Goal: Task Accomplishment & Management: Use online tool/utility

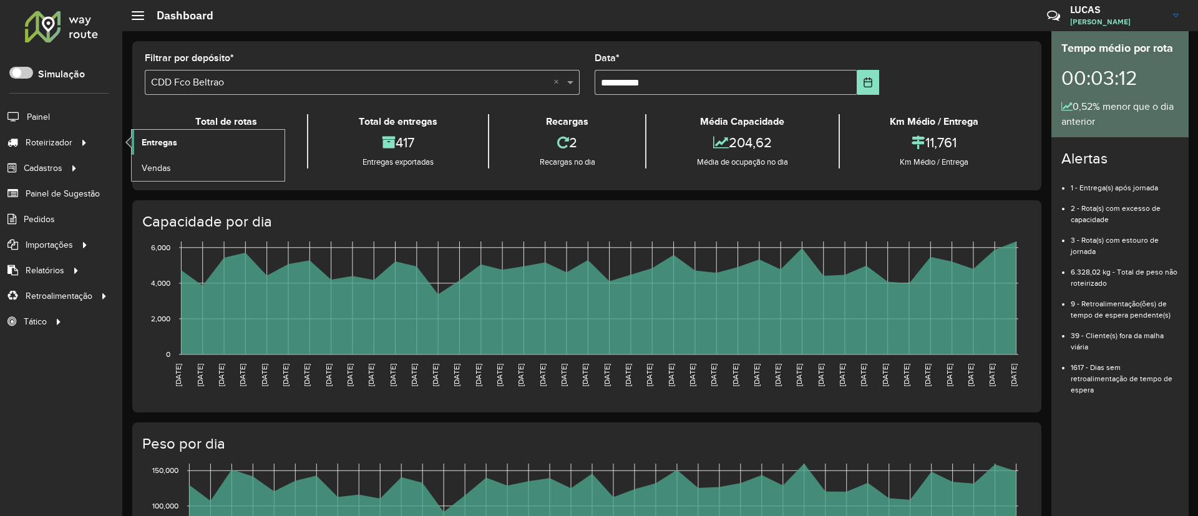
click at [135, 139] on link "Entregas" at bounding box center [208, 142] width 153 height 25
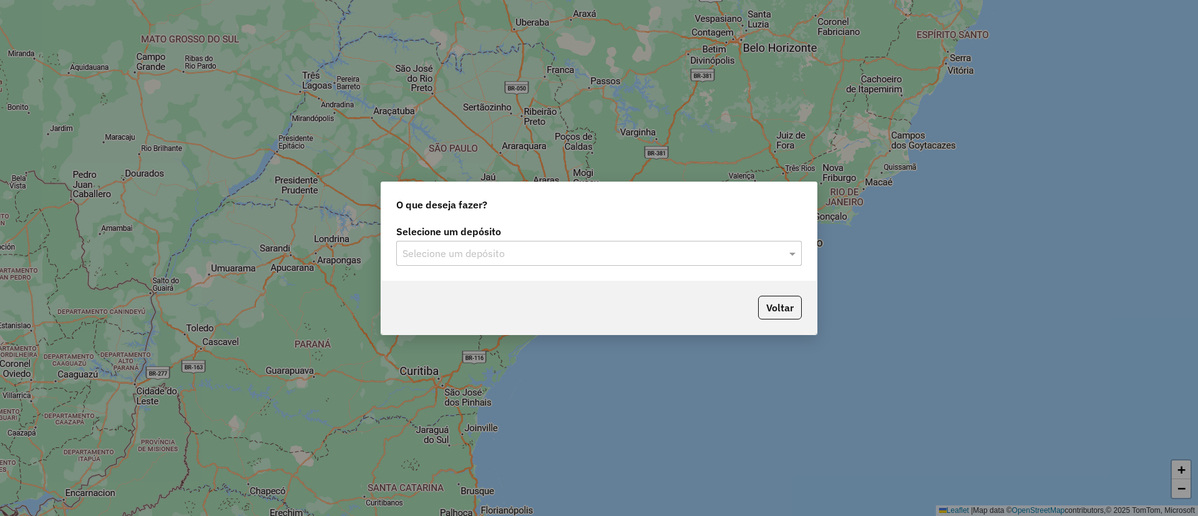
click at [457, 254] on input "text" at bounding box center [587, 254] width 368 height 15
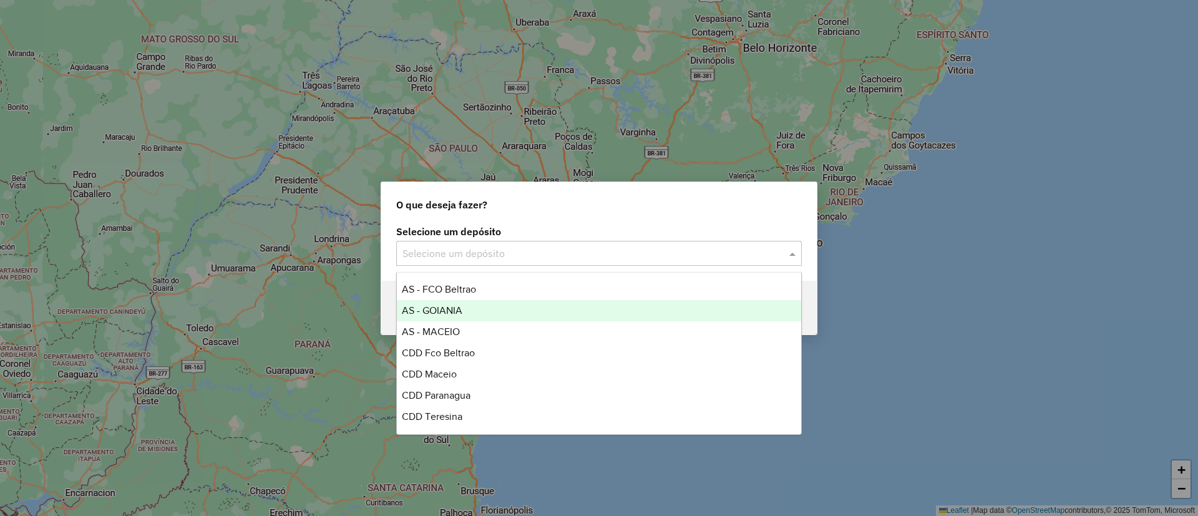
click at [462, 316] on div "AS - GOIANIA" at bounding box center [599, 310] width 404 height 21
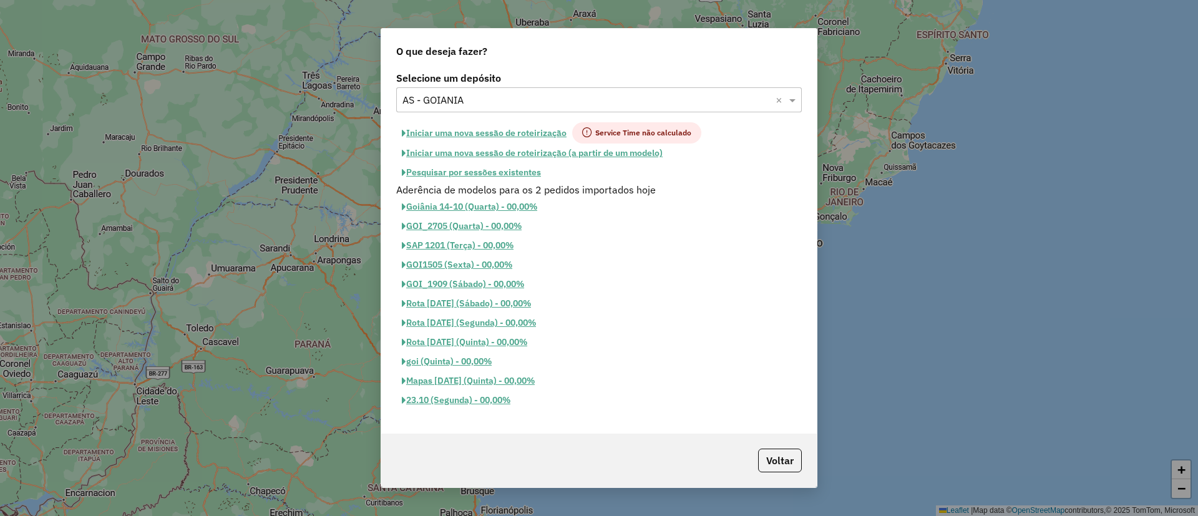
click at [526, 130] on button "Iniciar uma nova sessão de roteirização" at bounding box center [484, 132] width 176 height 21
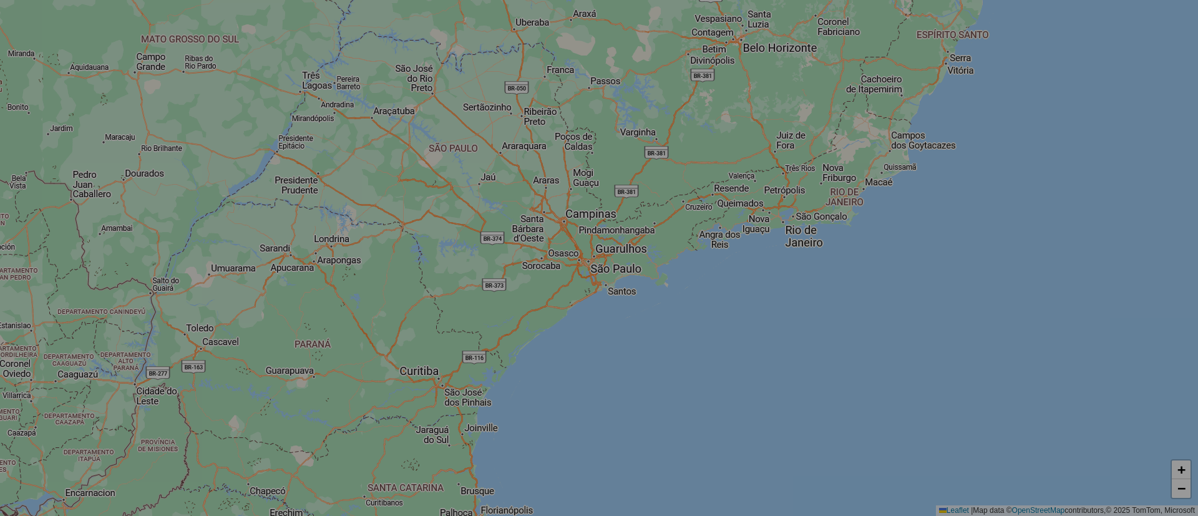
select select "*"
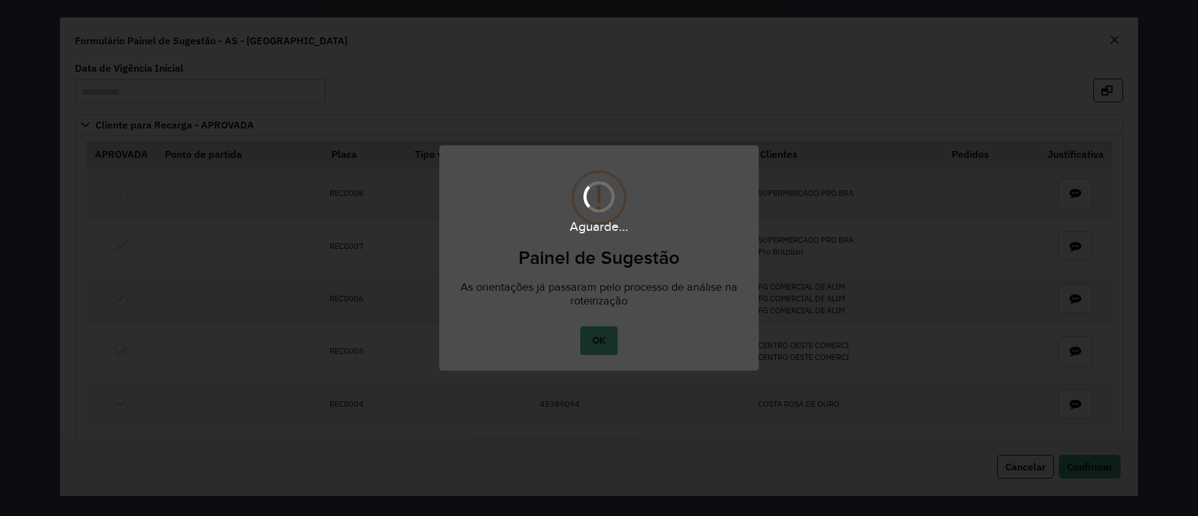
click at [1122, 36] on div "× ! Painel de Sugestão As orientações já passaram pelo processo de análise na r…" at bounding box center [599, 258] width 1198 height 516
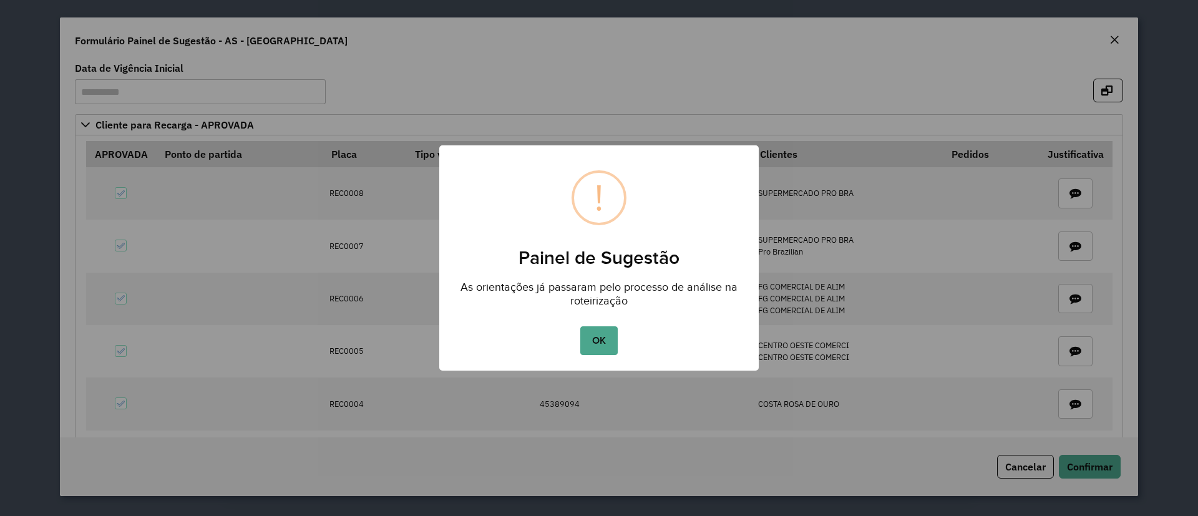
click at [1113, 40] on div "× ! Painel de Sugestão As orientações já passaram pelo processo de análise na r…" at bounding box center [599, 258] width 1198 height 516
click at [587, 345] on button "OK" at bounding box center [598, 340] width 37 height 29
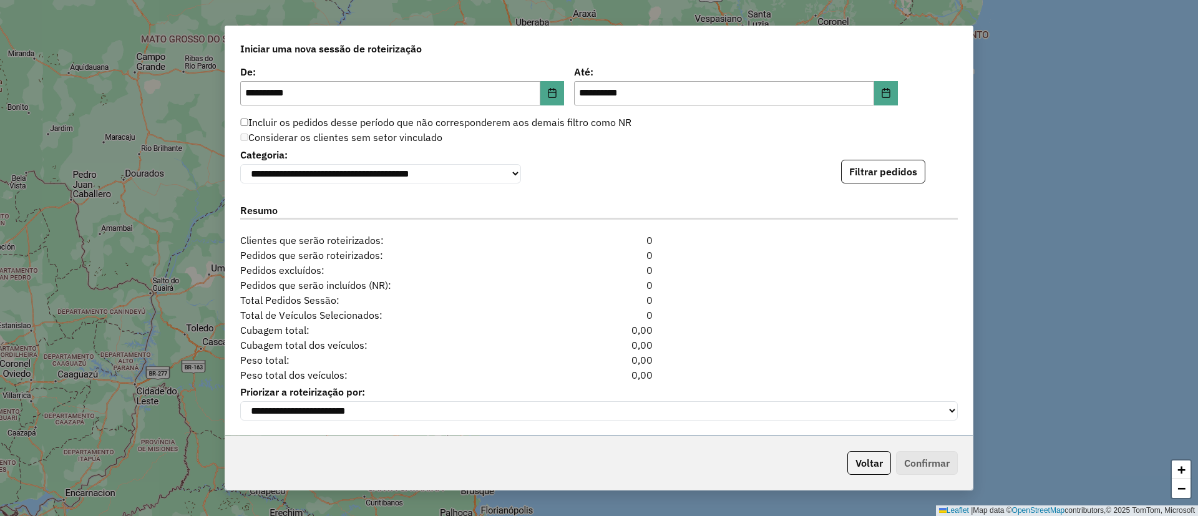
scroll to position [1236, 0]
click at [853, 172] on button "Filtrar pedidos" at bounding box center [883, 172] width 84 height 24
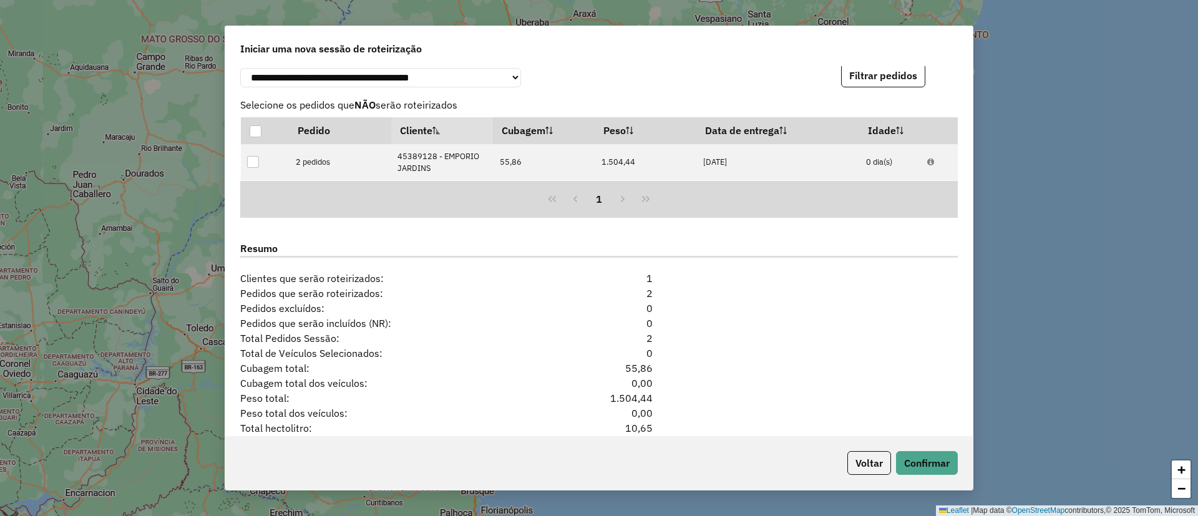
scroll to position [1386, 0]
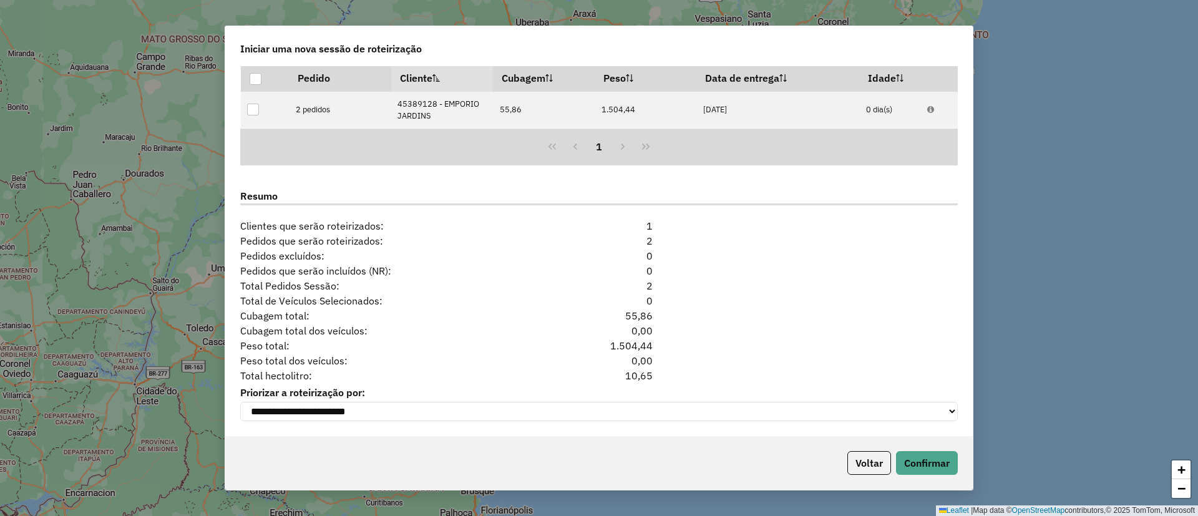
click at [640, 368] on div "10,65" at bounding box center [599, 375] width 122 height 15
copy div "10,65"
click at [862, 459] on button "Voltar" at bounding box center [870, 463] width 44 height 24
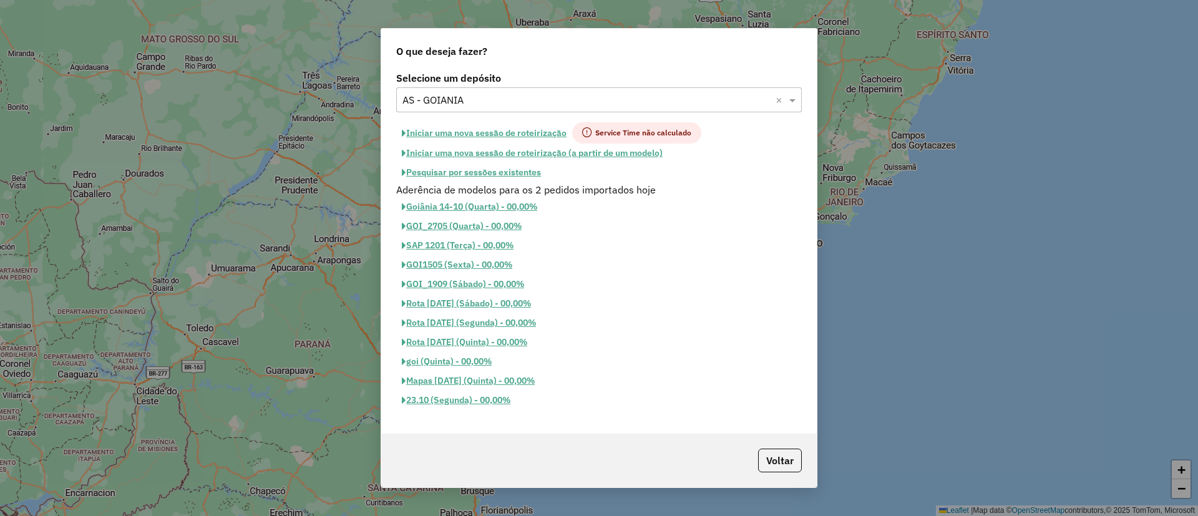
scroll to position [1362, 0]
click at [508, 99] on input "text" at bounding box center [587, 100] width 368 height 15
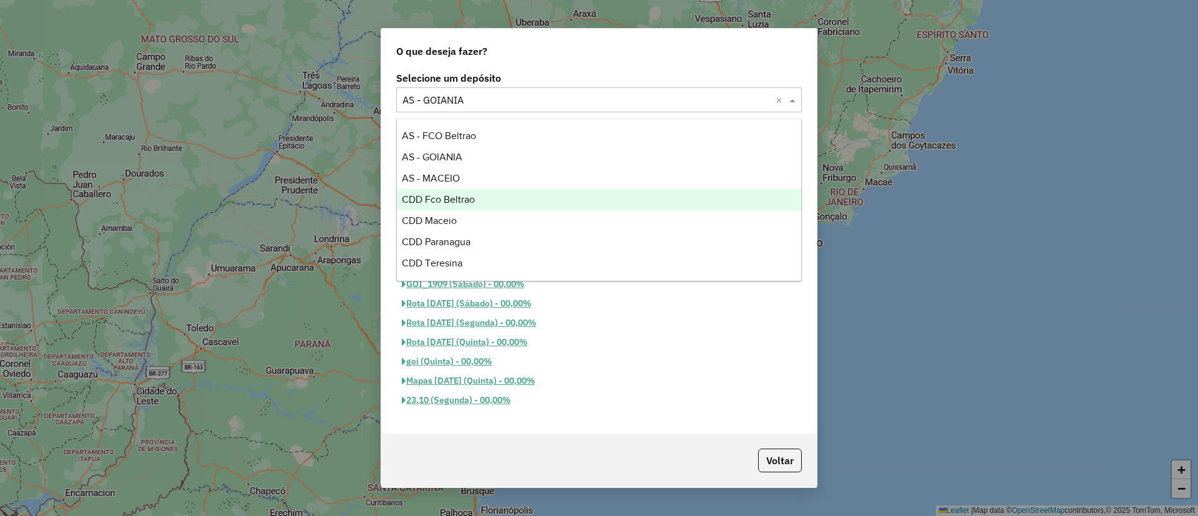
click at [468, 191] on div "CDD Fco Beltrao" at bounding box center [599, 199] width 404 height 21
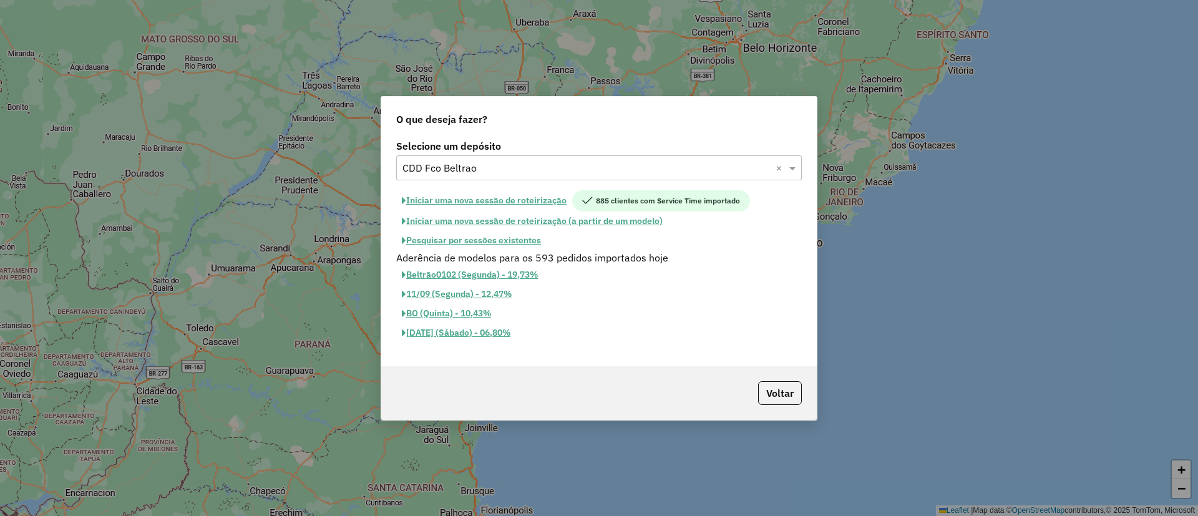
click at [496, 236] on button "Pesquisar por sessões existentes" at bounding box center [471, 240] width 150 height 19
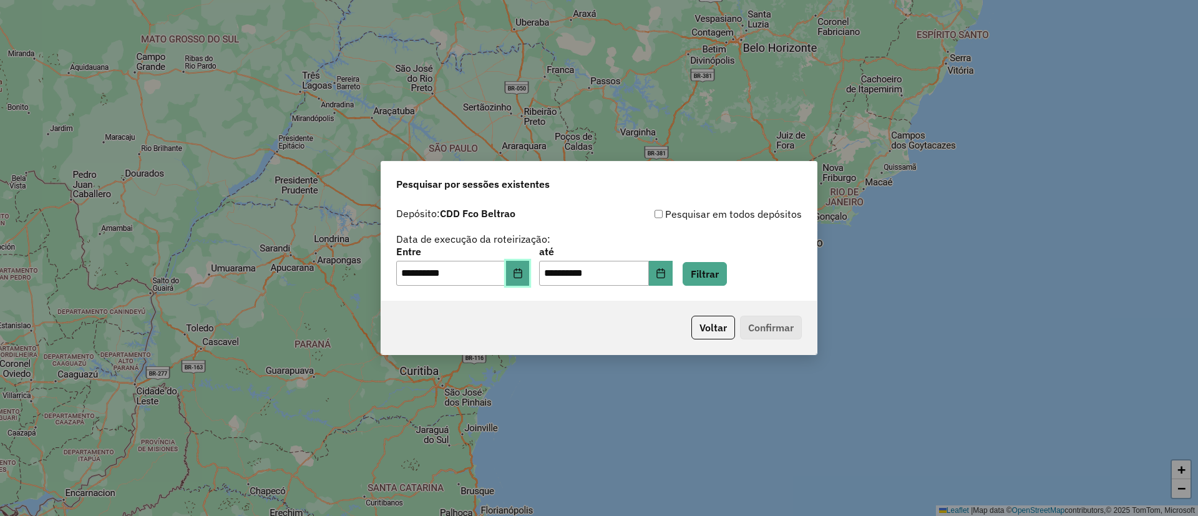
click at [522, 269] on icon "Choose Date" at bounding box center [518, 273] width 8 height 10
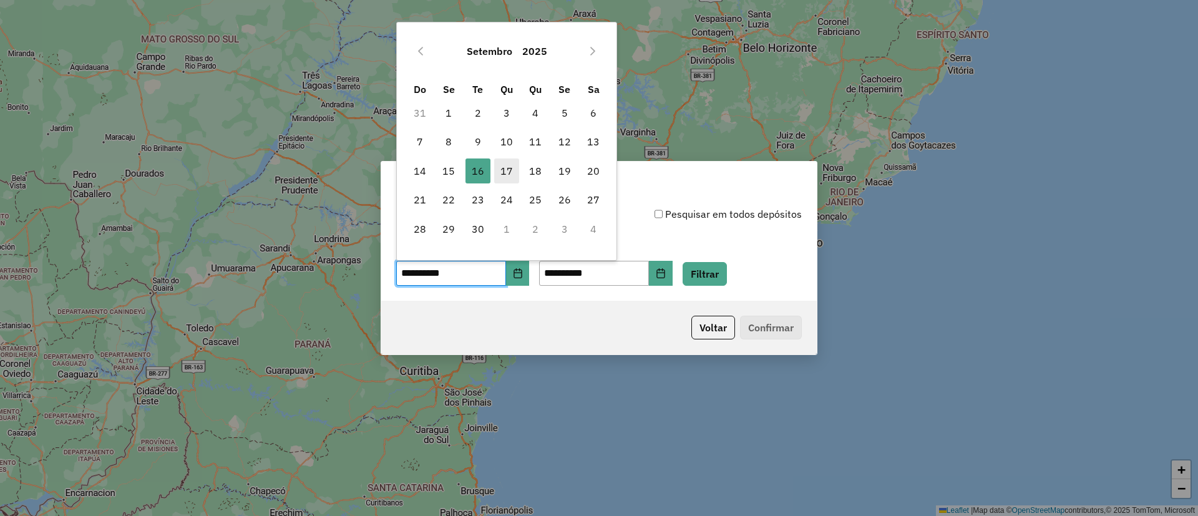
click at [510, 178] on span "17" at bounding box center [506, 171] width 25 height 25
type input "**********"
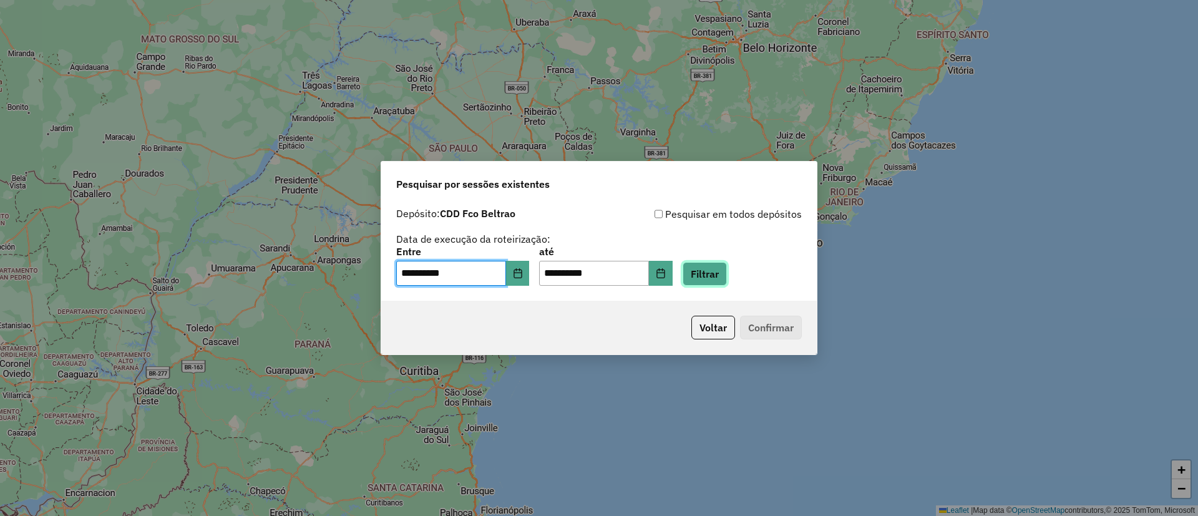
click at [722, 278] on button "Filtrar" at bounding box center [705, 274] width 44 height 24
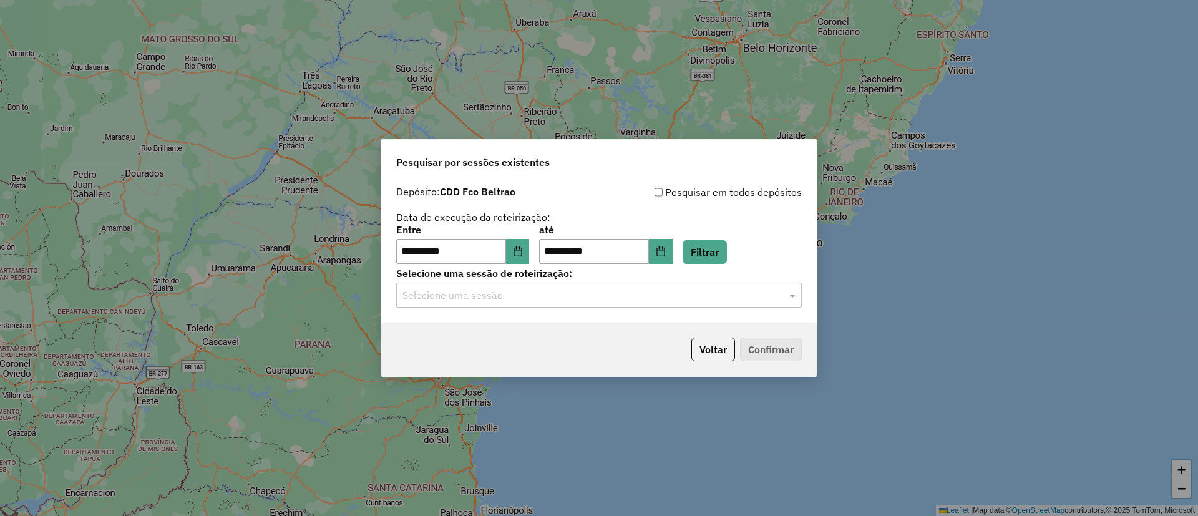
click at [542, 299] on input "text" at bounding box center [587, 295] width 368 height 15
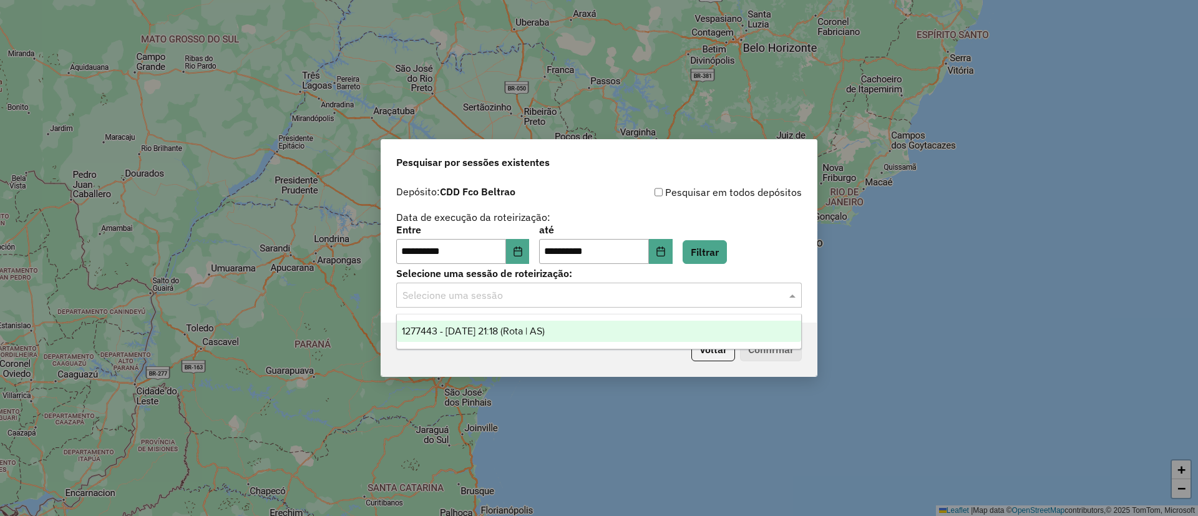
click at [495, 326] on span "1277443 - 17/09/2025 21:18 (Rota | AS)" at bounding box center [473, 331] width 143 height 11
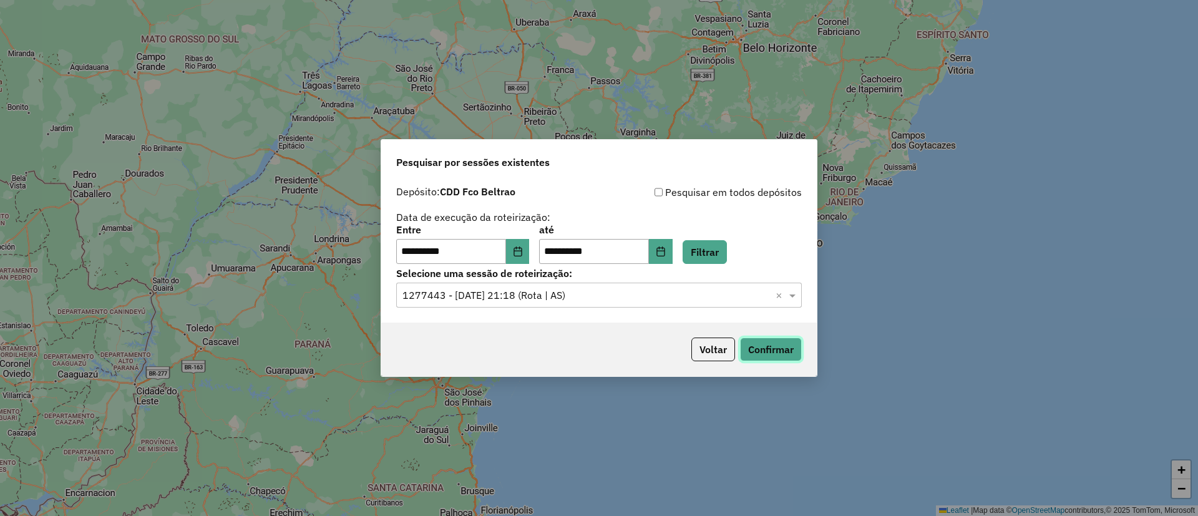
click at [753, 347] on button "Confirmar" at bounding box center [771, 350] width 62 height 24
click at [705, 346] on button "Voltar" at bounding box center [714, 350] width 44 height 24
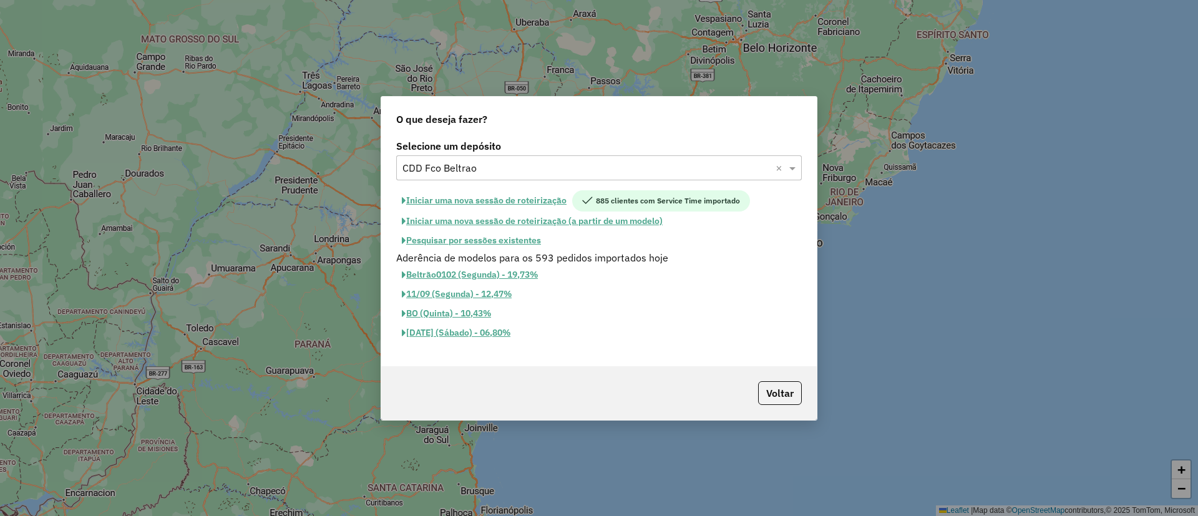
click at [483, 172] on input "text" at bounding box center [587, 168] width 368 height 15
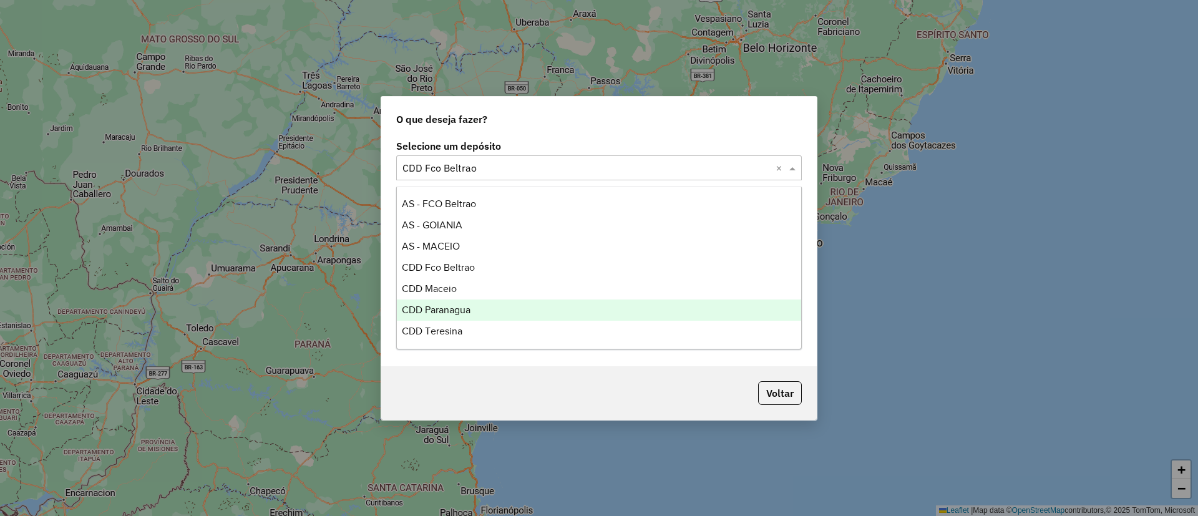
click at [460, 303] on div "CDD Paranagua" at bounding box center [599, 310] width 404 height 21
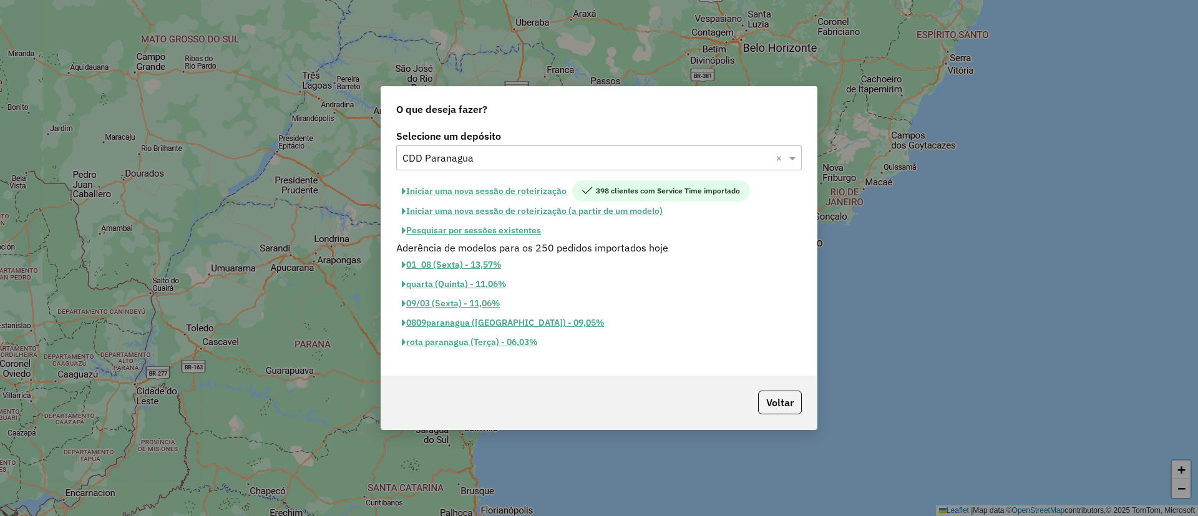
click at [509, 230] on button "Pesquisar por sessões existentes" at bounding box center [471, 230] width 150 height 19
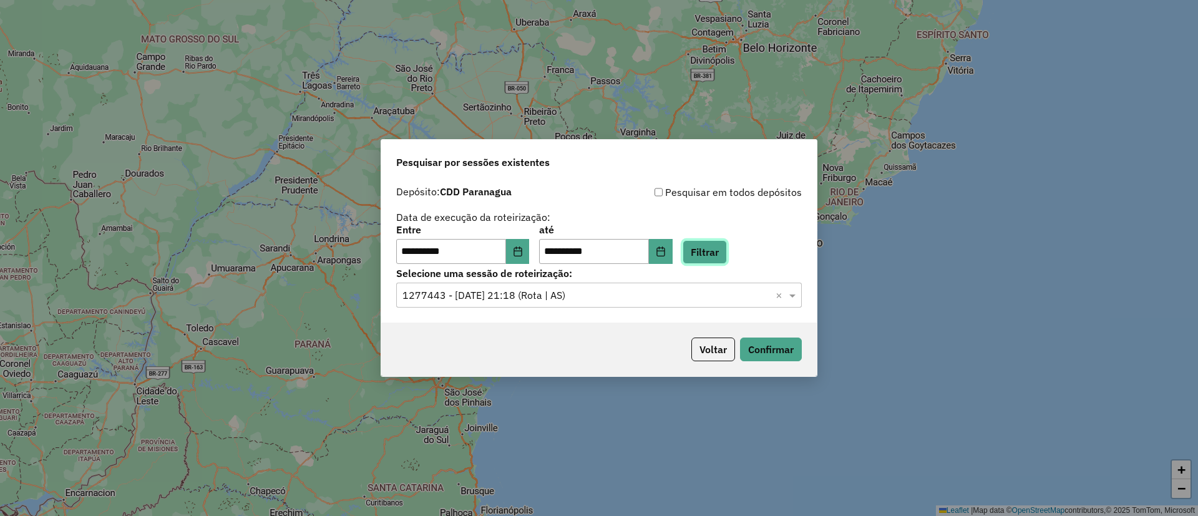
drag, startPoint x: 712, startPoint y: 240, endPoint x: 707, endPoint y: 246, distance: 7.5
click at [713, 240] on button "Filtrar" at bounding box center [705, 252] width 44 height 24
click at [568, 291] on input "text" at bounding box center [587, 295] width 368 height 15
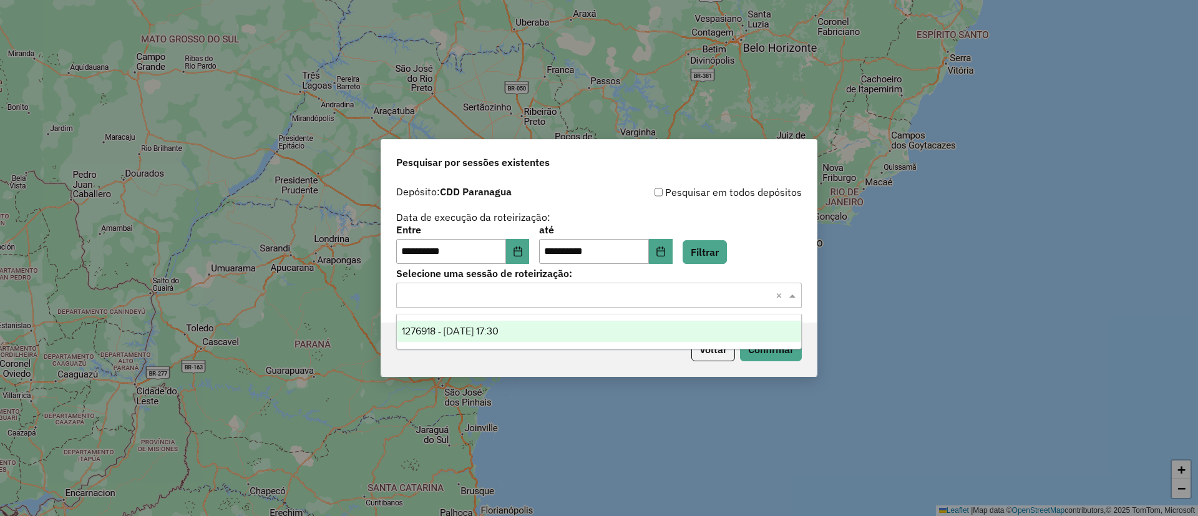
click at [494, 336] on span "1276918 - 17/09/2025 17:30" at bounding box center [450, 331] width 97 height 11
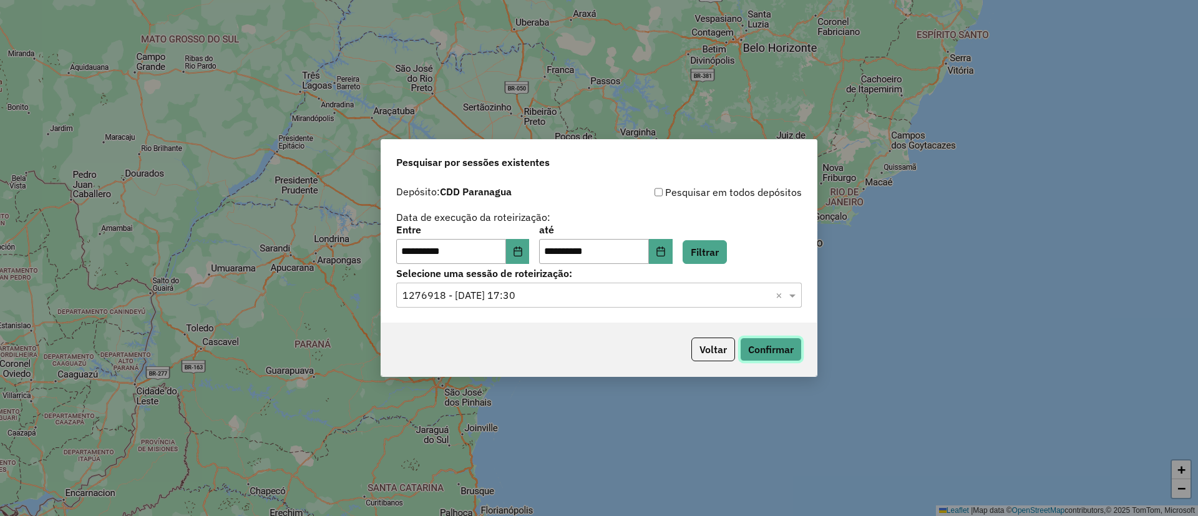
click at [754, 348] on button "Confirmar" at bounding box center [771, 350] width 62 height 24
click at [700, 347] on button "Voltar" at bounding box center [714, 350] width 44 height 24
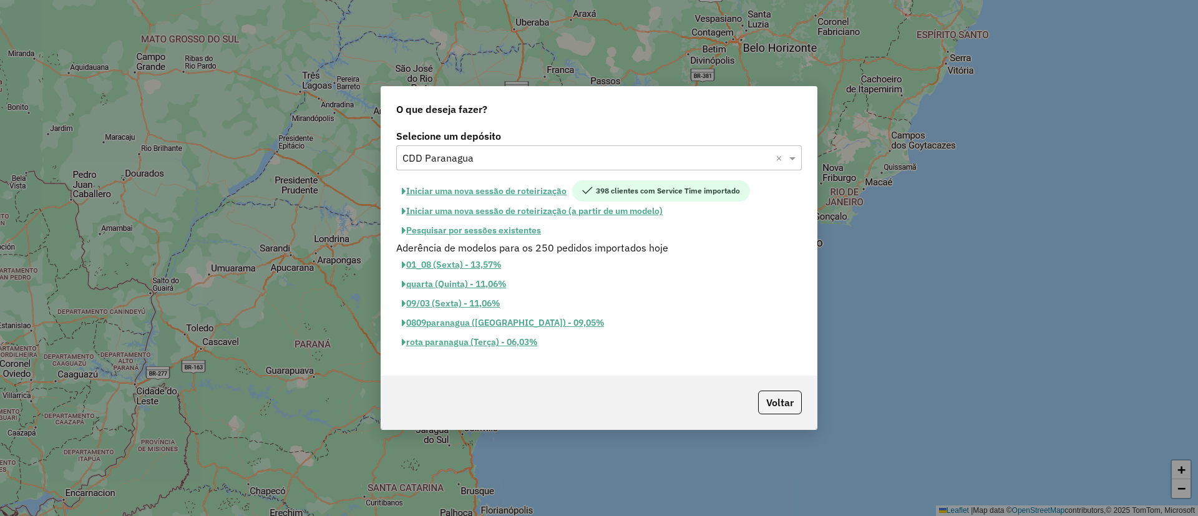
click at [476, 185] on button "Iniciar uma nova sessão de roteirização" at bounding box center [484, 190] width 176 height 21
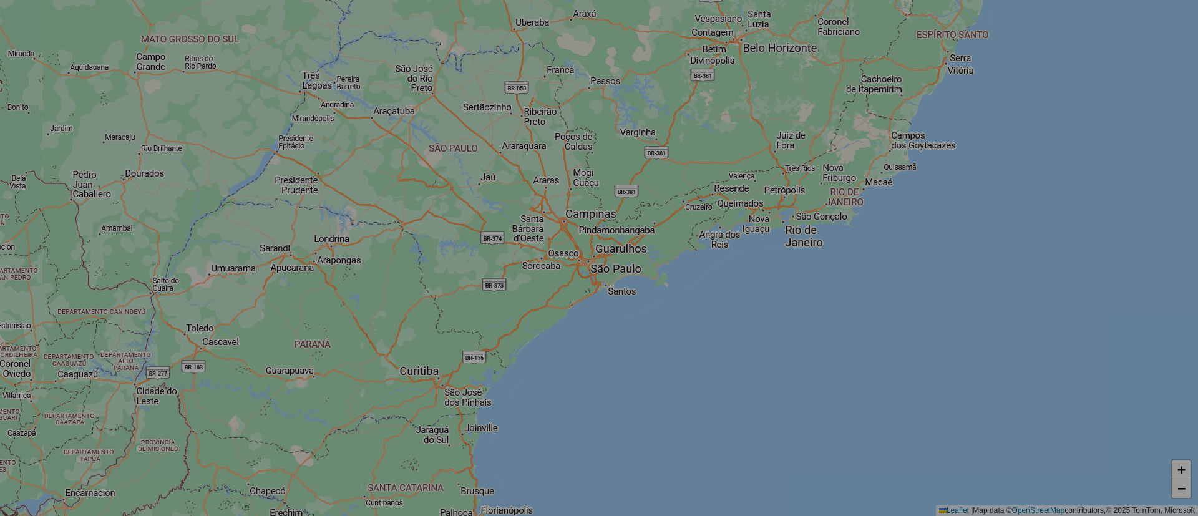
select select "*"
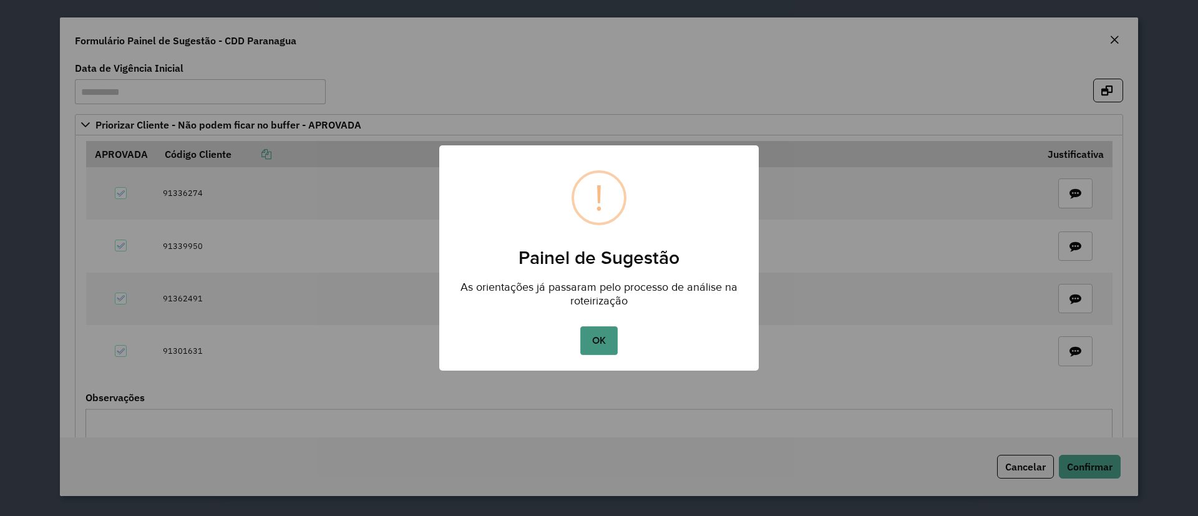
click at [585, 336] on button "OK" at bounding box center [598, 340] width 37 height 29
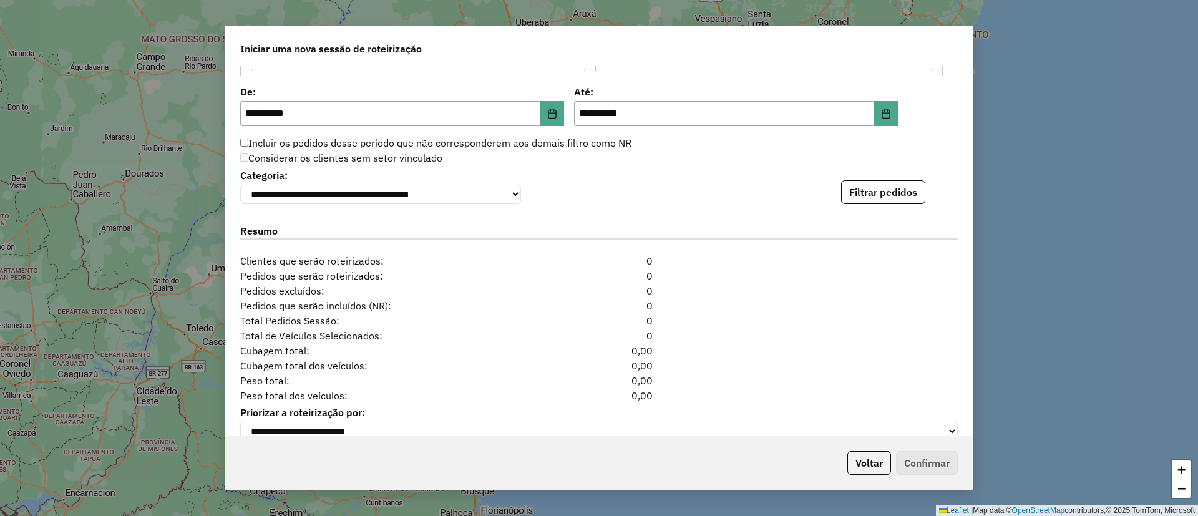
scroll to position [1316, 0]
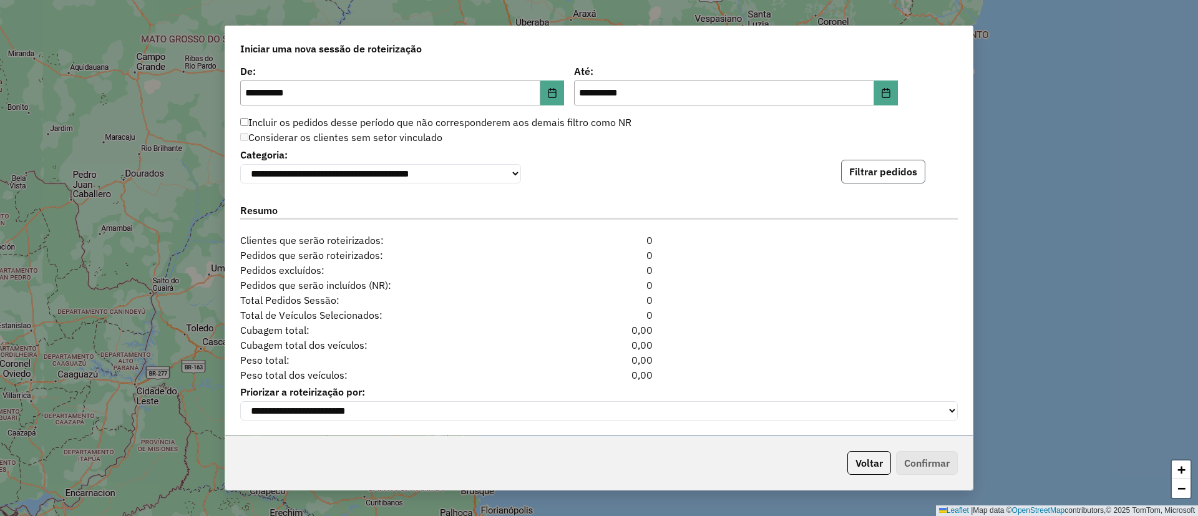
click at [867, 171] on button "Filtrar pedidos" at bounding box center [883, 172] width 84 height 24
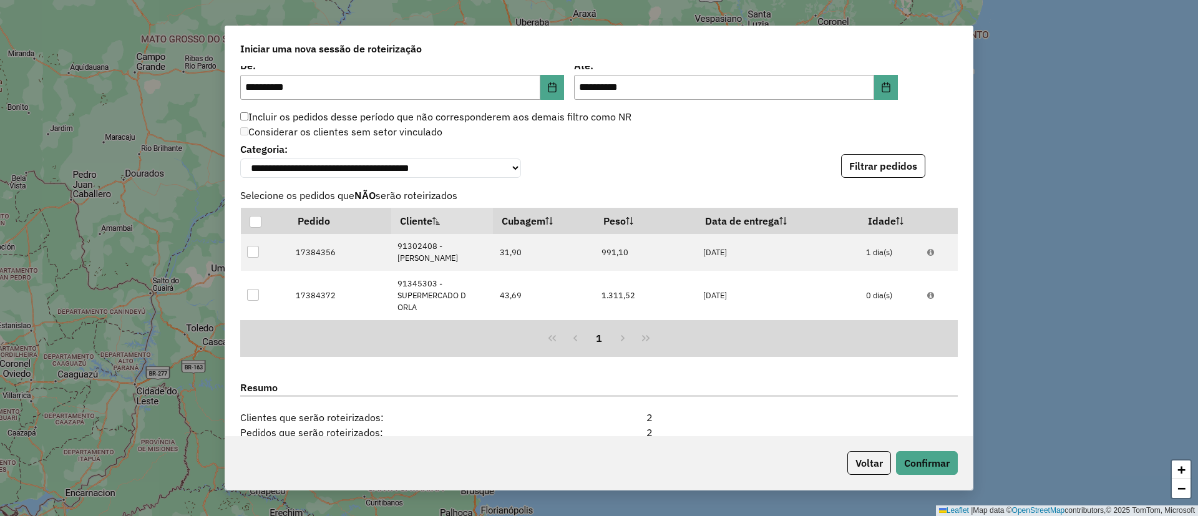
scroll to position [1514, 0]
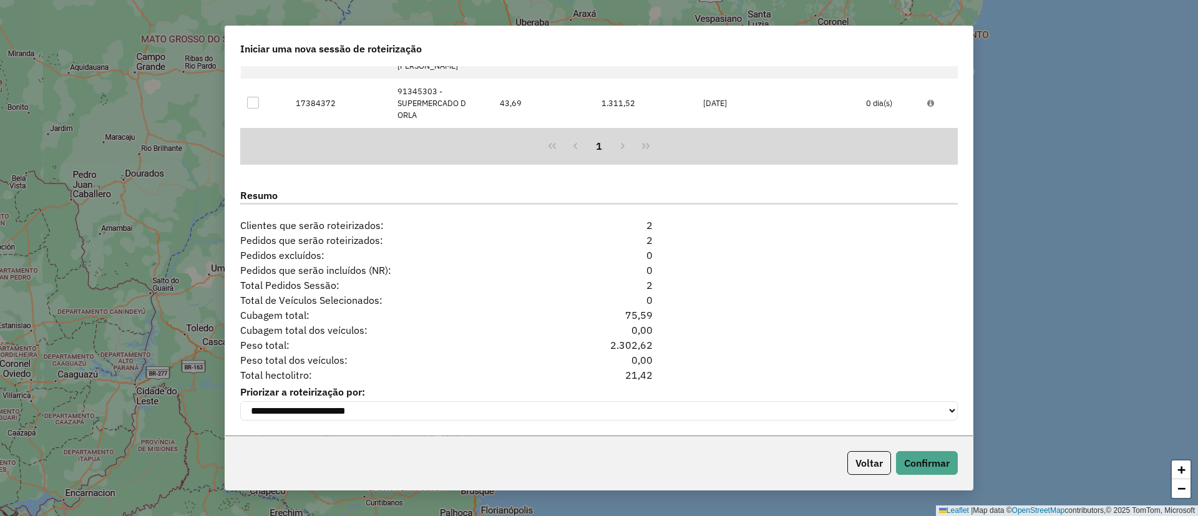
click at [641, 374] on div "21,42" at bounding box center [599, 375] width 122 height 15
copy div "21,42"
click at [861, 458] on button "Voltar" at bounding box center [870, 463] width 44 height 24
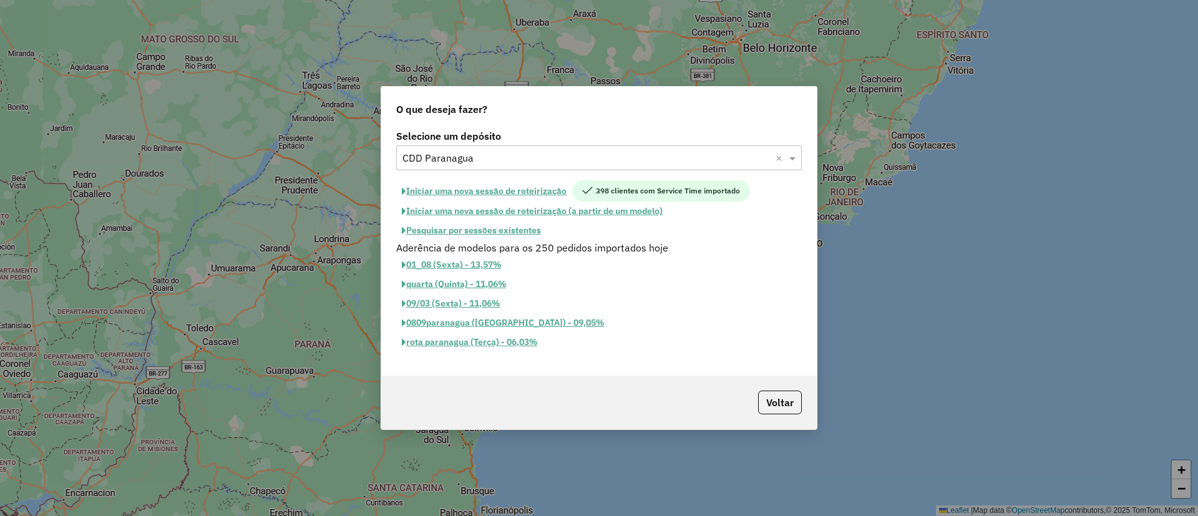
scroll to position [1490, 0]
click at [450, 182] on button "Iniciar uma nova sessão de roteirização" at bounding box center [484, 190] width 176 height 21
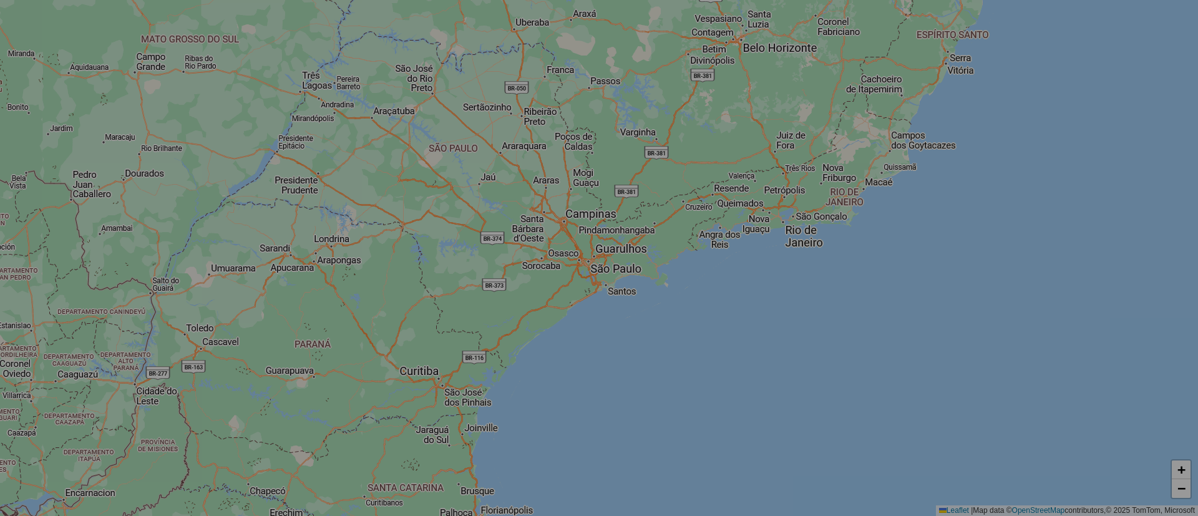
select select "*"
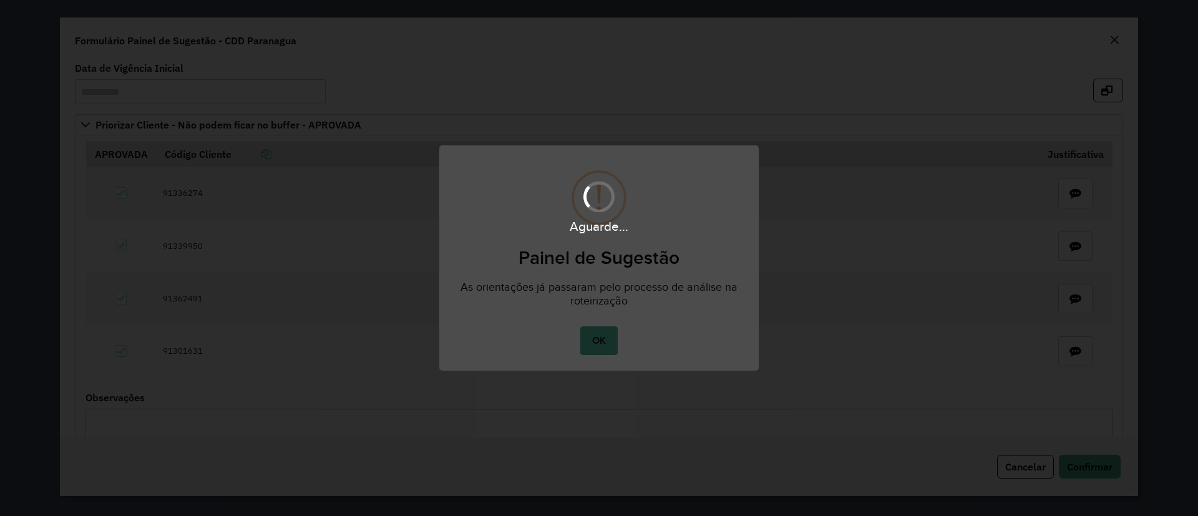
click at [607, 0] on body "**********" at bounding box center [599, 0] width 1198 height 0
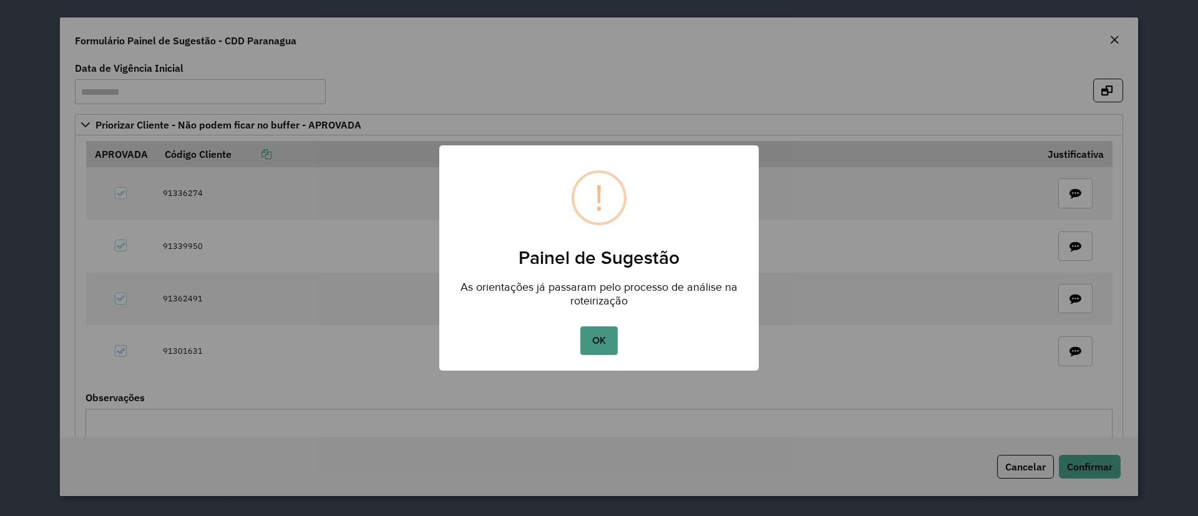
click at [595, 343] on button "OK" at bounding box center [598, 340] width 37 height 29
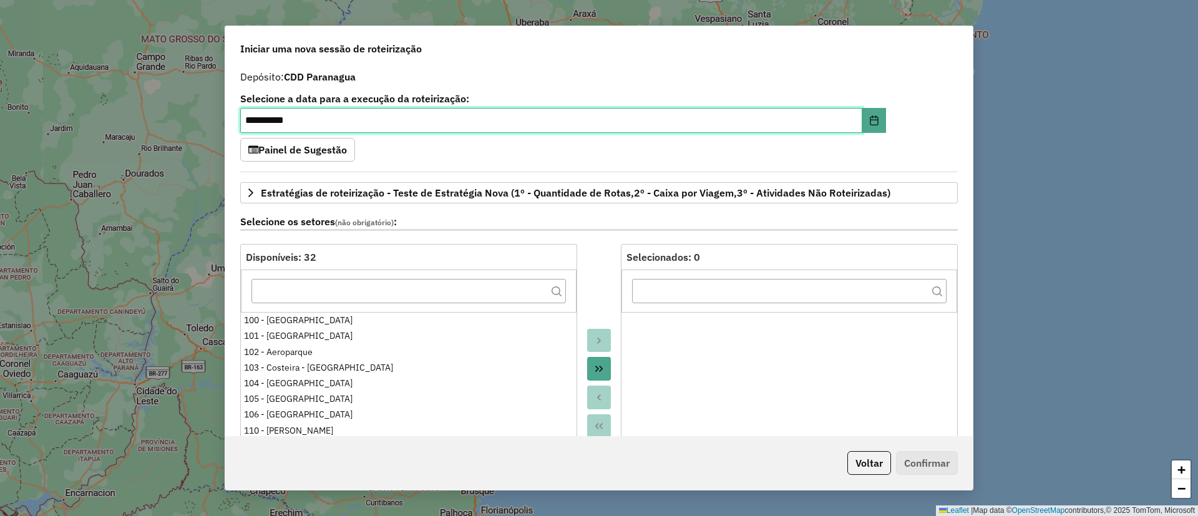
scroll to position [0, 0]
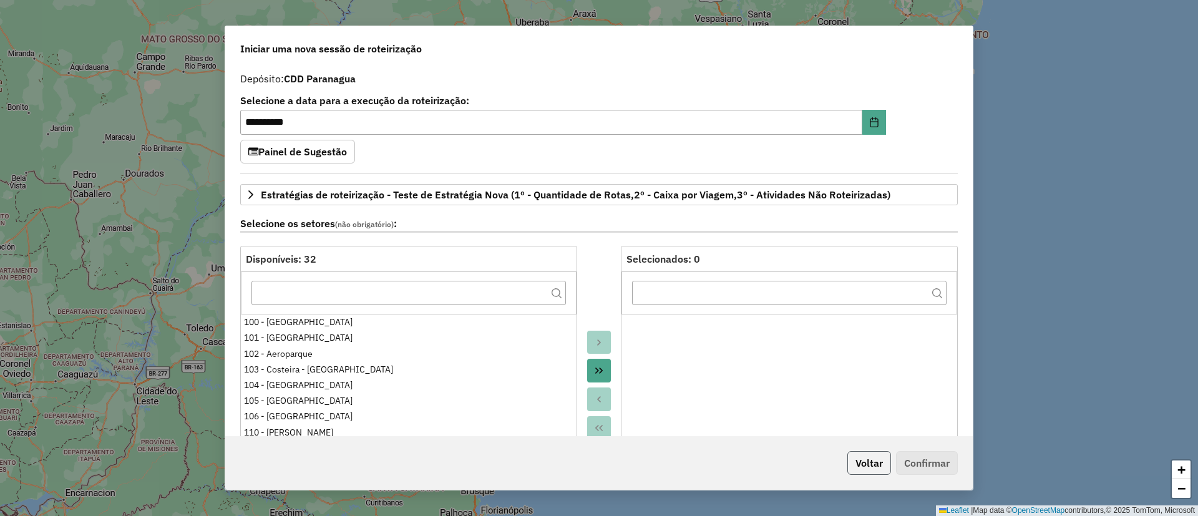
click at [858, 460] on button "Voltar" at bounding box center [870, 463] width 44 height 24
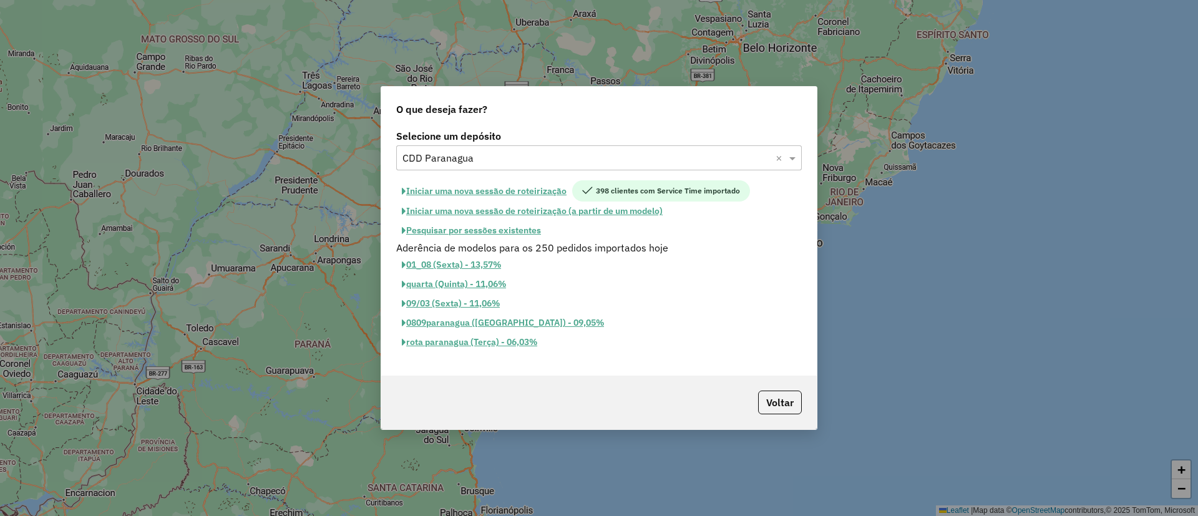
click at [467, 152] on input "text" at bounding box center [587, 158] width 368 height 15
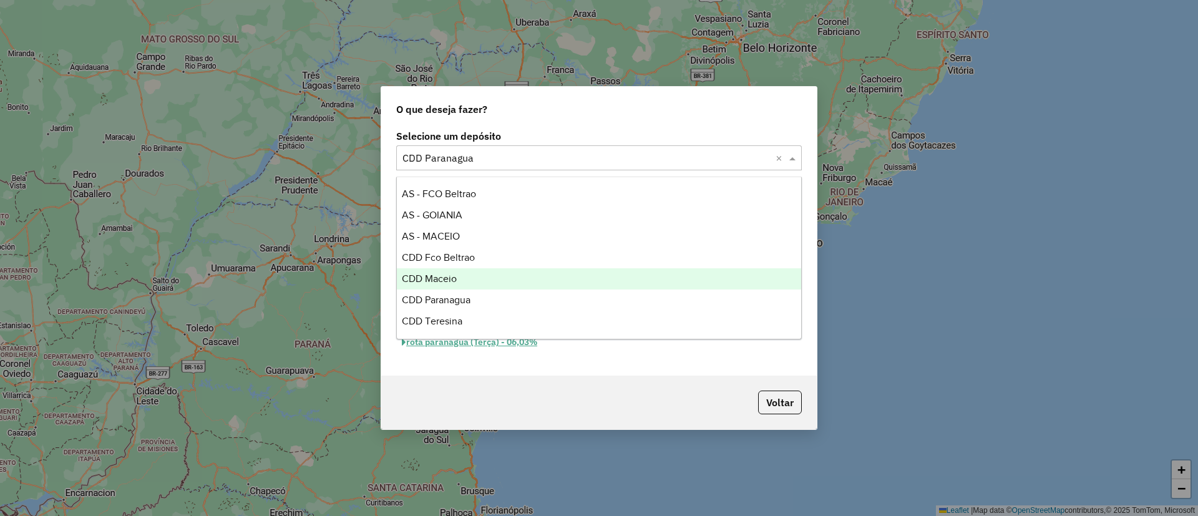
click at [468, 270] on div "CDD Maceio" at bounding box center [599, 278] width 404 height 21
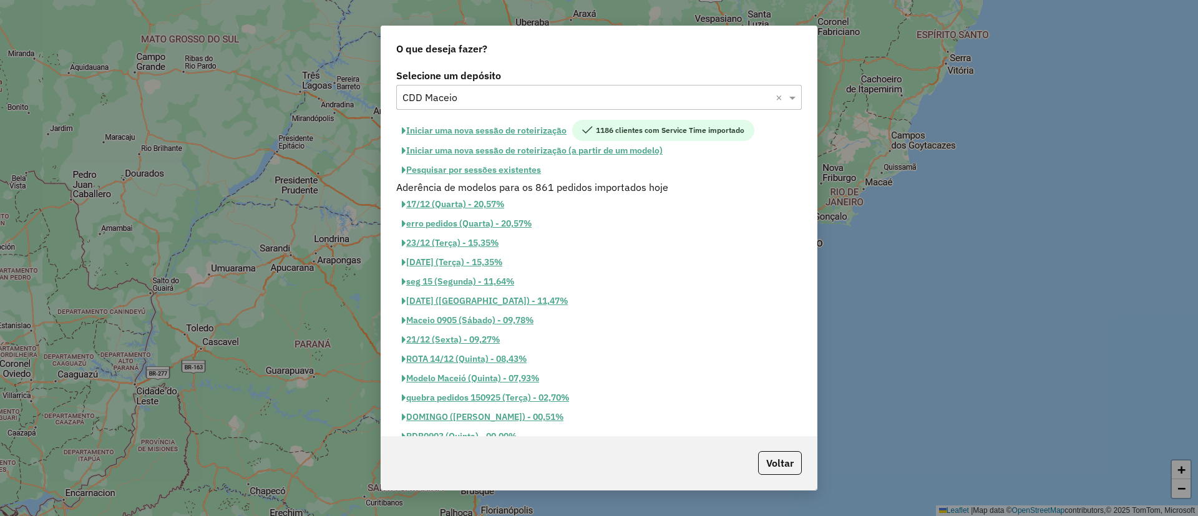
click at [550, 128] on button "Iniciar uma nova sessão de roteirização" at bounding box center [484, 130] width 176 height 21
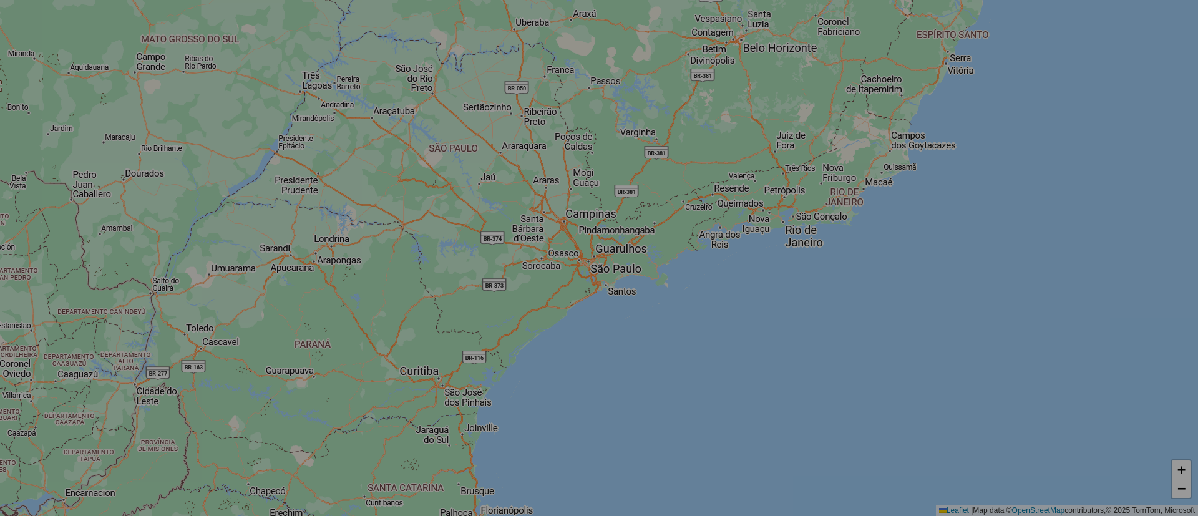
select select "*"
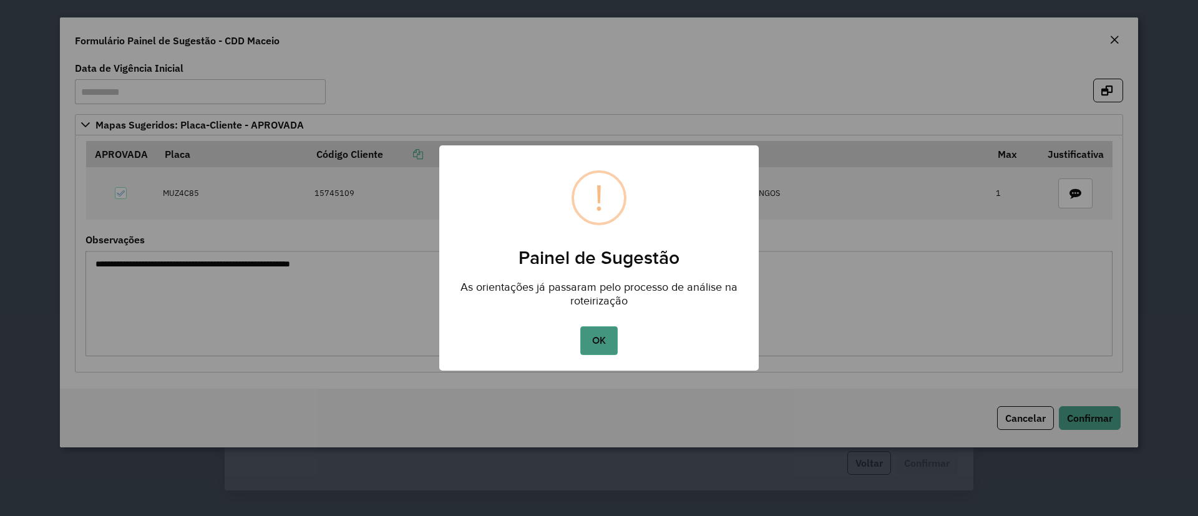
click at [594, 333] on button "OK" at bounding box center [598, 340] width 37 height 29
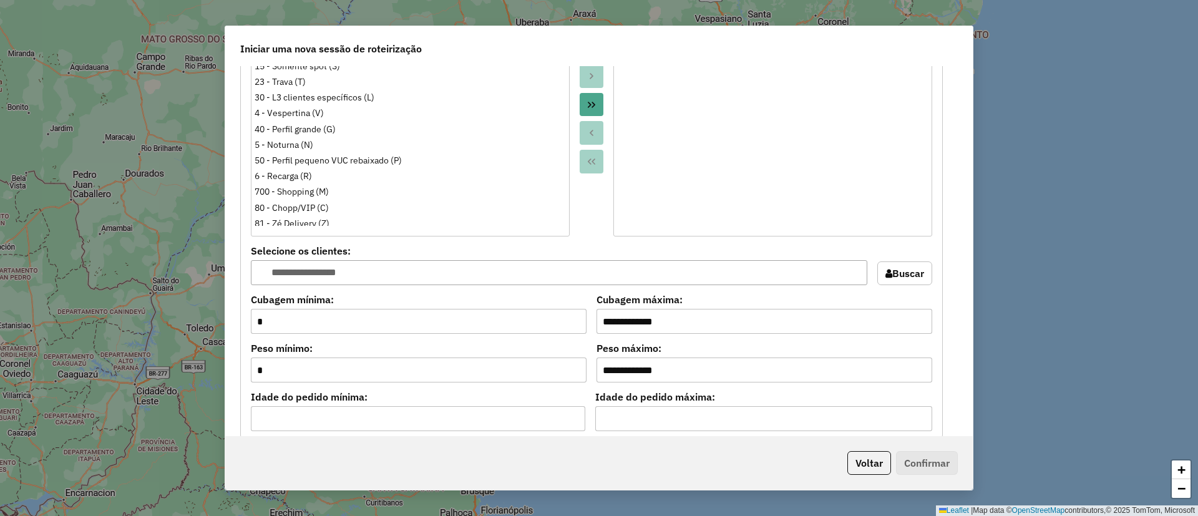
scroll to position [1123, 0]
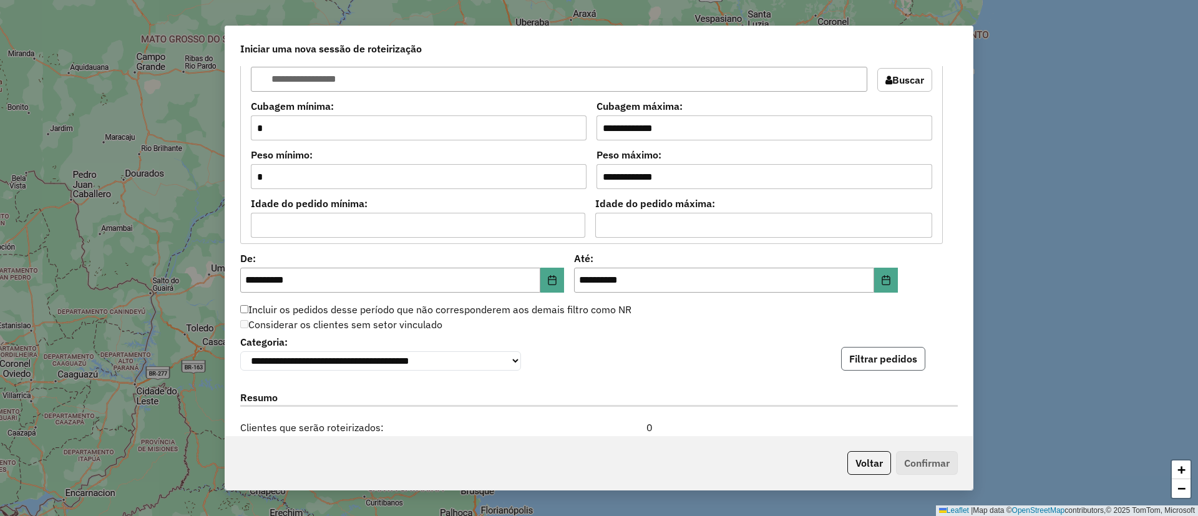
click at [878, 356] on button "Filtrar pedidos" at bounding box center [883, 359] width 84 height 24
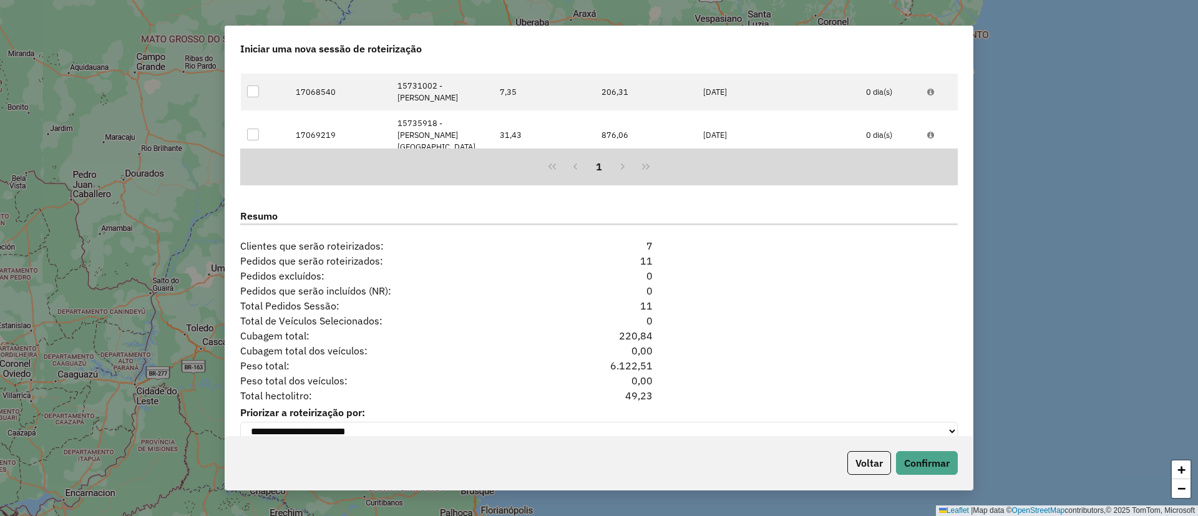
scroll to position [1589, 0]
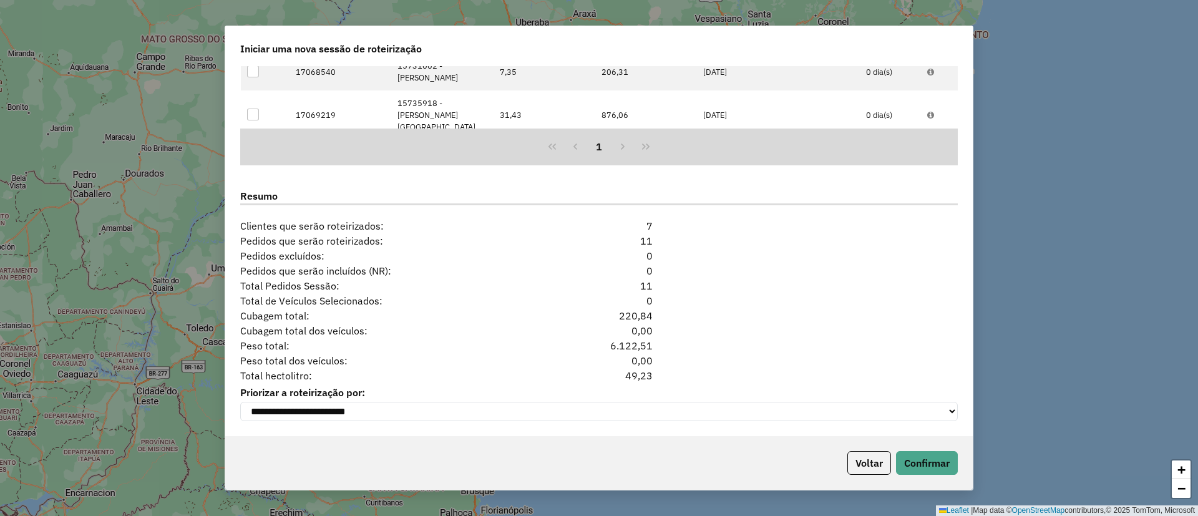
click at [640, 368] on div "49,23" at bounding box center [599, 375] width 122 height 15
copy div "49,23"
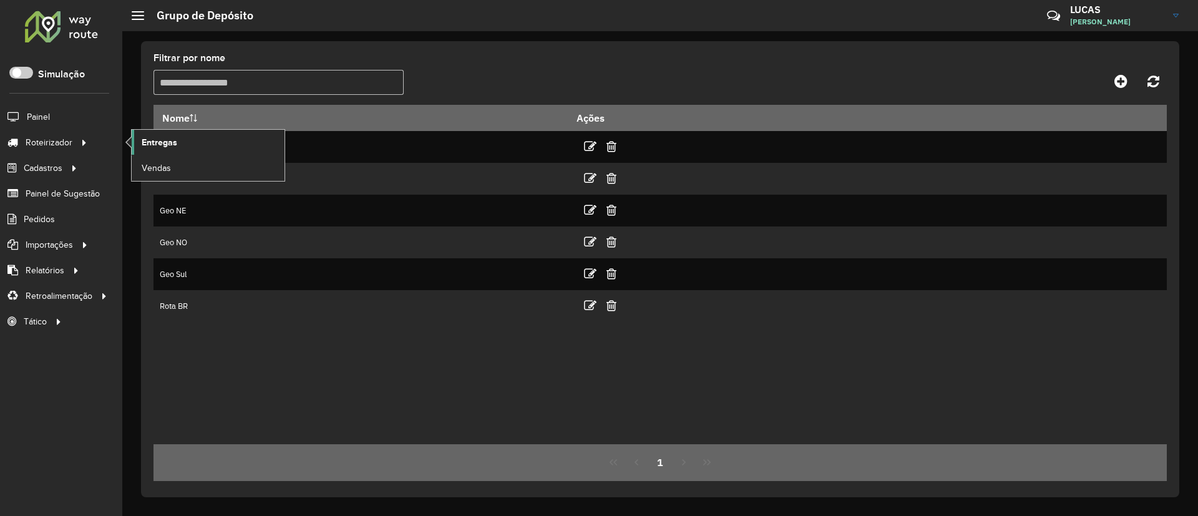
click at [170, 145] on span "Entregas" at bounding box center [160, 142] width 36 height 13
click at [157, 135] on link "Entregas" at bounding box center [208, 142] width 153 height 25
click at [166, 132] on link "Entregas" at bounding box center [208, 142] width 153 height 25
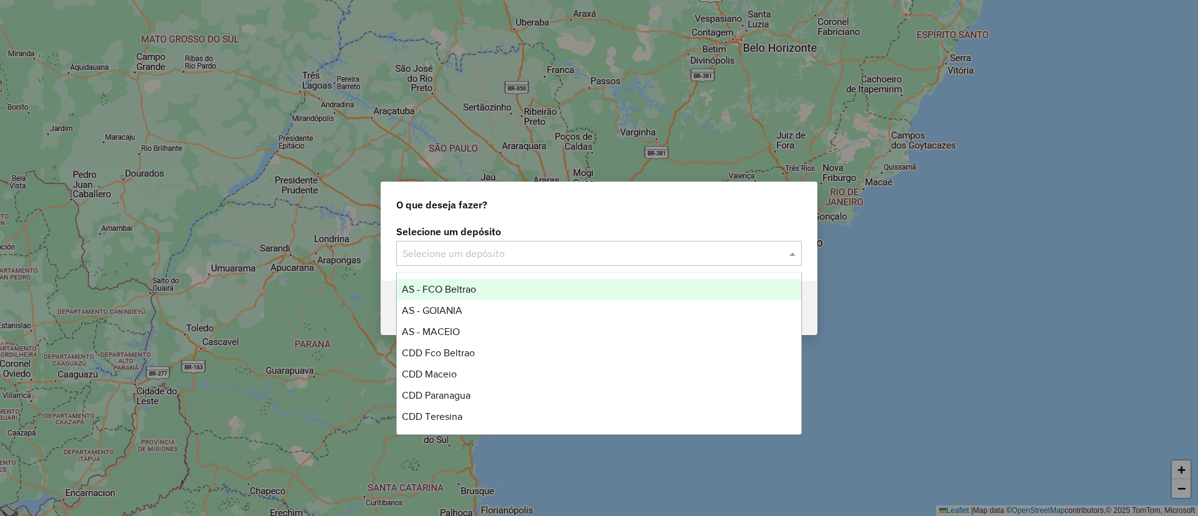
click at [489, 250] on input "text" at bounding box center [587, 254] width 368 height 15
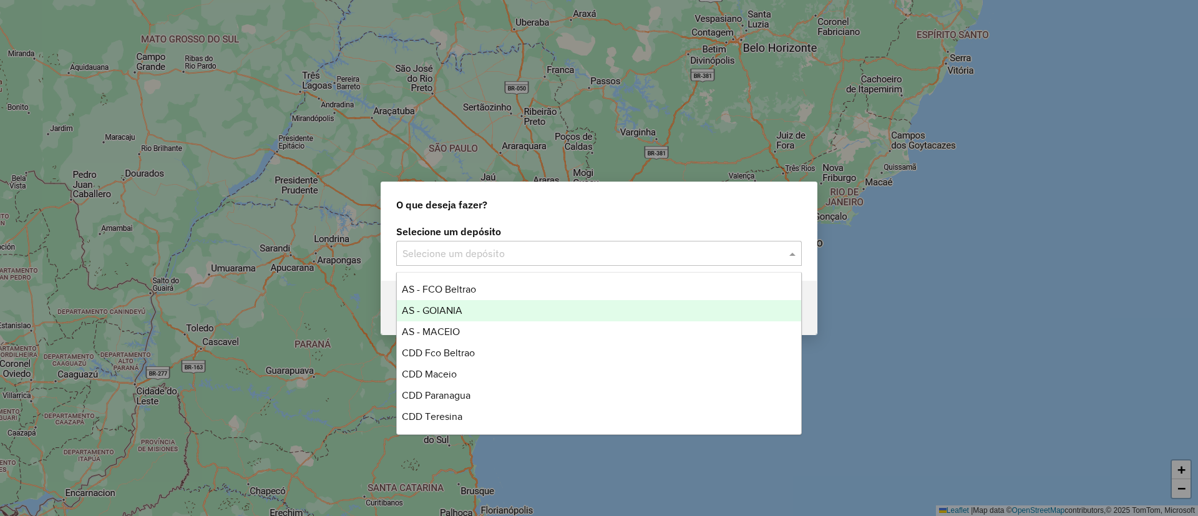
click at [443, 310] on span "AS - GOIANIA" at bounding box center [432, 310] width 61 height 11
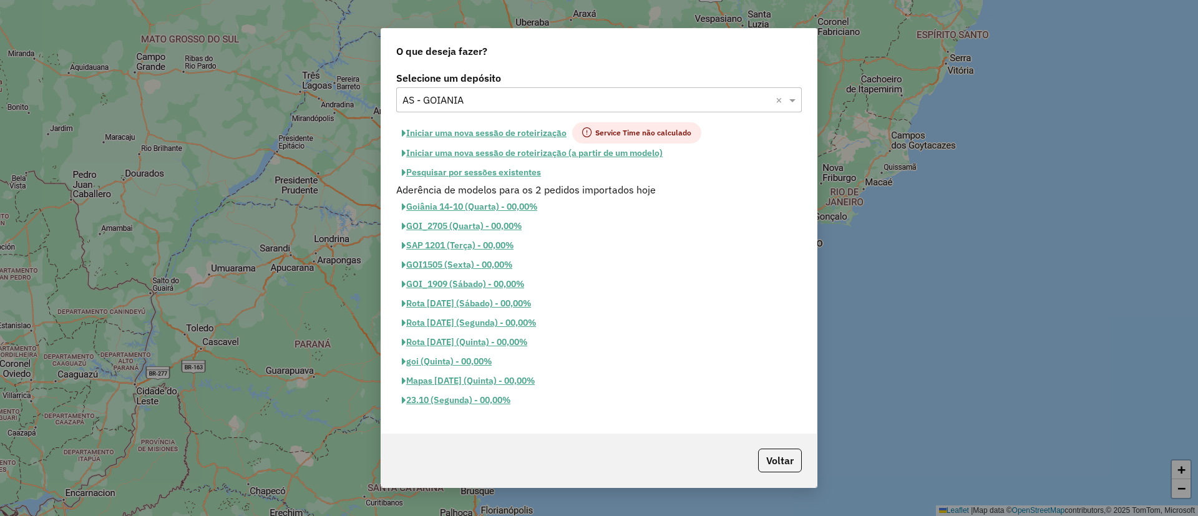
click at [512, 171] on button "Pesquisar por sessões existentes" at bounding box center [471, 172] width 150 height 19
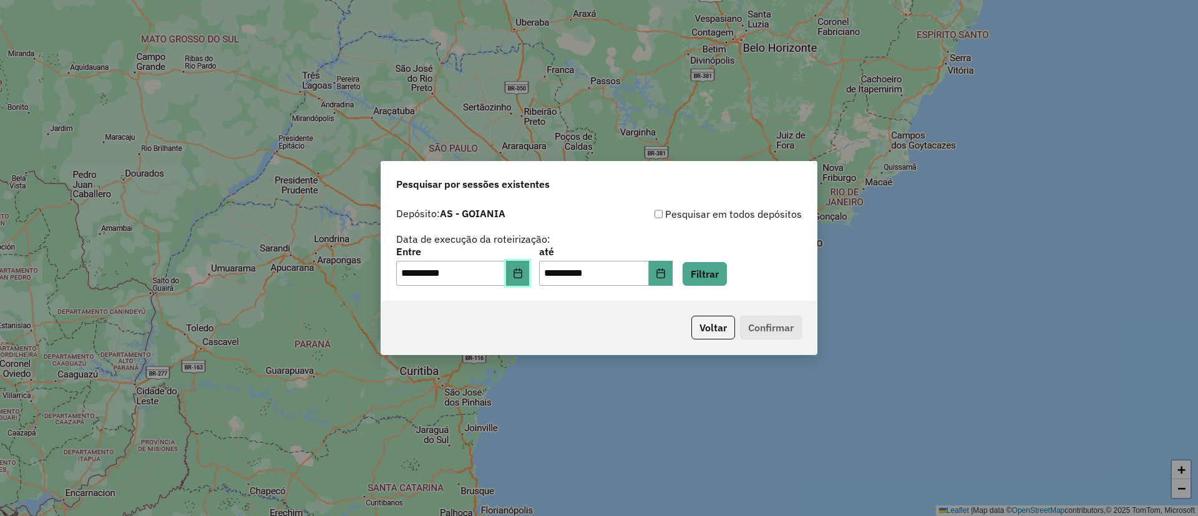
click at [523, 278] on button "Choose Date" at bounding box center [518, 273] width 24 height 25
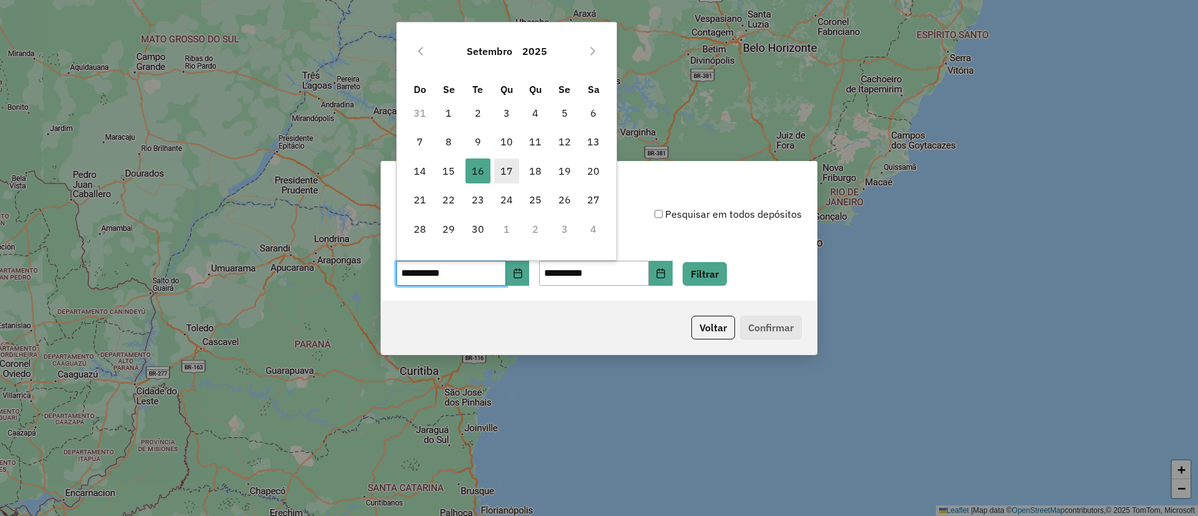
click at [511, 172] on span "17" at bounding box center [506, 171] width 25 height 25
type input "**********"
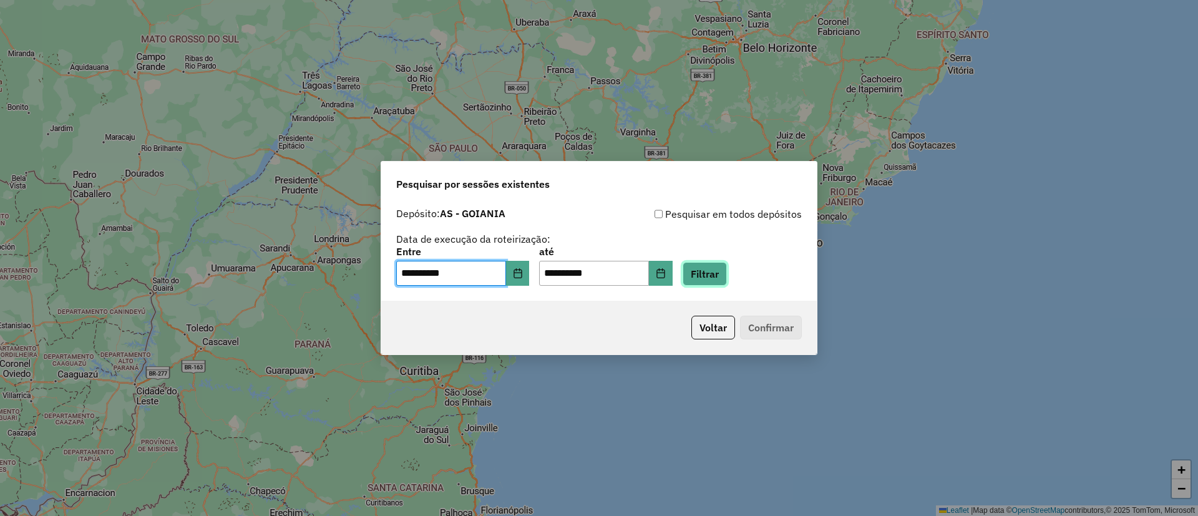
click at [727, 278] on button "Filtrar" at bounding box center [705, 274] width 44 height 24
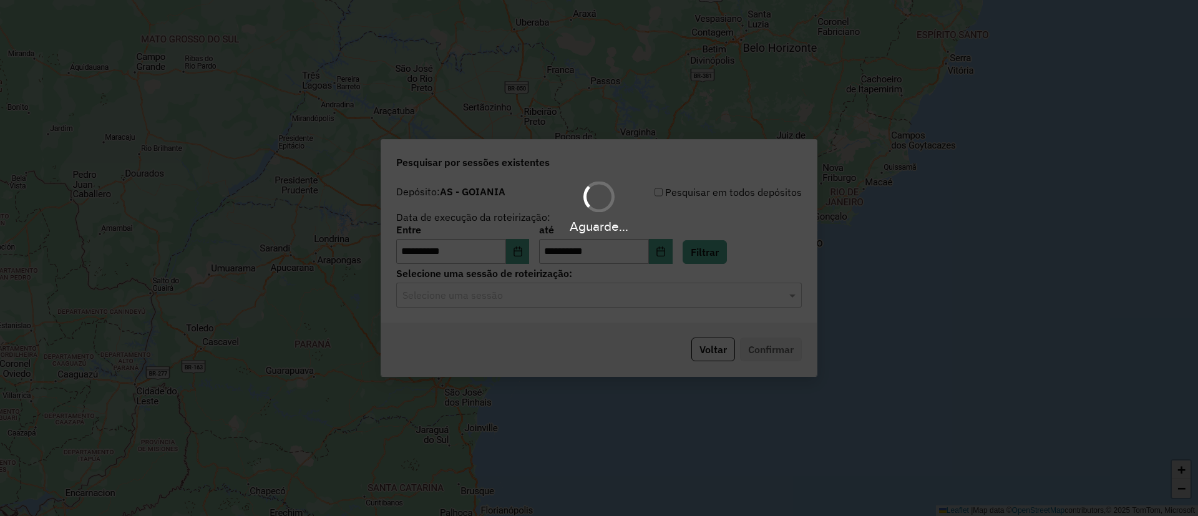
click at [538, 298] on div "Aguarde..." at bounding box center [599, 258] width 1198 height 516
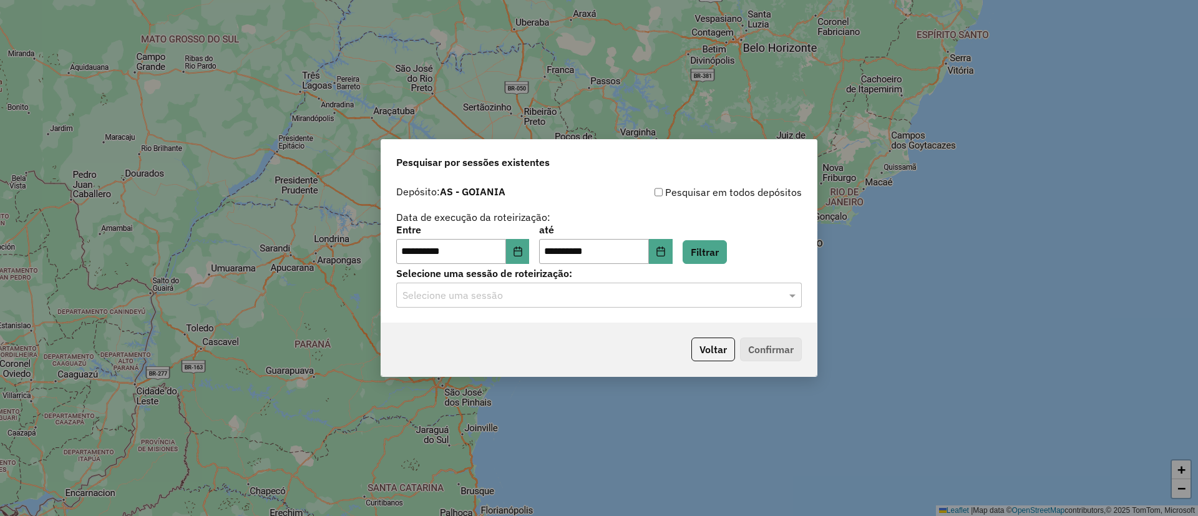
click at [538, 298] on input "text" at bounding box center [587, 295] width 368 height 15
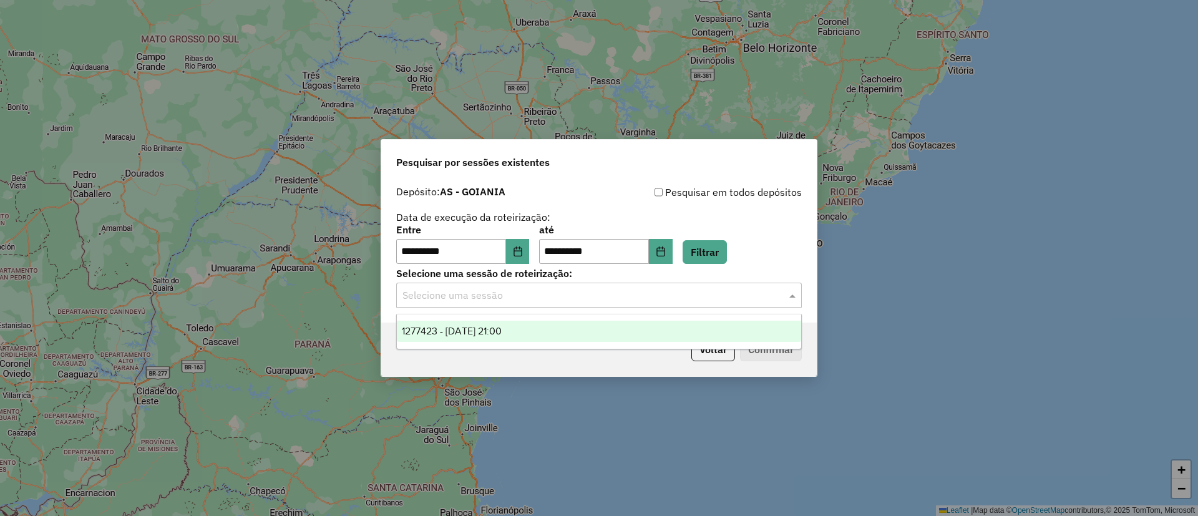
click at [559, 334] on div "1277423 - 17/09/2025 21:00" at bounding box center [599, 331] width 404 height 21
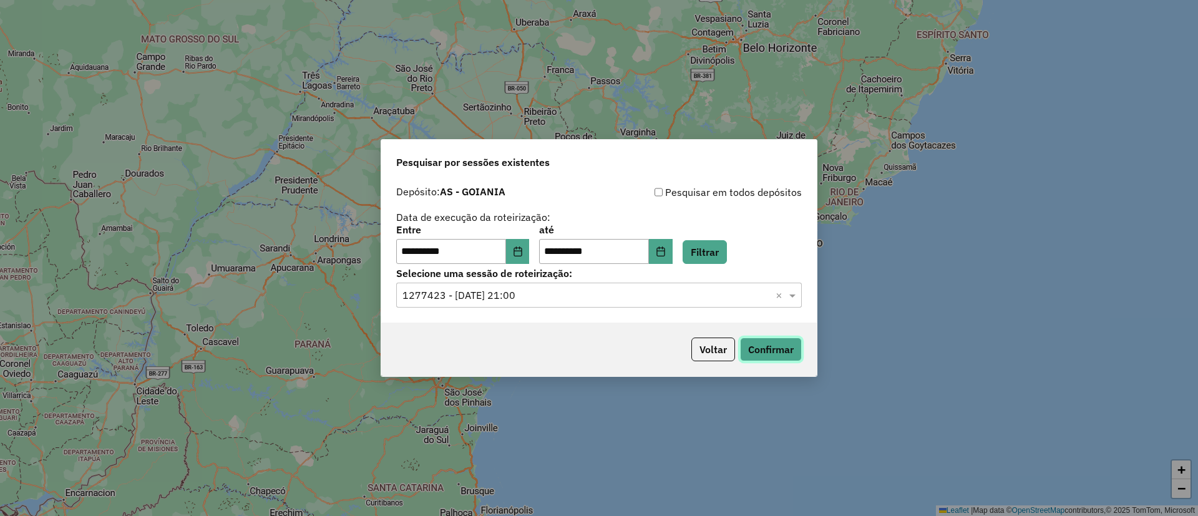
click at [778, 358] on button "Confirmar" at bounding box center [771, 350] width 62 height 24
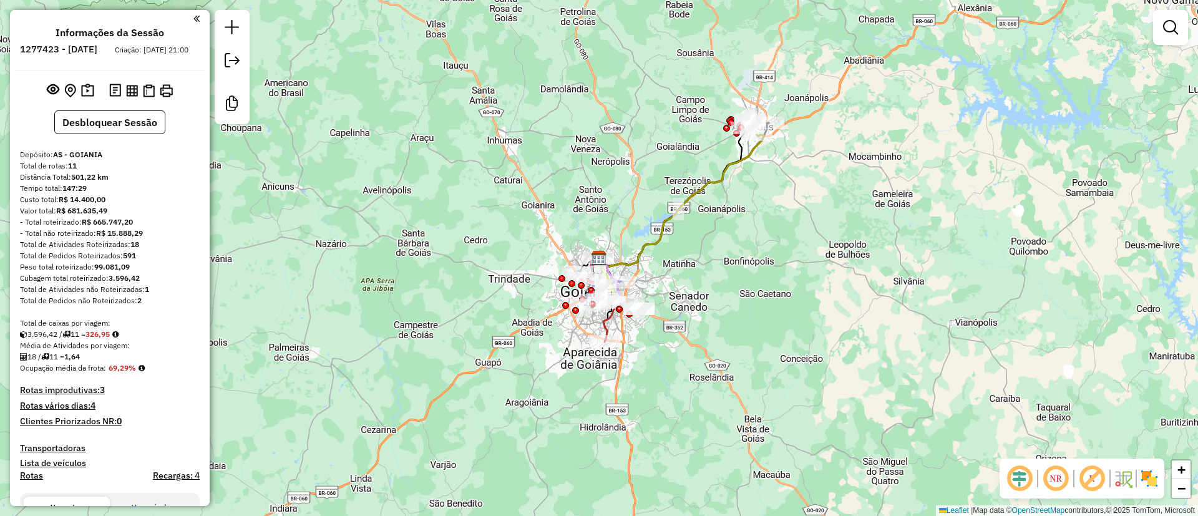
click at [96, 339] on strong "326,95" at bounding box center [98, 334] width 24 height 9
copy strong "326,95"
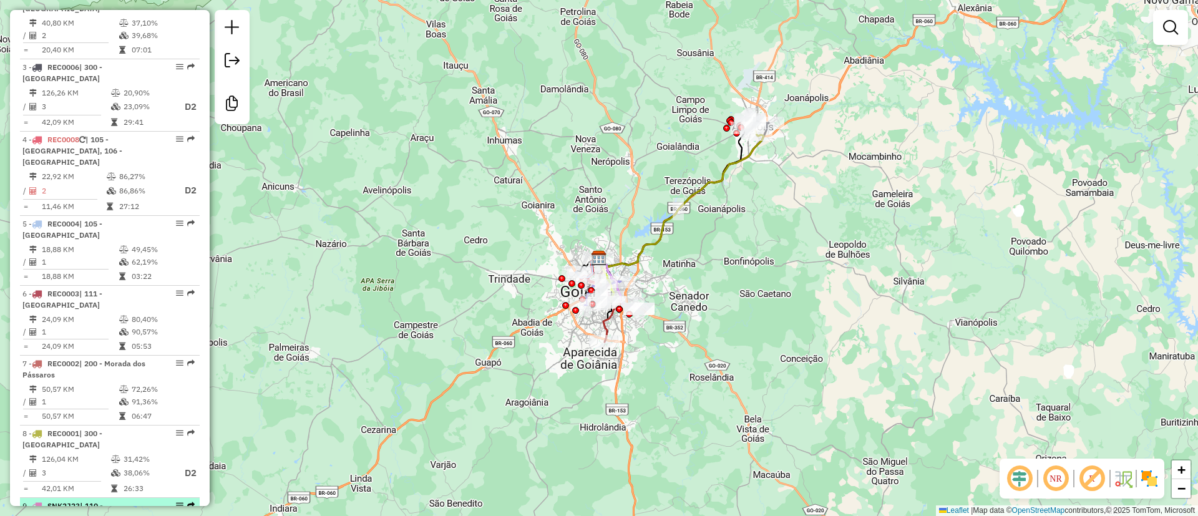
scroll to position [418, 0]
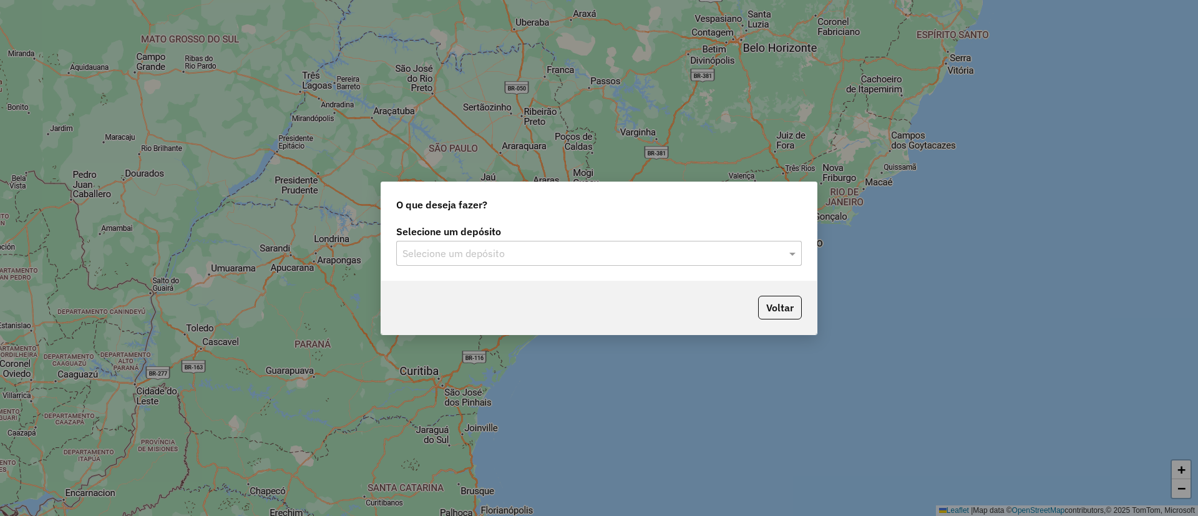
click at [601, 249] on input "text" at bounding box center [587, 254] width 368 height 15
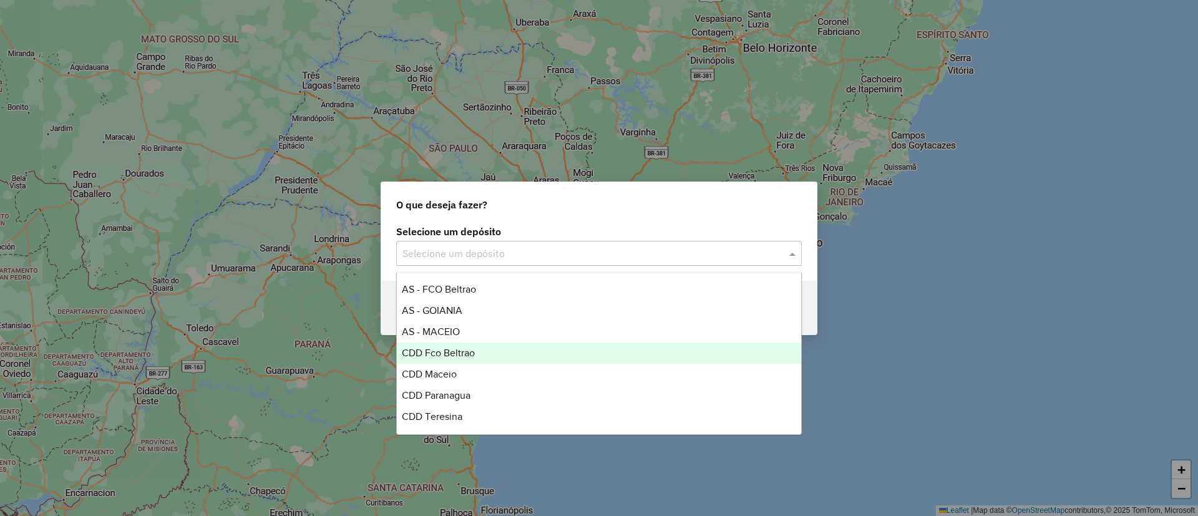
click at [446, 350] on span "CDD Fco Beltrao" at bounding box center [438, 353] width 73 height 11
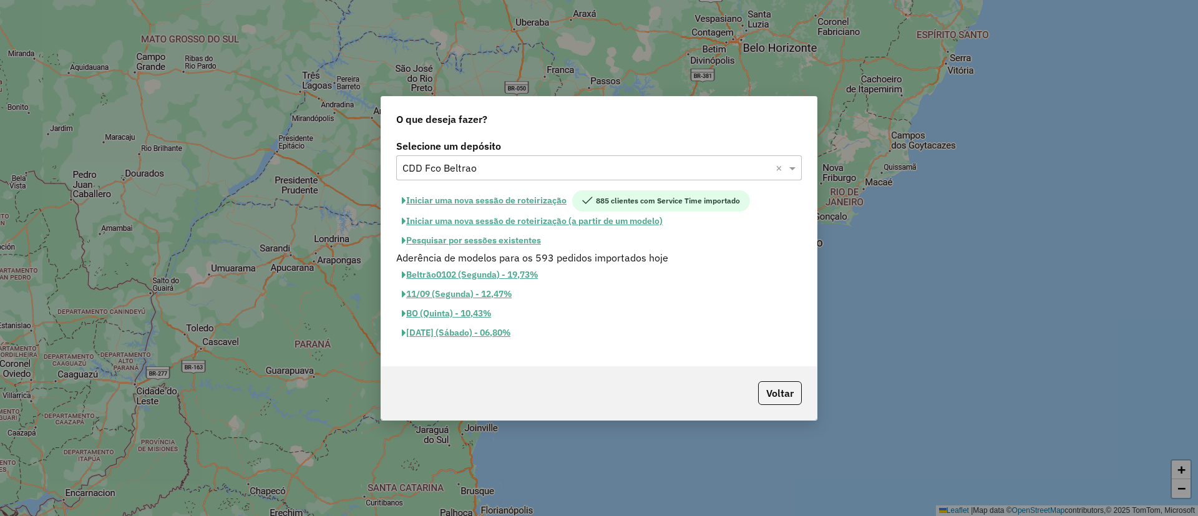
click at [555, 203] on button "Iniciar uma nova sessão de roteirização" at bounding box center [484, 200] width 176 height 21
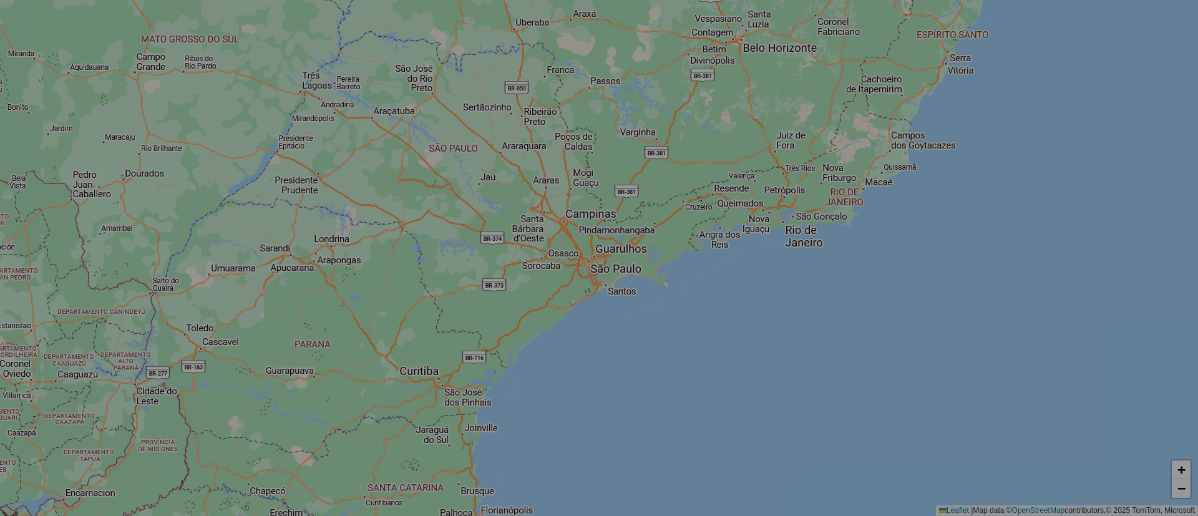
select select "*"
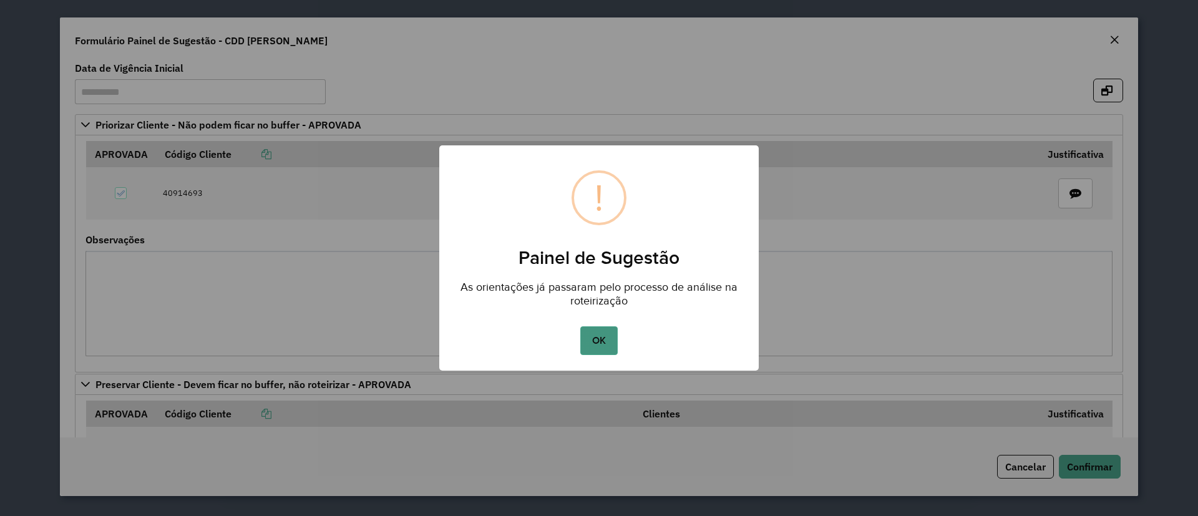
click at [611, 328] on button "OK" at bounding box center [598, 340] width 37 height 29
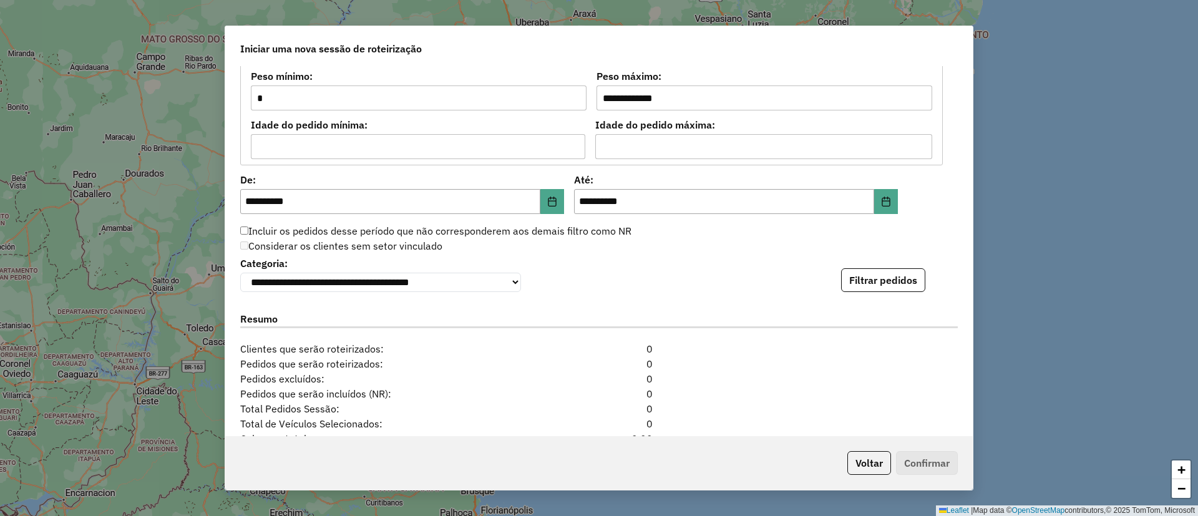
scroll to position [1217, 0]
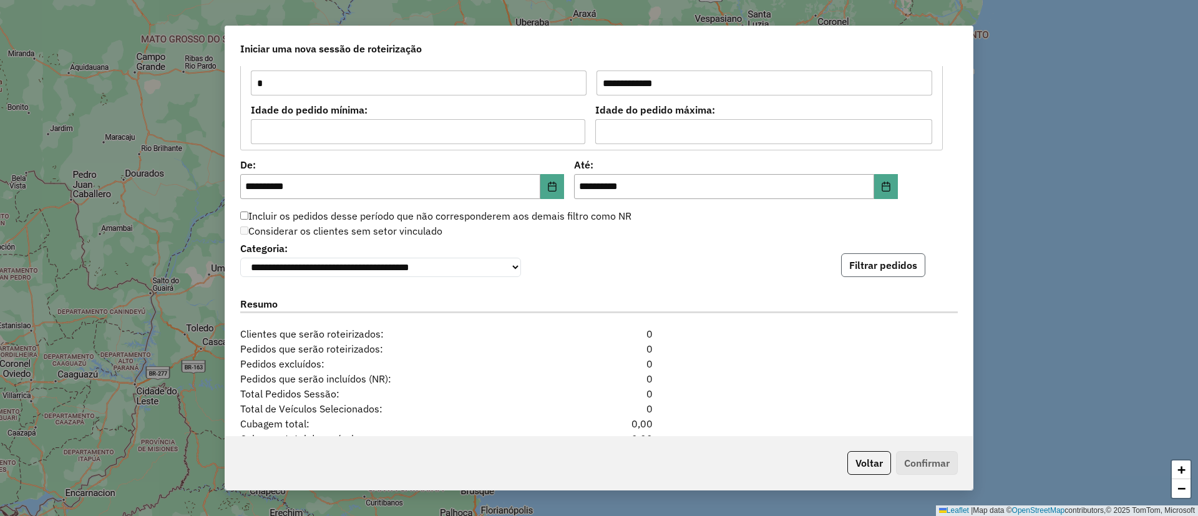
click at [873, 267] on button "Filtrar pedidos" at bounding box center [883, 265] width 84 height 24
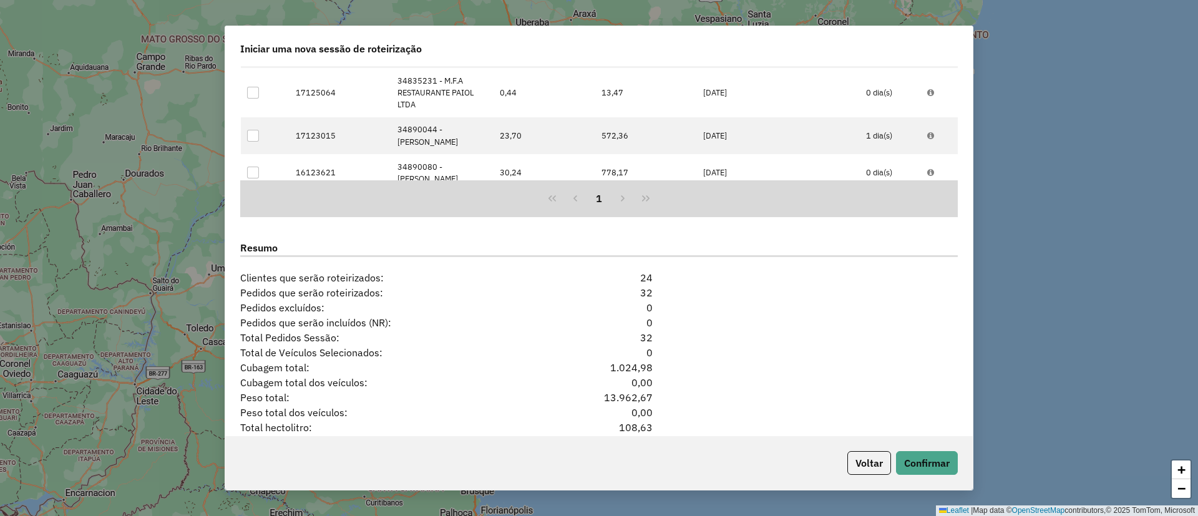
scroll to position [1589, 0]
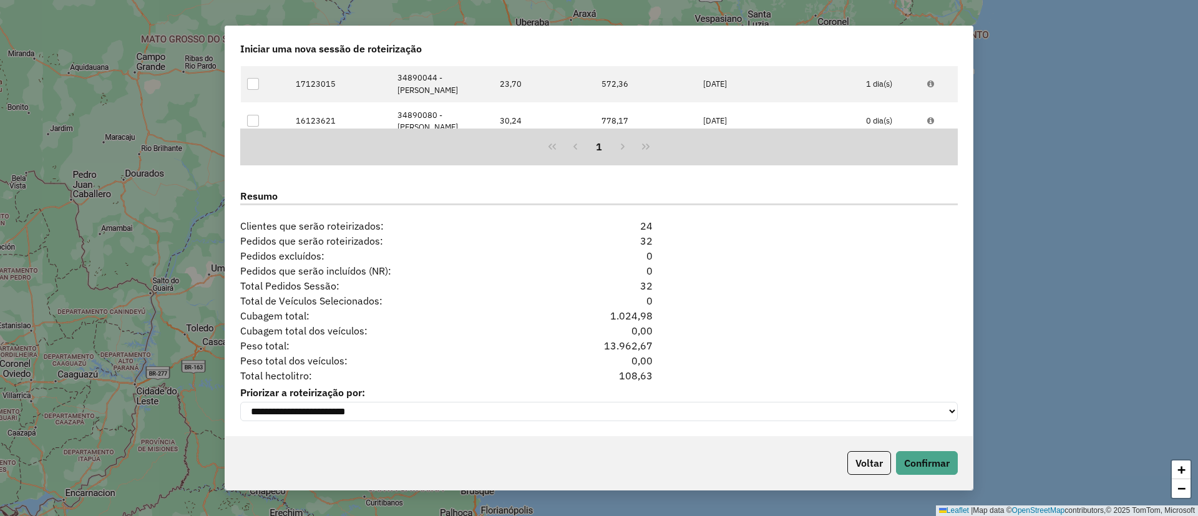
click at [643, 373] on div "108,63" at bounding box center [599, 375] width 122 height 15
copy div "108,63"
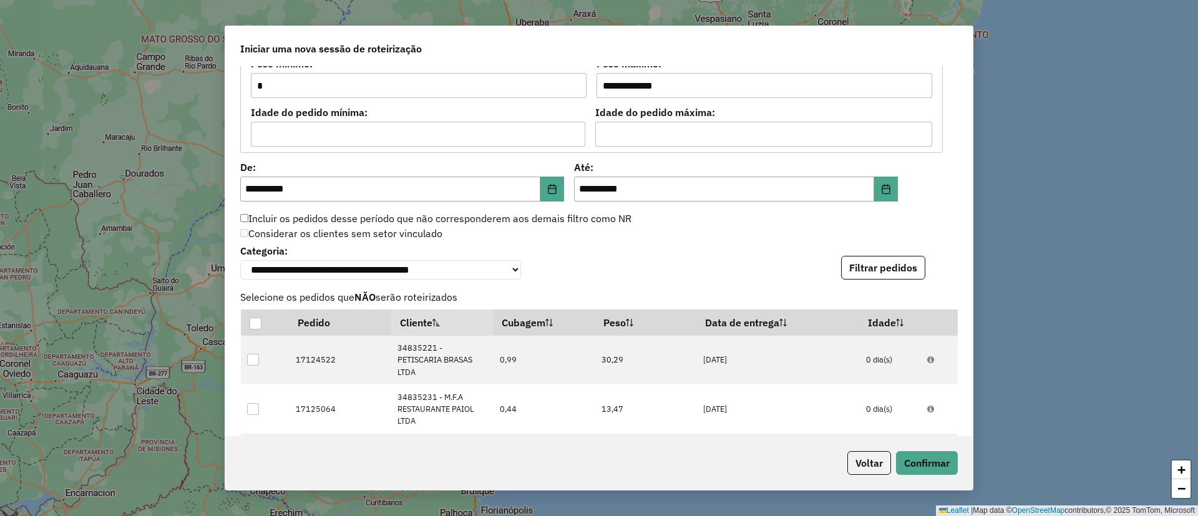
scroll to position [840, 0]
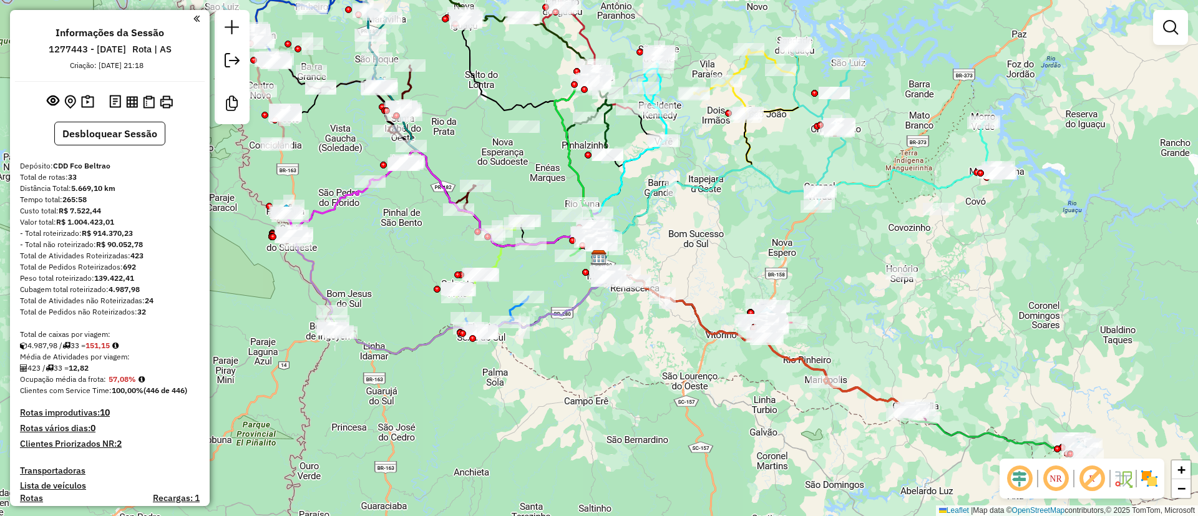
click at [97, 341] on strong "151,15" at bounding box center [98, 345] width 24 height 9
copy strong "151,15"
click at [127, 383] on strong "57,08%" at bounding box center [122, 378] width 27 height 9
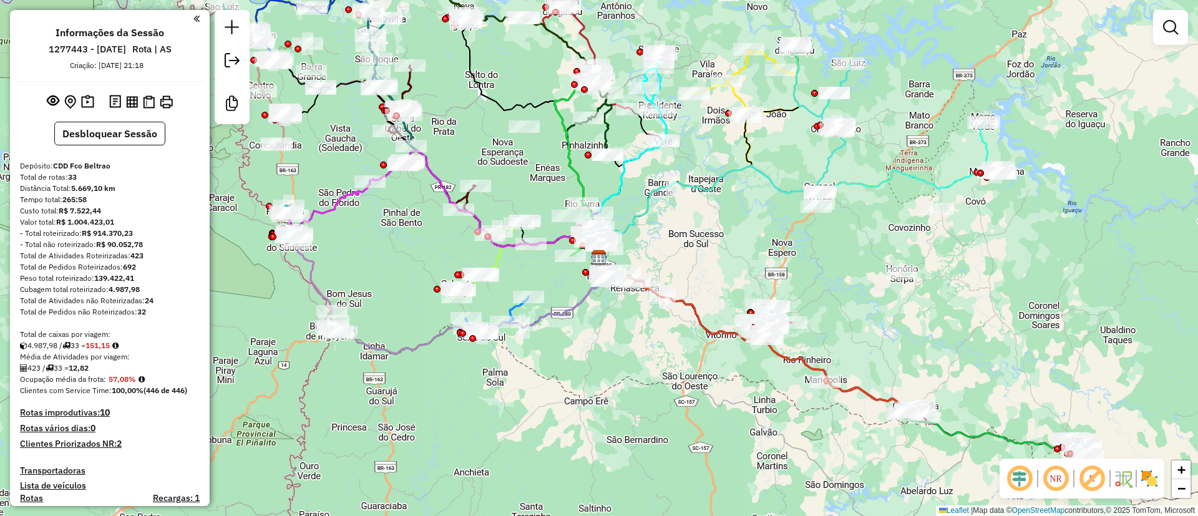
click at [115, 362] on div "Média de Atividades por viagem:" at bounding box center [110, 356] width 180 height 11
drag, startPoint x: 112, startPoint y: 380, endPoint x: 139, endPoint y: 379, distance: 26.2
click at [136, 379] on strong "57,08%" at bounding box center [122, 378] width 27 height 9
copy strong "57,08%"
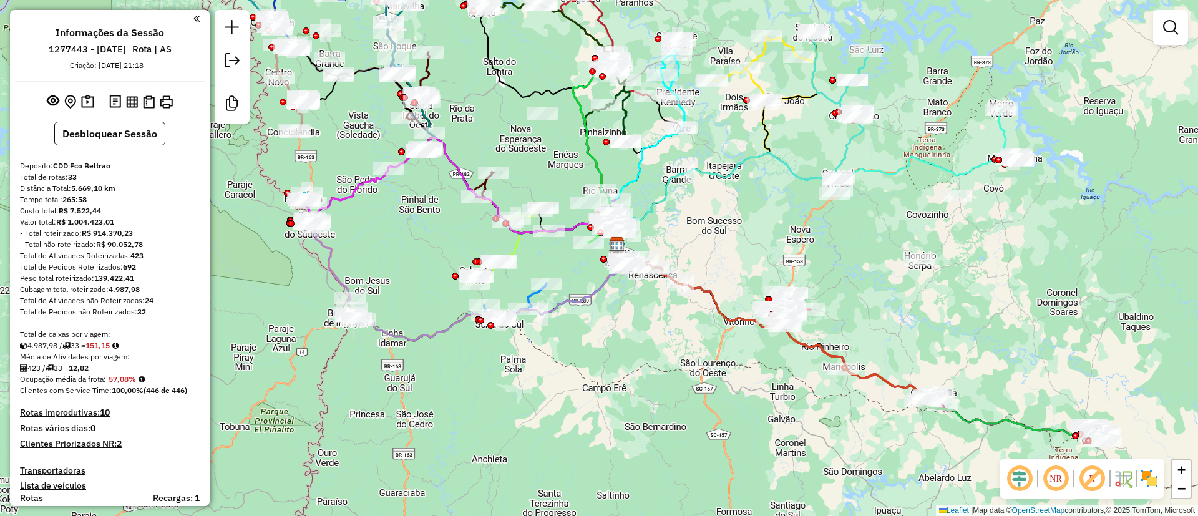
drag, startPoint x: 738, startPoint y: 397, endPoint x: 750, endPoint y: 361, distance: 38.1
click at [749, 384] on div "Janela de atendimento Grade de atendimento Capacidade Transportadoras Veículos …" at bounding box center [599, 258] width 1198 height 516
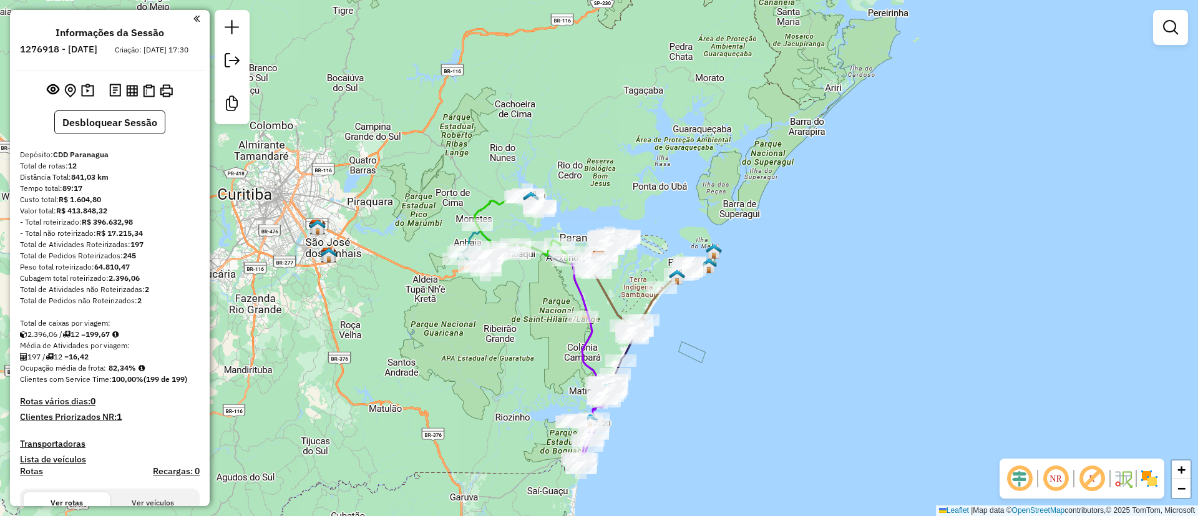
click at [101, 339] on strong "199,67" at bounding box center [98, 334] width 24 height 9
copy strong "199,67"
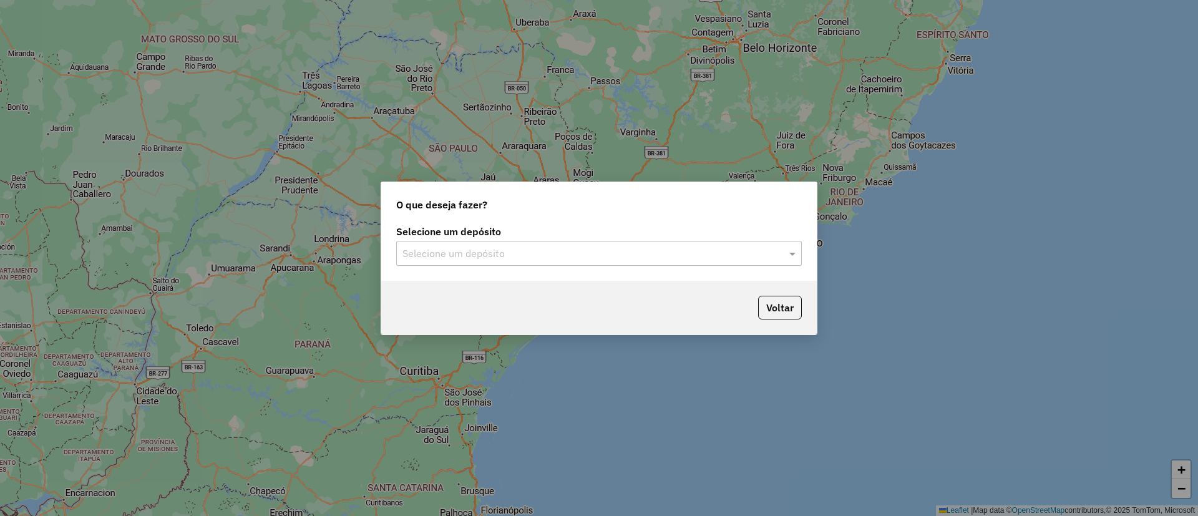
click at [449, 255] on input "text" at bounding box center [587, 254] width 368 height 15
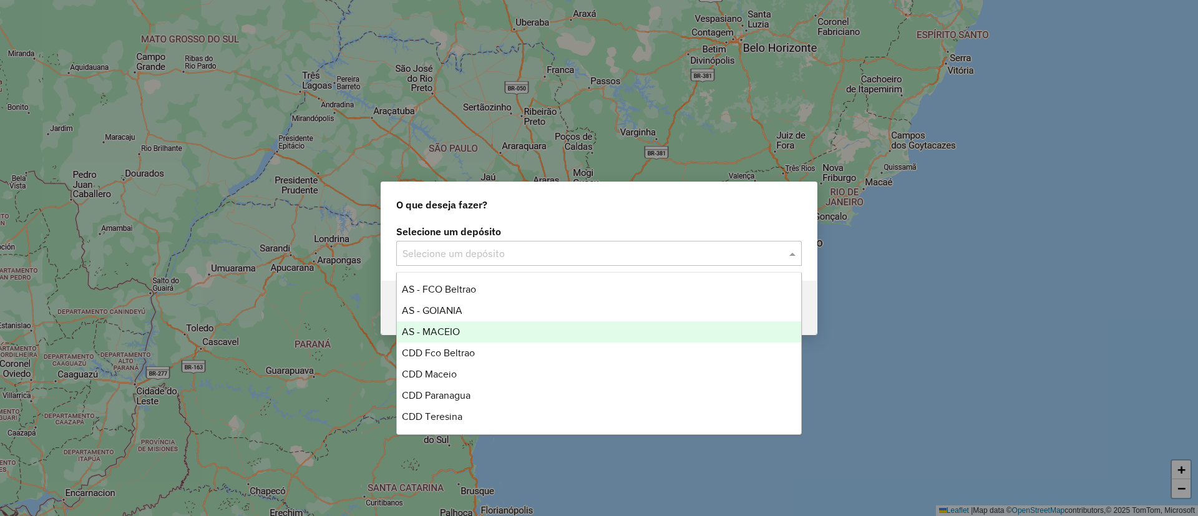
click at [452, 329] on span "AS - MACEIO" at bounding box center [431, 331] width 58 height 11
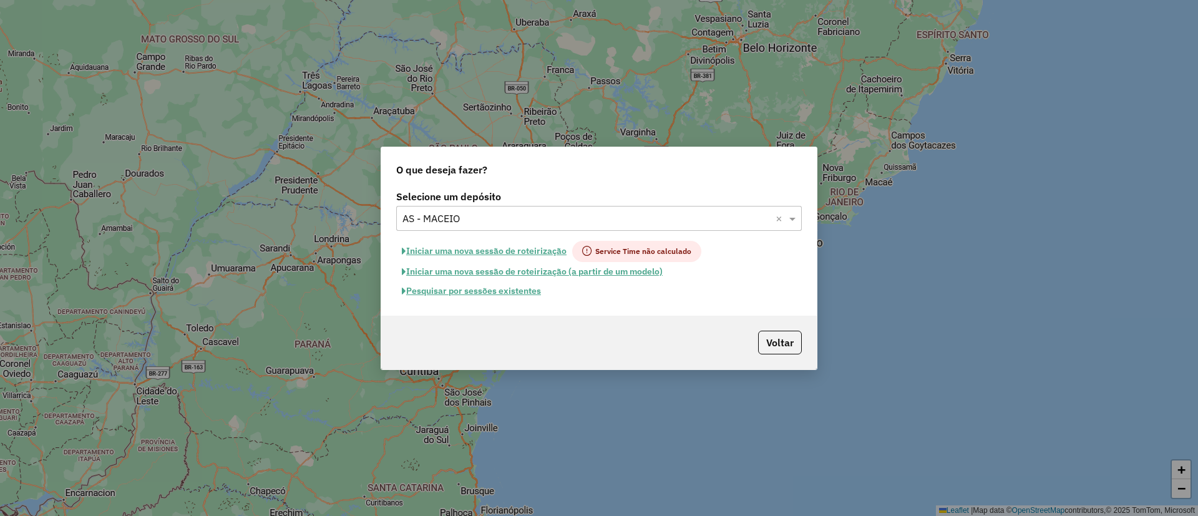
click at [501, 290] on button "Pesquisar por sessões existentes" at bounding box center [471, 290] width 150 height 19
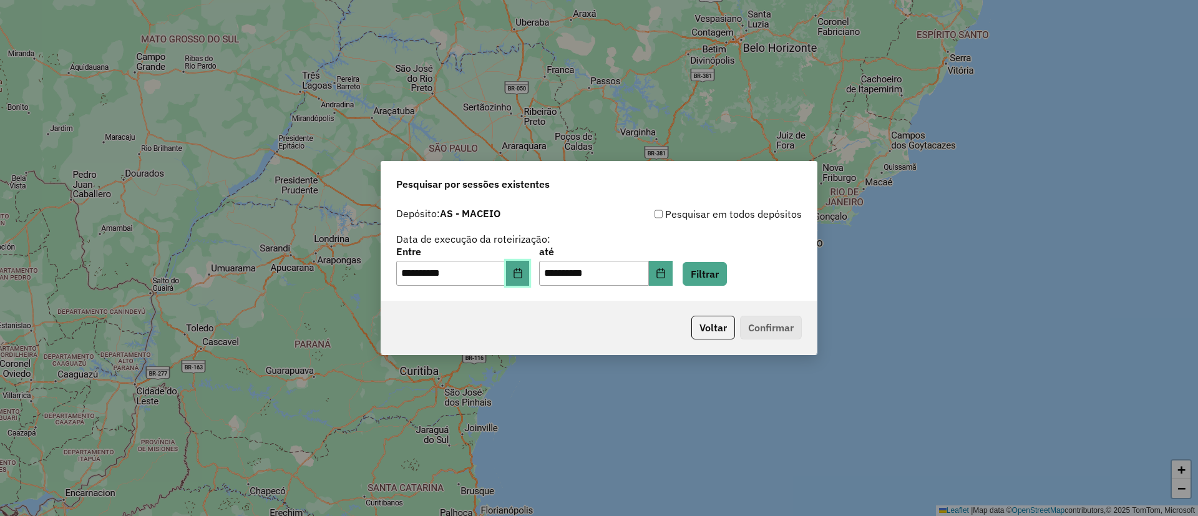
click at [523, 275] on icon "Choose Date" at bounding box center [518, 273] width 10 height 10
click at [705, 274] on button "Filtrar" at bounding box center [705, 274] width 44 height 24
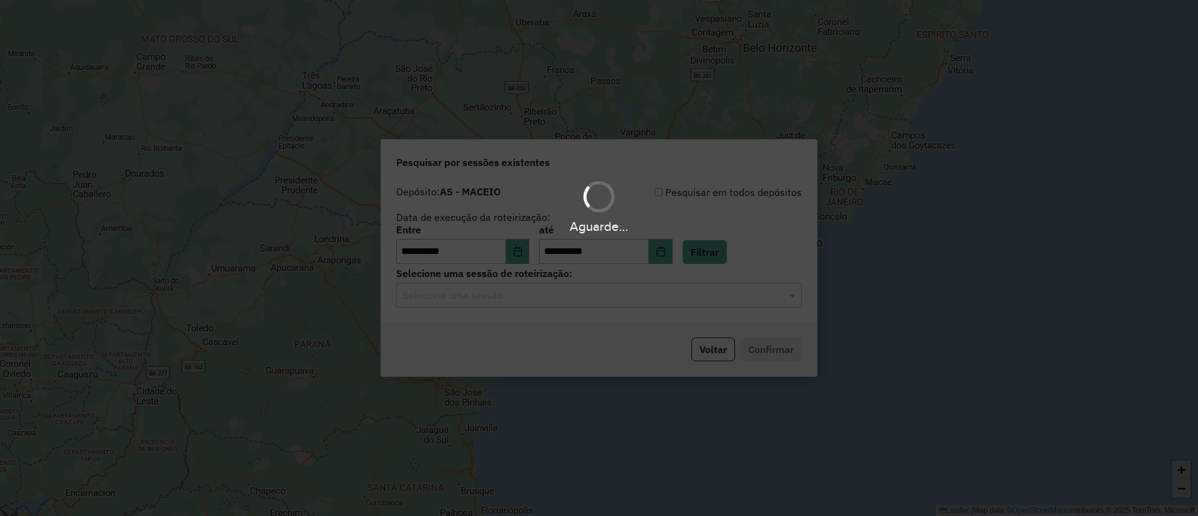
click at [532, 306] on div "Aguarde..." at bounding box center [599, 258] width 1198 height 516
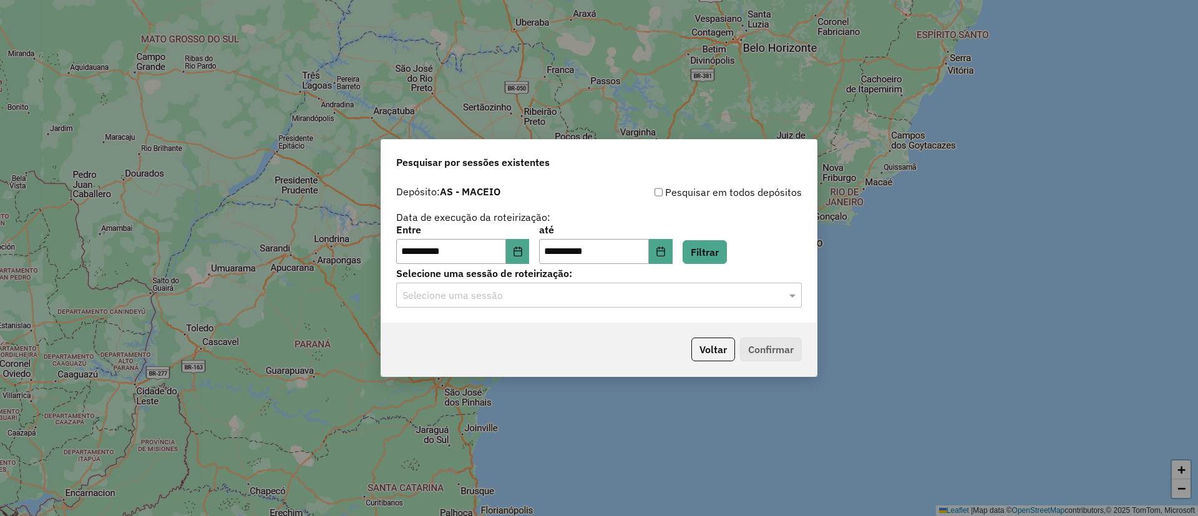
click at [525, 311] on div "**********" at bounding box center [599, 251] width 436 height 143
click at [505, 303] on div "Selecione uma sessão" at bounding box center [599, 295] width 406 height 25
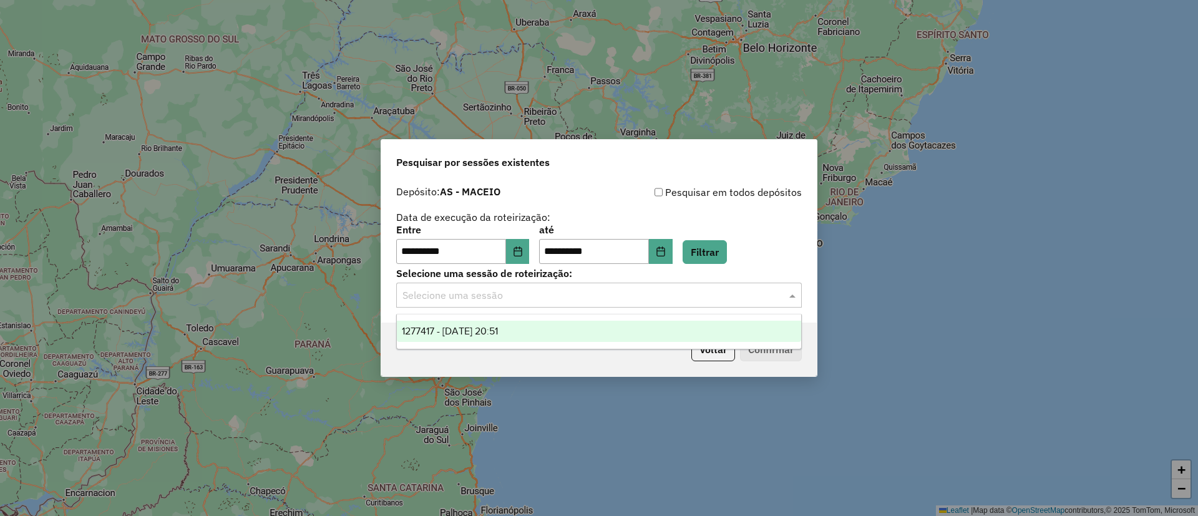
click at [504, 322] on div "1277417 - 17/09/2025 20:51" at bounding box center [599, 331] width 404 height 21
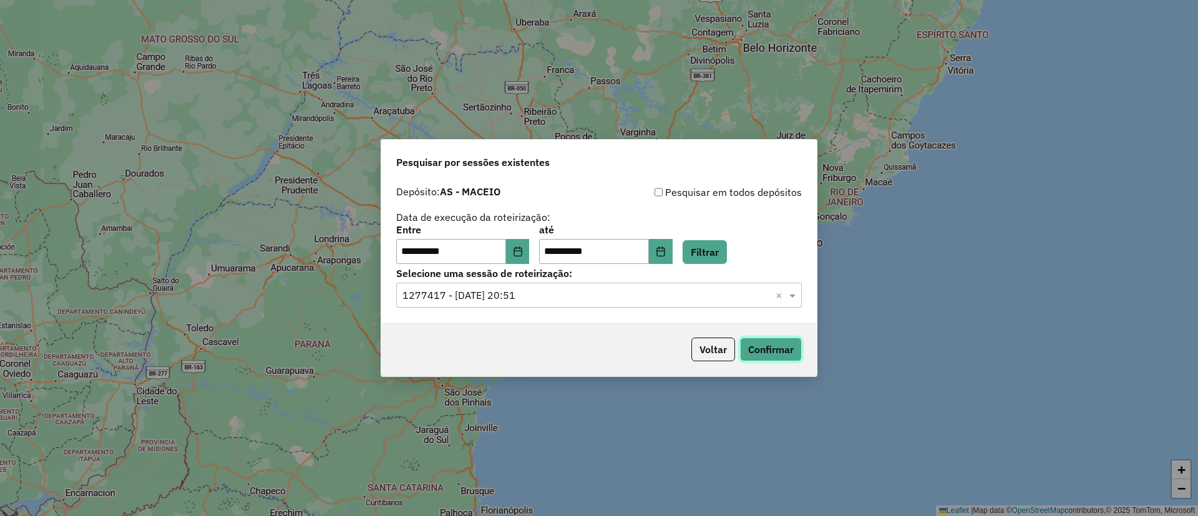
click at [760, 340] on button "Confirmar" at bounding box center [771, 350] width 62 height 24
click at [716, 348] on button "Voltar" at bounding box center [714, 350] width 44 height 24
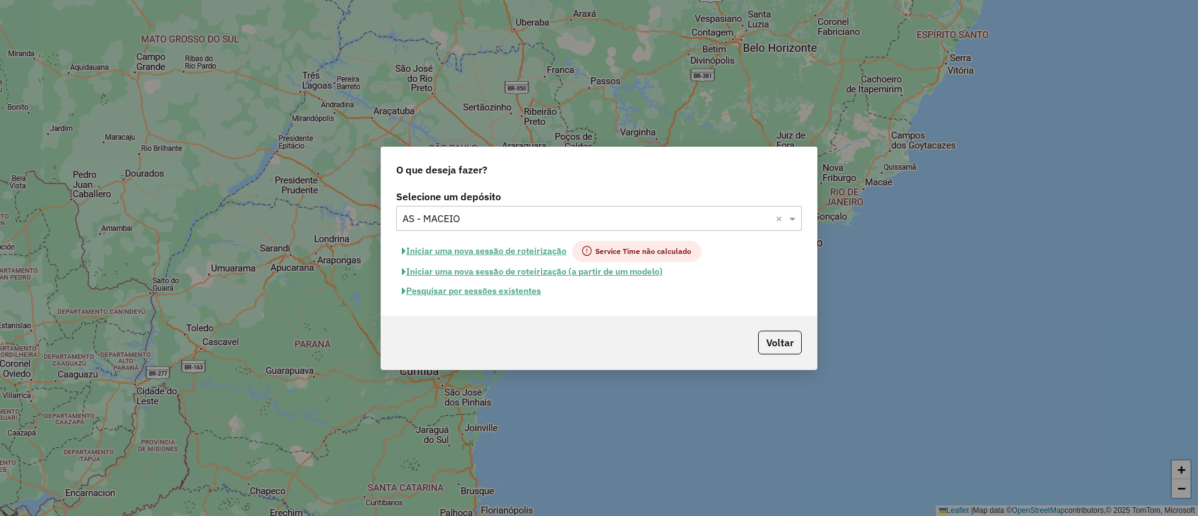
click at [477, 238] on div "Selecione um depósito Selecione um depósito × AS - MACEIO × Iniciar uma nova se…" at bounding box center [599, 251] width 436 height 129
click at [466, 227] on div "Selecione um depósito × AS - MACEIO ×" at bounding box center [599, 218] width 406 height 25
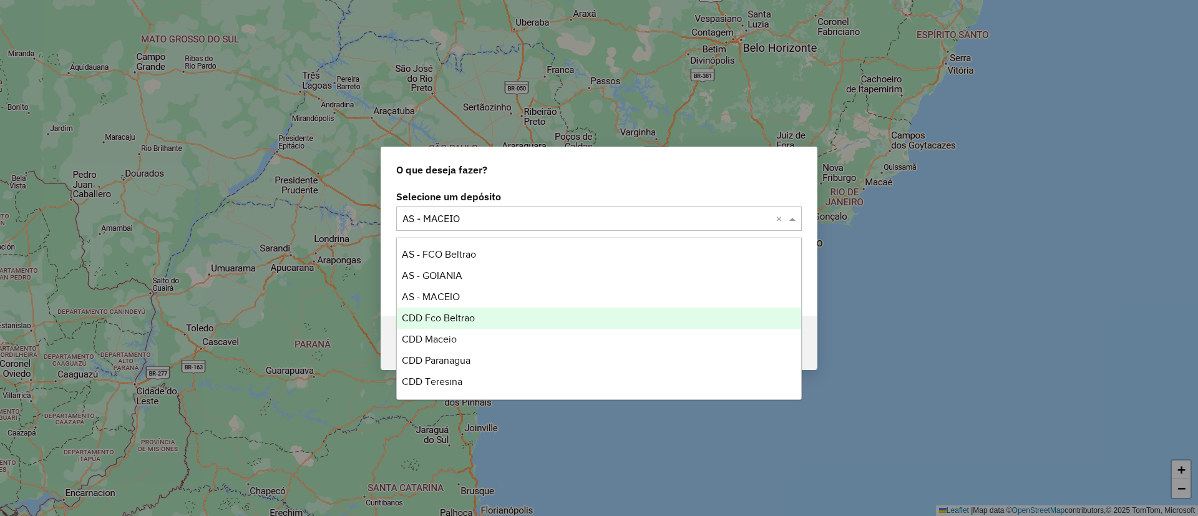
click at [454, 309] on div "CDD Fco Beltrao" at bounding box center [599, 318] width 404 height 21
click at [447, 214] on input "text" at bounding box center [587, 219] width 368 height 15
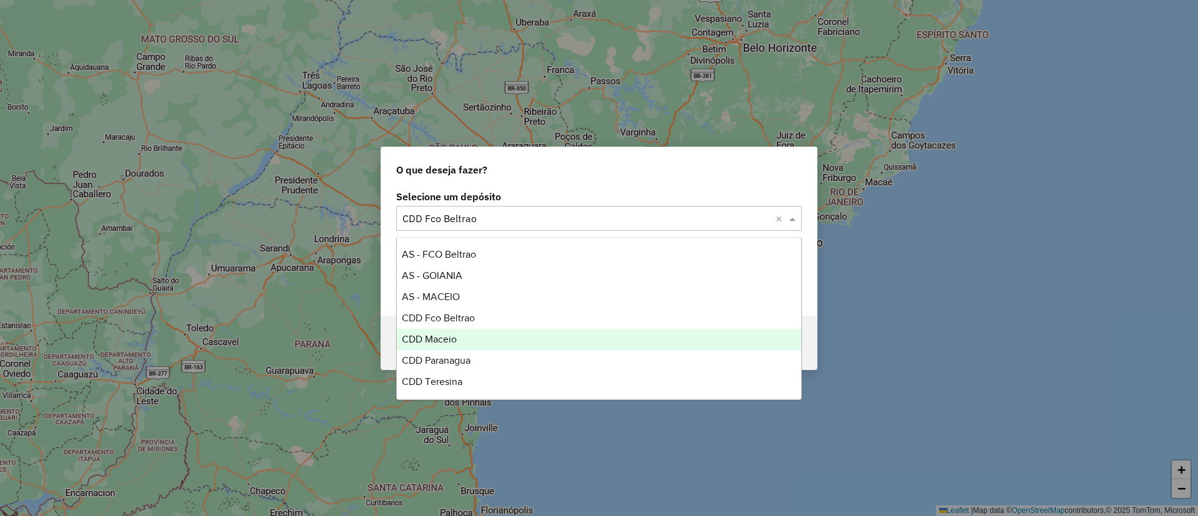
click at [446, 346] on div "CDD Maceio" at bounding box center [599, 339] width 404 height 21
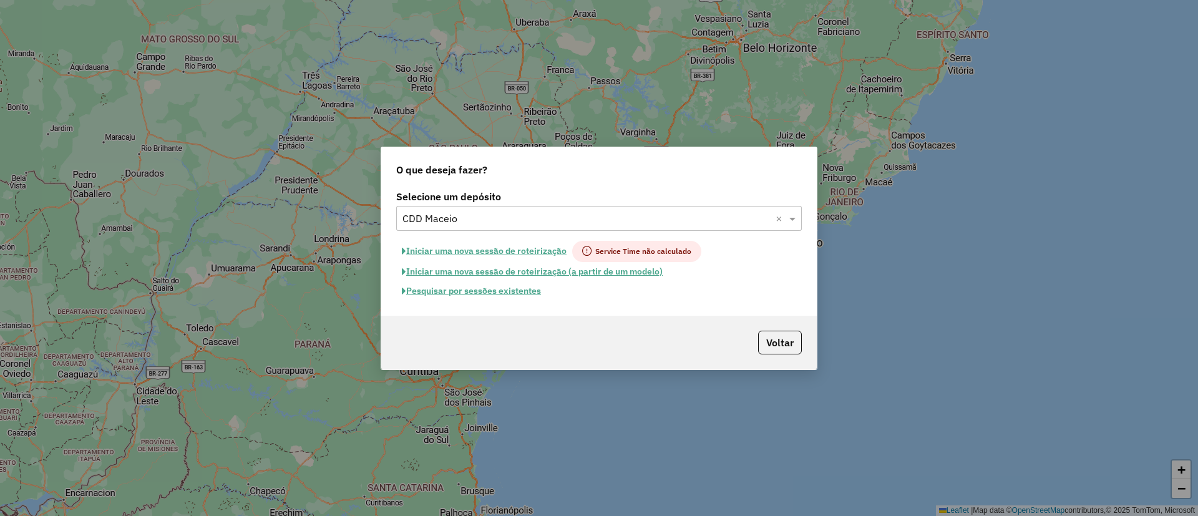
click at [477, 290] on button "Pesquisar por sessões existentes" at bounding box center [471, 290] width 150 height 19
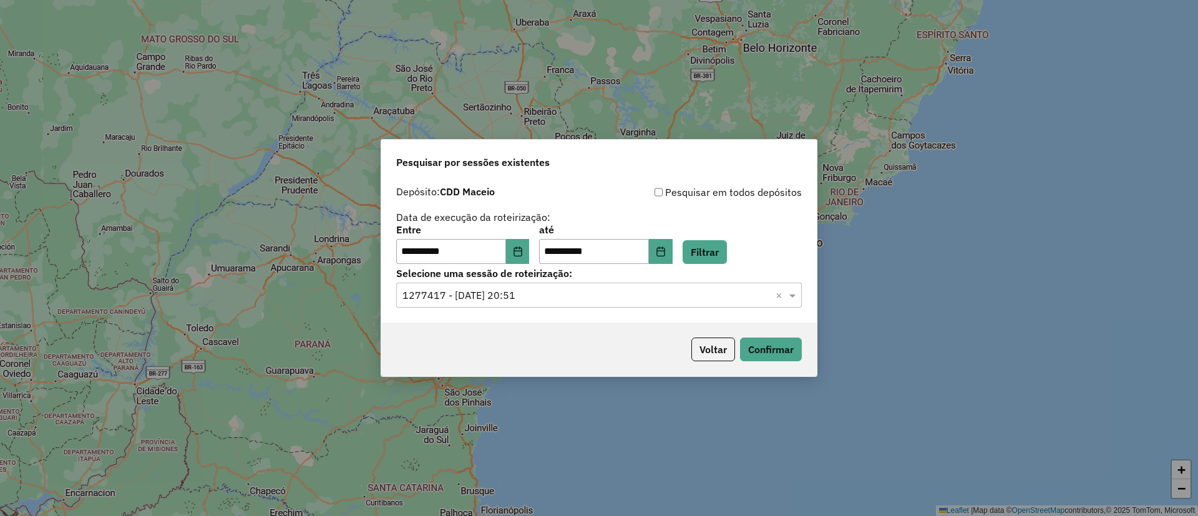
click at [614, 286] on div "Selecione uma sessão × 1277417 - 17/09/2025 20:51 ×" at bounding box center [599, 295] width 406 height 25
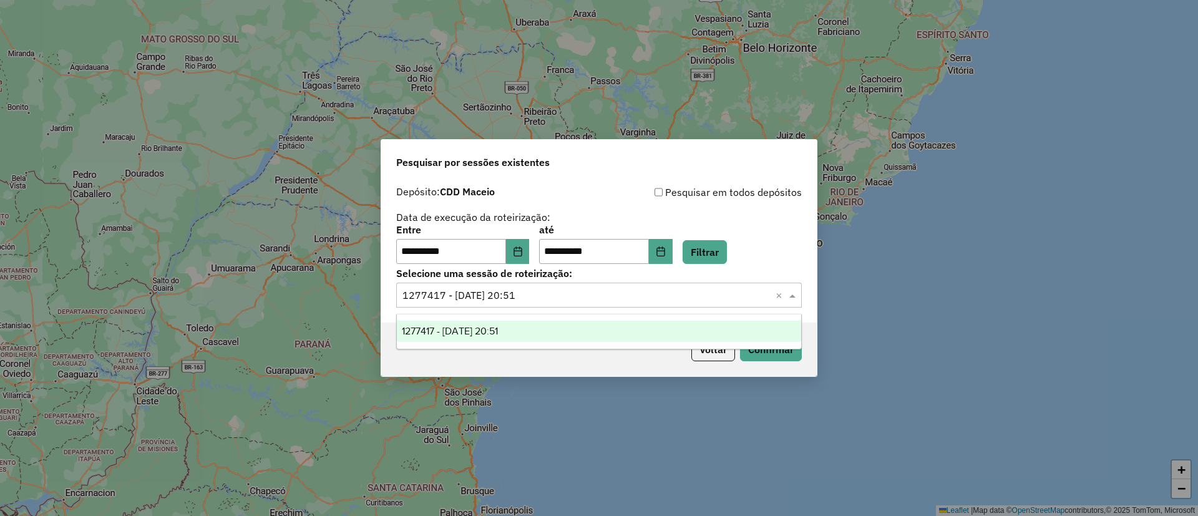
click at [710, 270] on label "Selecione uma sessão de roteirização:" at bounding box center [599, 273] width 406 height 15
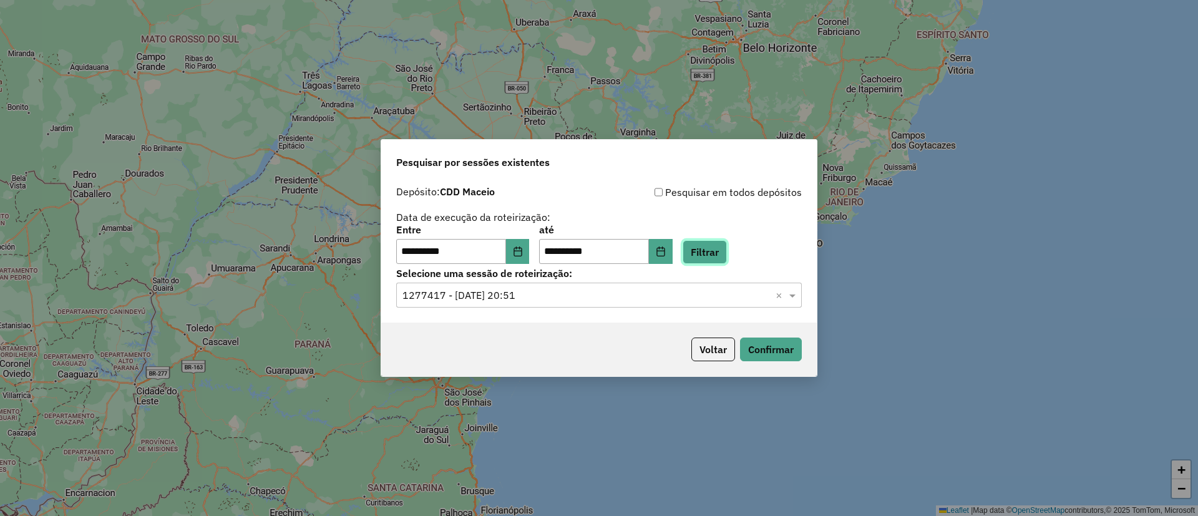
click at [707, 253] on button "Filtrar" at bounding box center [705, 252] width 44 height 24
click at [579, 302] on input "text" at bounding box center [587, 295] width 368 height 15
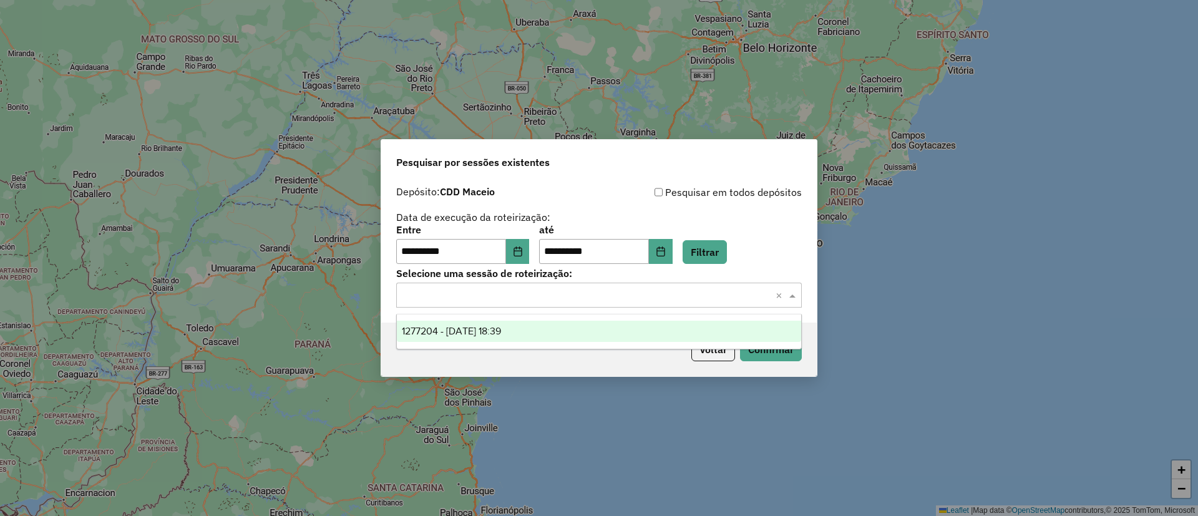
click at [569, 328] on div "1277204 - 17/09/2025 18:39" at bounding box center [599, 331] width 404 height 21
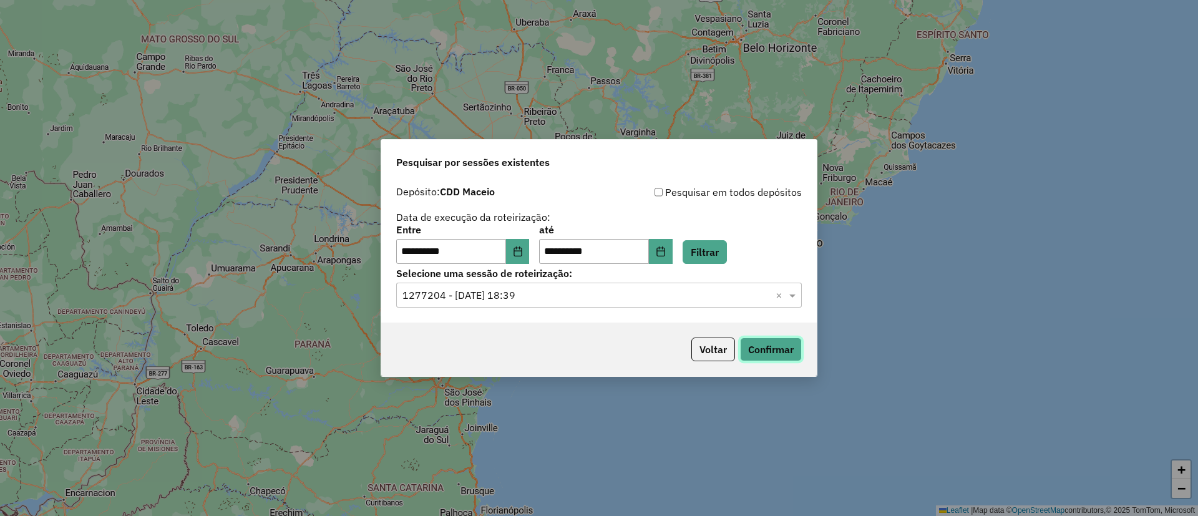
click at [771, 355] on button "Confirmar" at bounding box center [771, 350] width 62 height 24
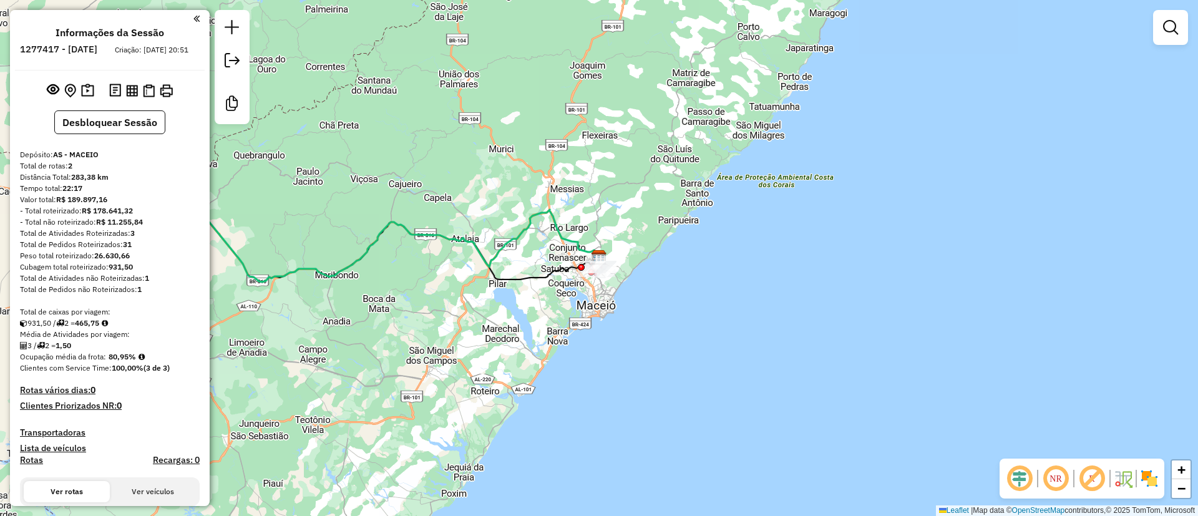
scroll to position [281, 0]
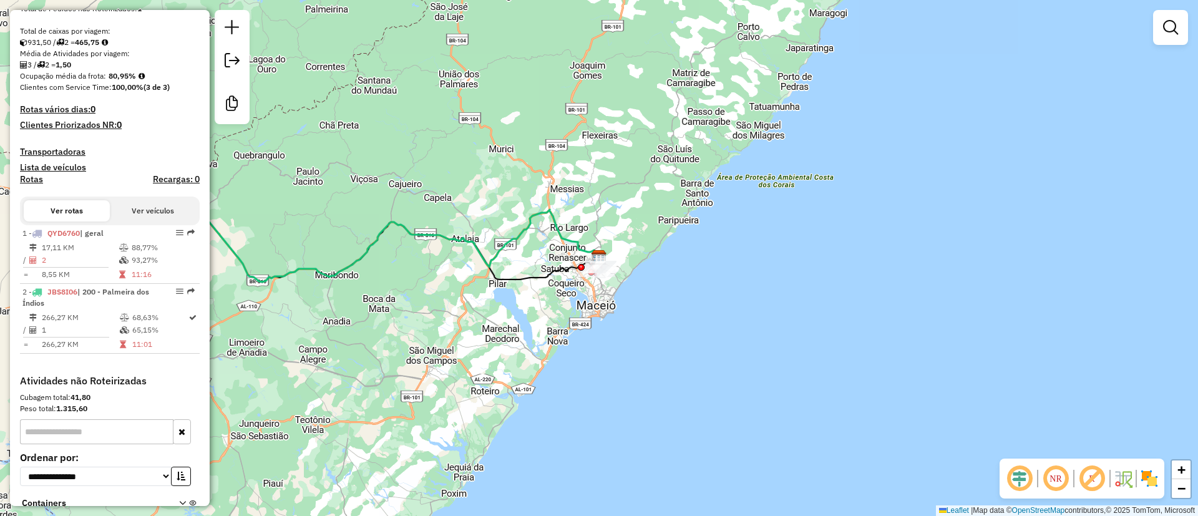
click at [668, 202] on div "Janela de atendimento Grade de atendimento Capacidade Transportadoras Veículos …" at bounding box center [599, 258] width 1198 height 516
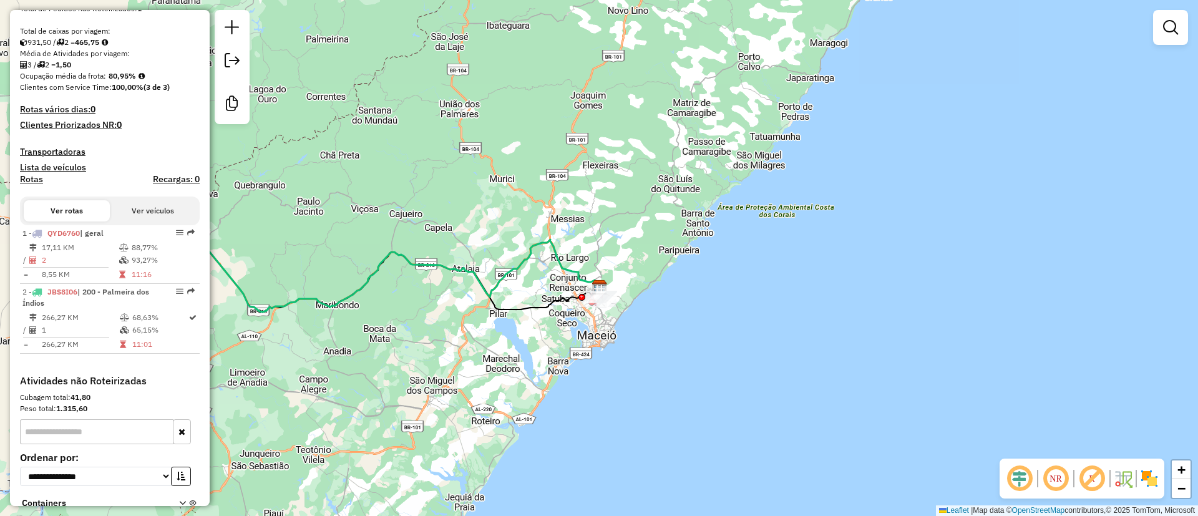
scroll to position [0, 0]
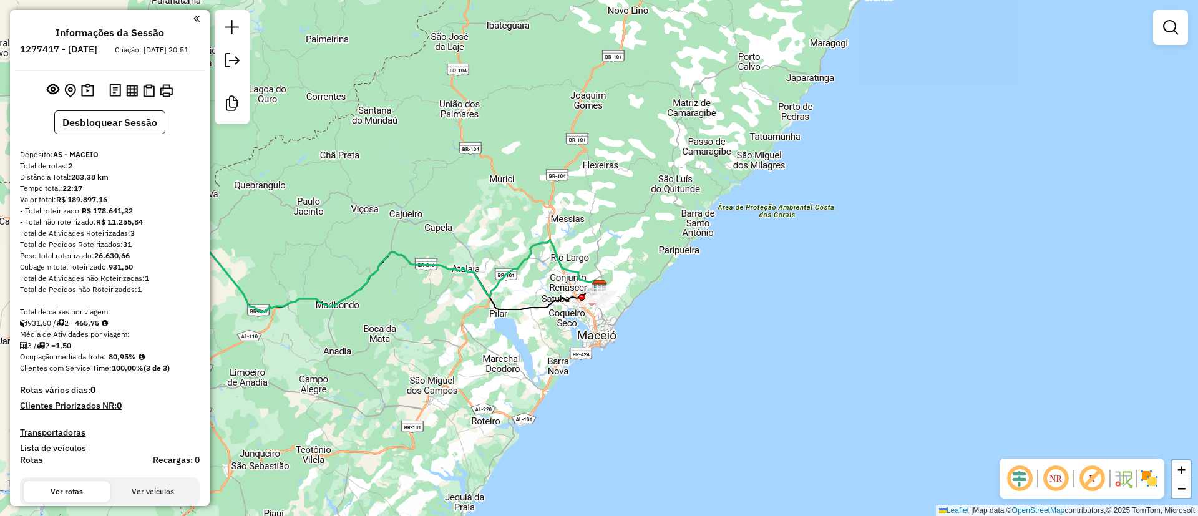
click at [96, 328] on strong "465,75" at bounding box center [87, 322] width 24 height 9
drag, startPoint x: 95, startPoint y: 337, endPoint x: 97, endPoint y: 346, distance: 9.4
click at [94, 328] on strong "465,75" at bounding box center [87, 322] width 24 height 9
copy strong "465,75"
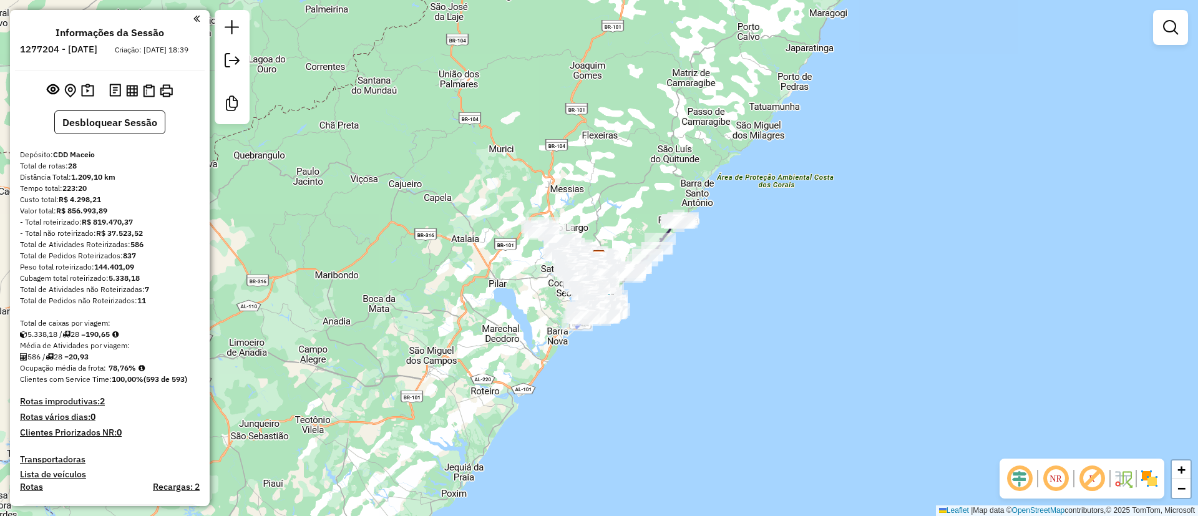
click at [110, 339] on strong "190,65" at bounding box center [98, 334] width 24 height 9
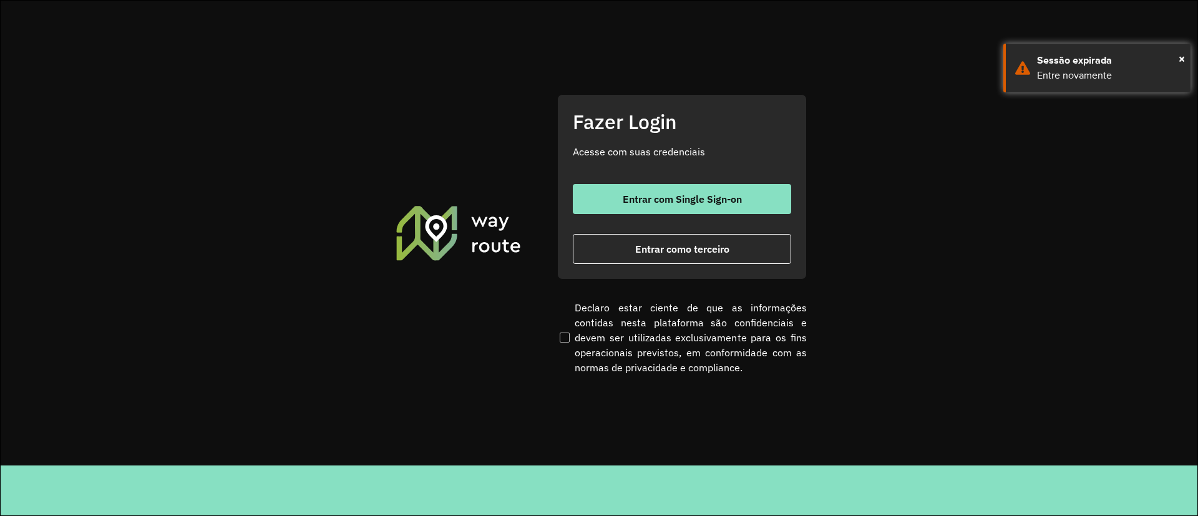
click at [635, 182] on div "Fazer Login Acesse com suas credenciais Entrar com Single Sign-on Entrar como t…" at bounding box center [682, 186] width 250 height 185
click at [637, 185] on button "Entrar com Single Sign-on" at bounding box center [682, 199] width 218 height 30
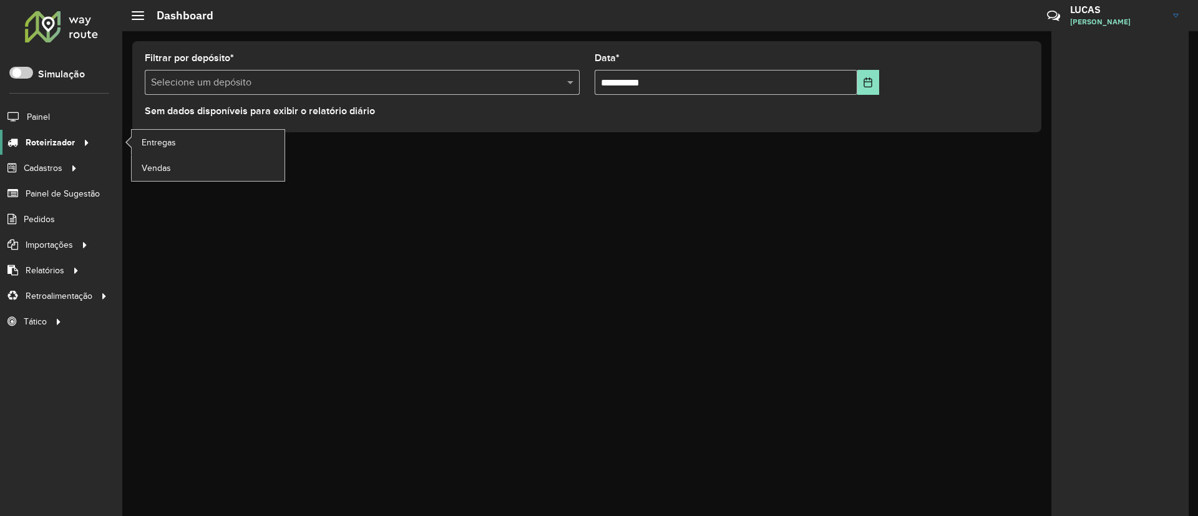
click at [64, 145] on span "Roteirizador" at bounding box center [50, 142] width 49 height 13
click at [212, 135] on link "Entregas" at bounding box center [208, 142] width 153 height 25
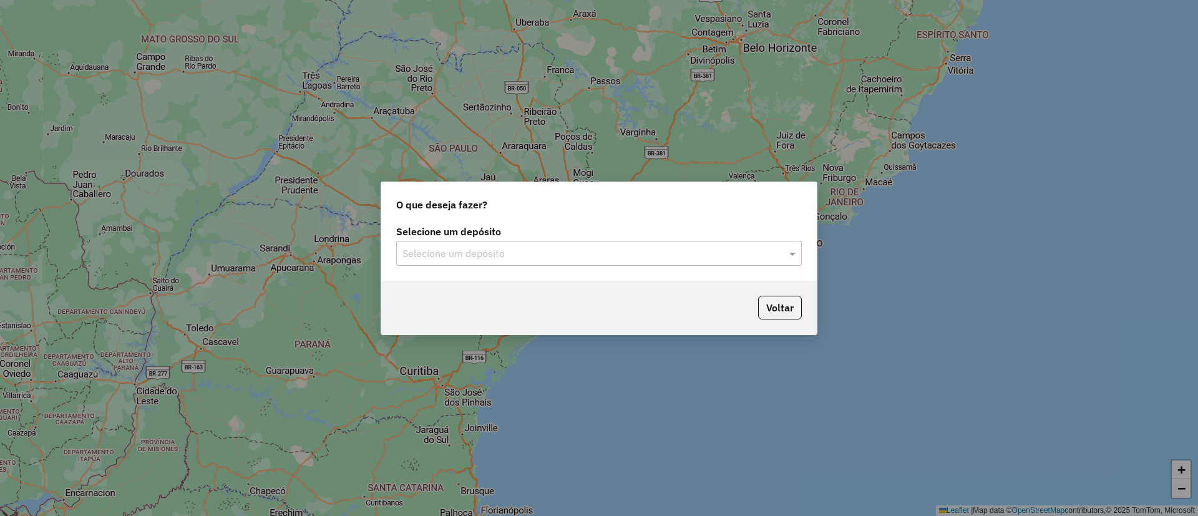
click at [424, 255] on input "text" at bounding box center [587, 254] width 368 height 15
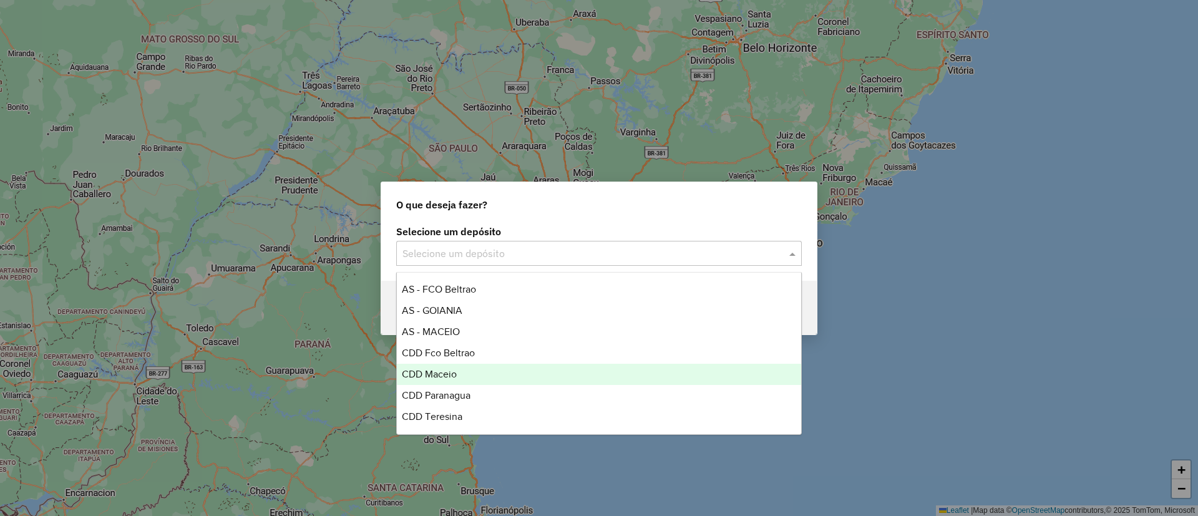
click at [444, 368] on div "CDD Maceio" at bounding box center [599, 374] width 404 height 21
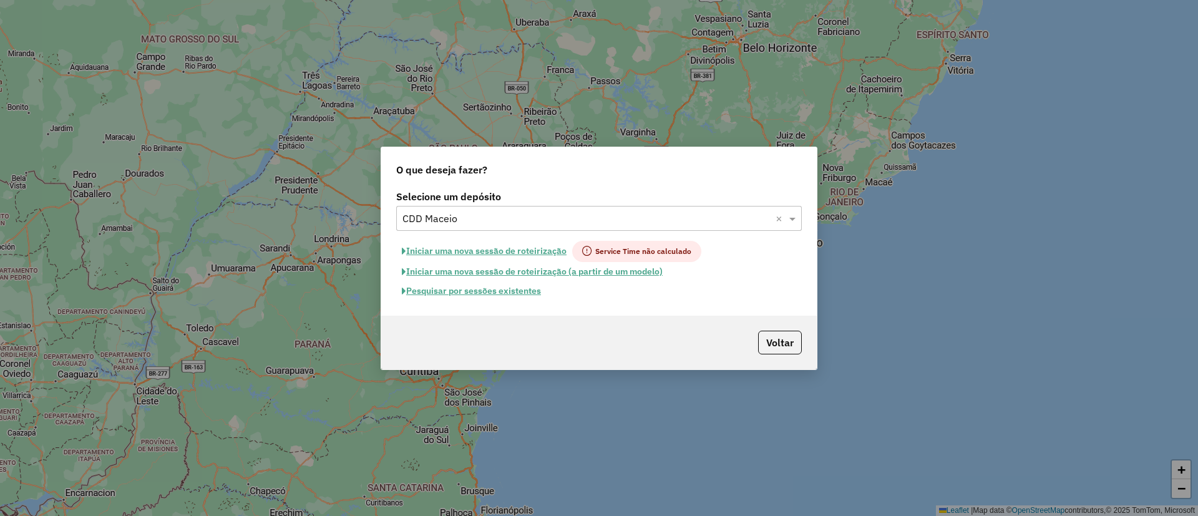
click at [469, 289] on button "Pesquisar por sessões existentes" at bounding box center [471, 290] width 150 height 19
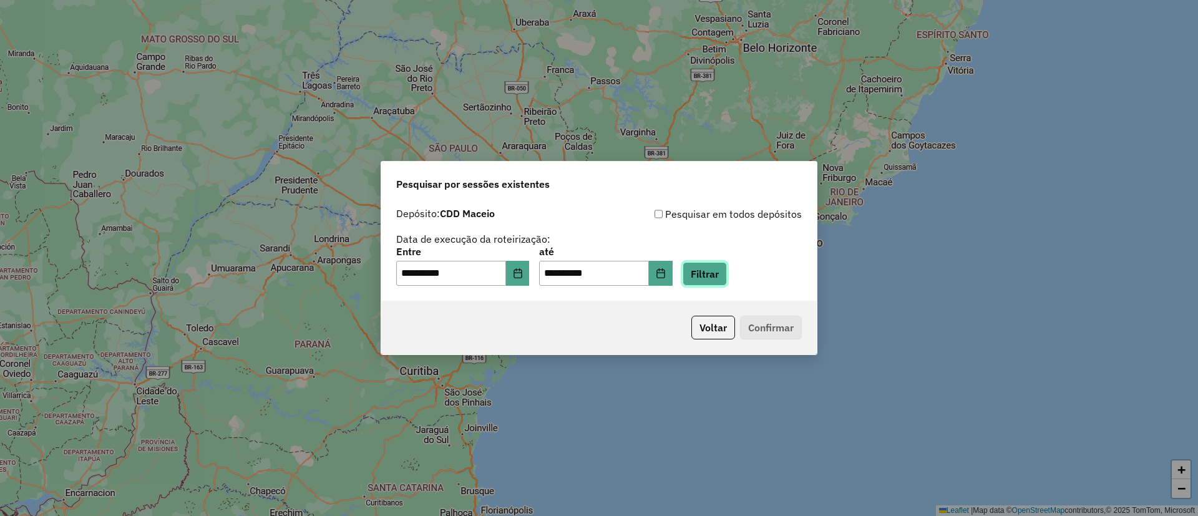
click at [710, 272] on button "Filtrar" at bounding box center [705, 274] width 44 height 24
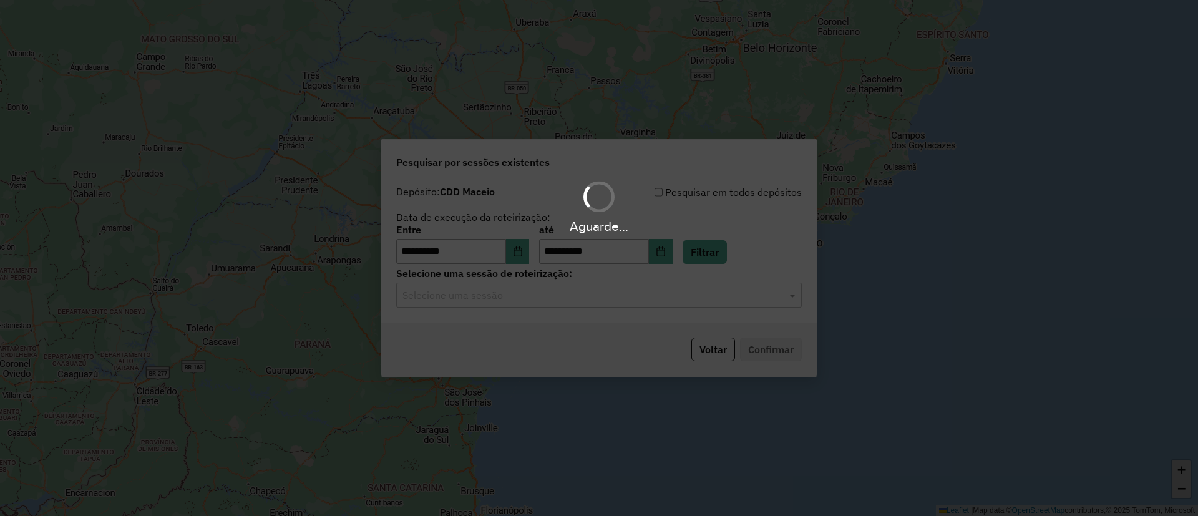
click at [487, 305] on div "Aguarde..." at bounding box center [599, 258] width 1198 height 516
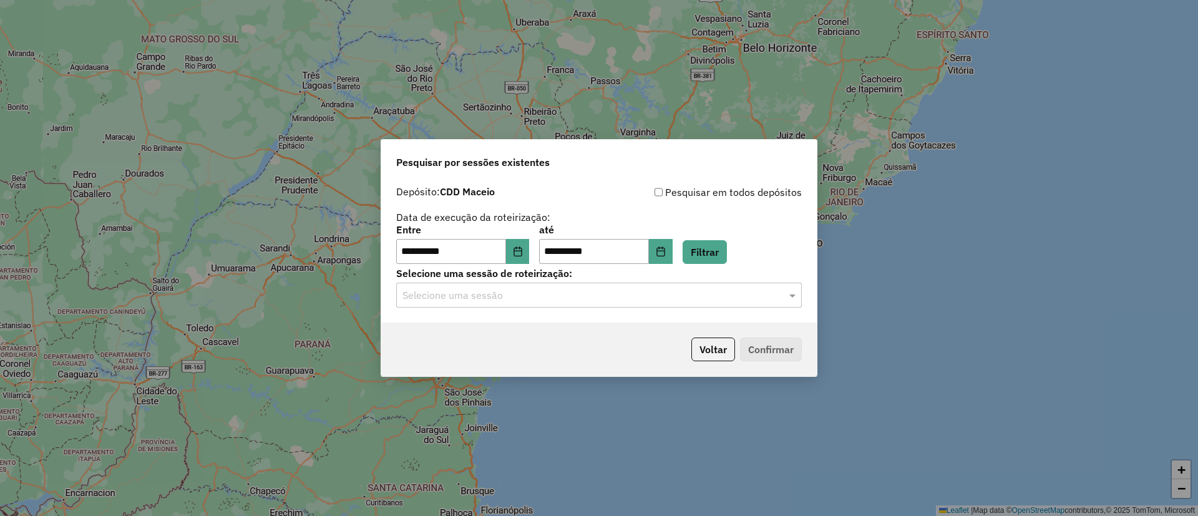
click at [487, 305] on div "Selecione uma sessão" at bounding box center [599, 295] width 406 height 25
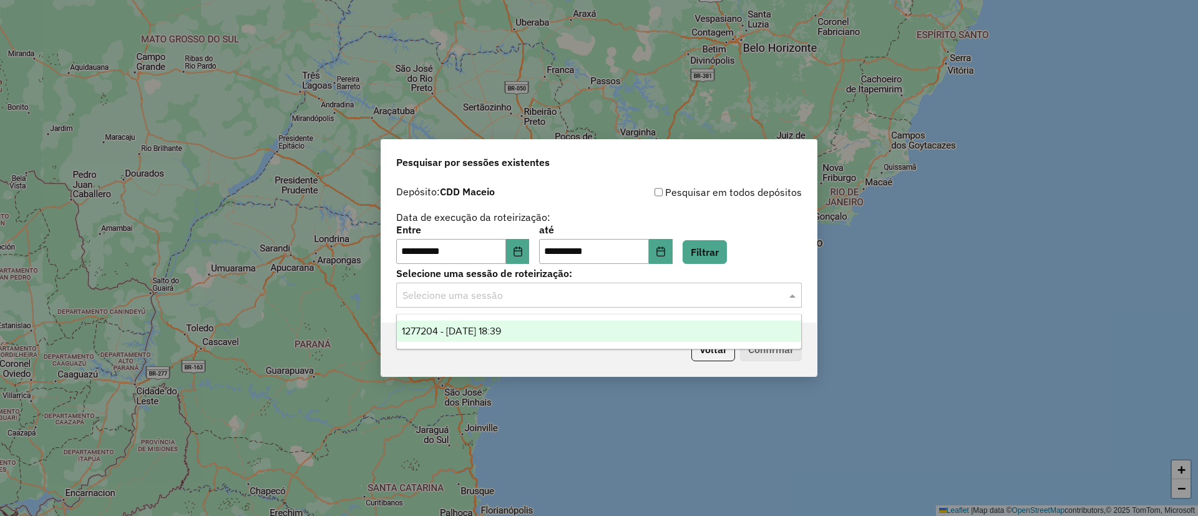
click at [510, 322] on div "1277204 - [DATE] 18:39" at bounding box center [599, 331] width 404 height 21
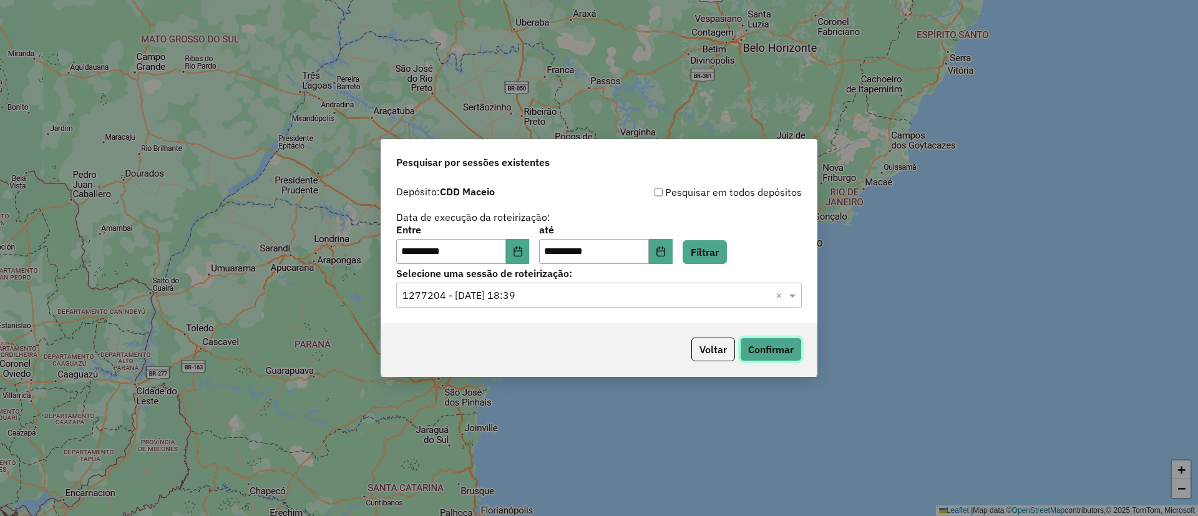
click at [789, 340] on button "Confirmar" at bounding box center [771, 350] width 62 height 24
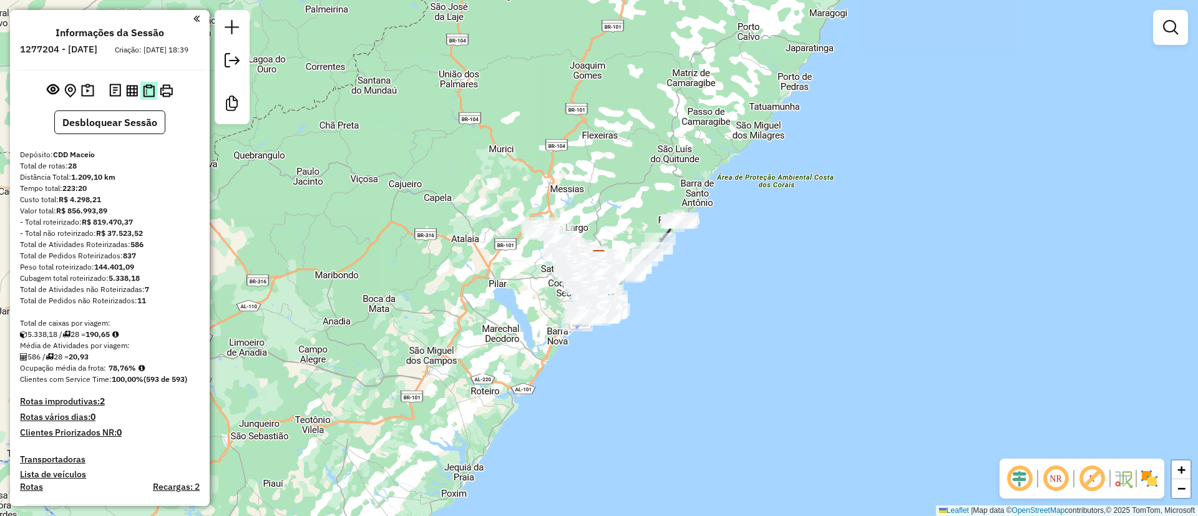
click at [145, 97] on img at bounding box center [149, 90] width 12 height 13
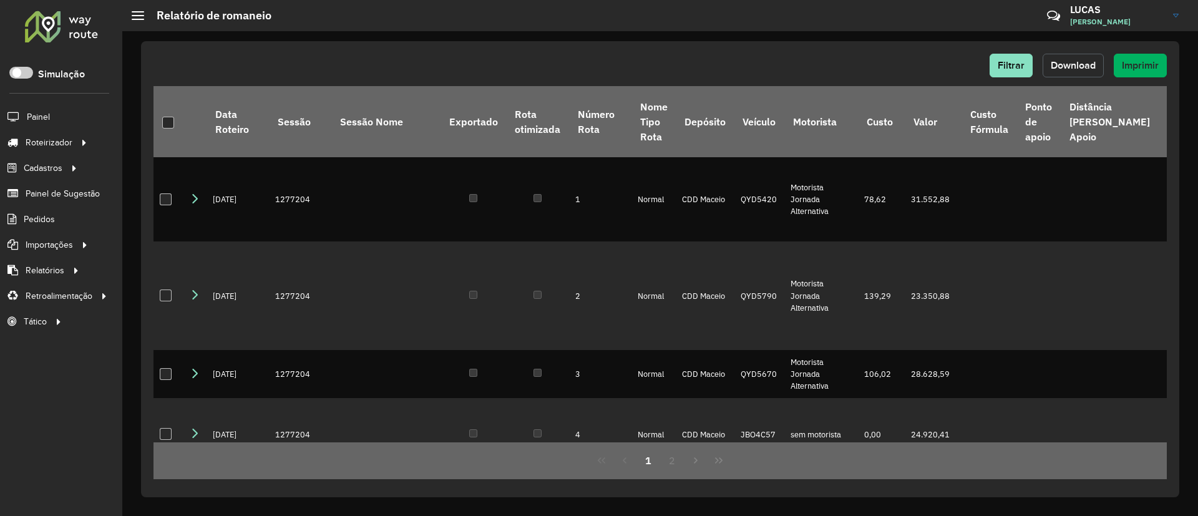
click at [1064, 60] on span "Download" at bounding box center [1073, 65] width 45 height 11
